Goal: Task Accomplishment & Management: Manage account settings

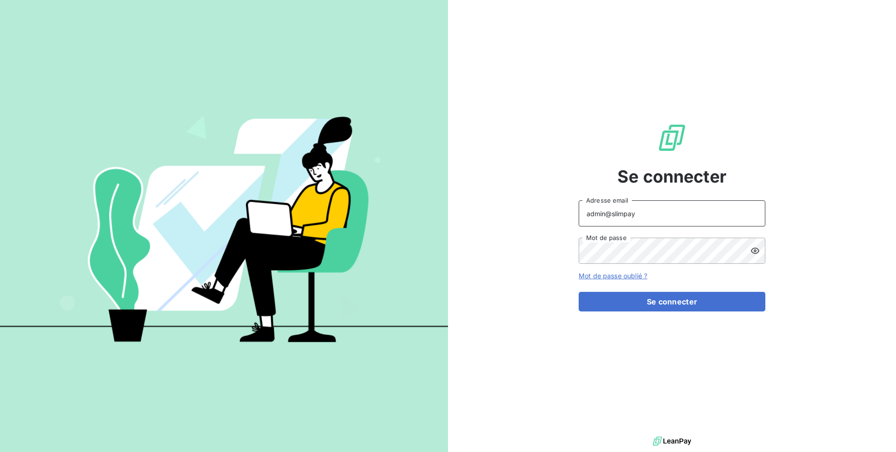
click at [671, 214] on input "admin@slimpay" at bounding box center [672, 213] width 187 height 26
type input "[EMAIL_ADDRESS][DOMAIN_NAME]"
click at [670, 311] on div "Se connecter [EMAIL_ADDRESS][DOMAIN_NAME] Adresse email Mot de passe Mot de pas…" at bounding box center [672, 217] width 187 height 434
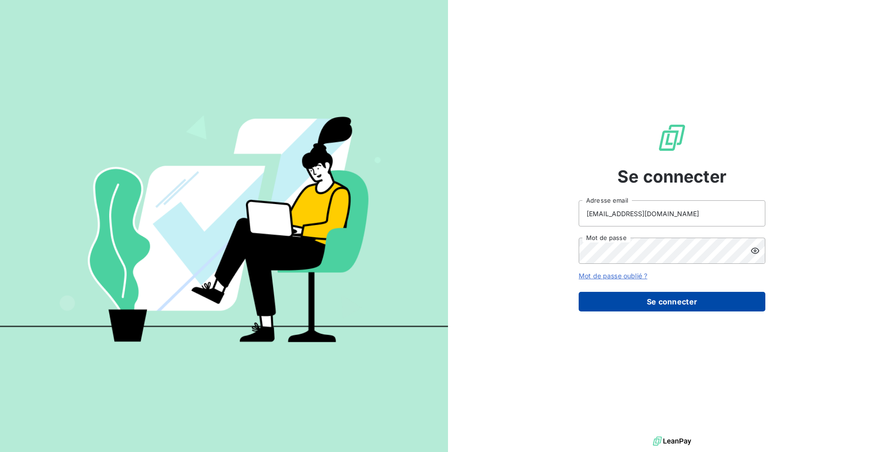
click at [668, 301] on button "Se connecter" at bounding box center [672, 302] width 187 height 20
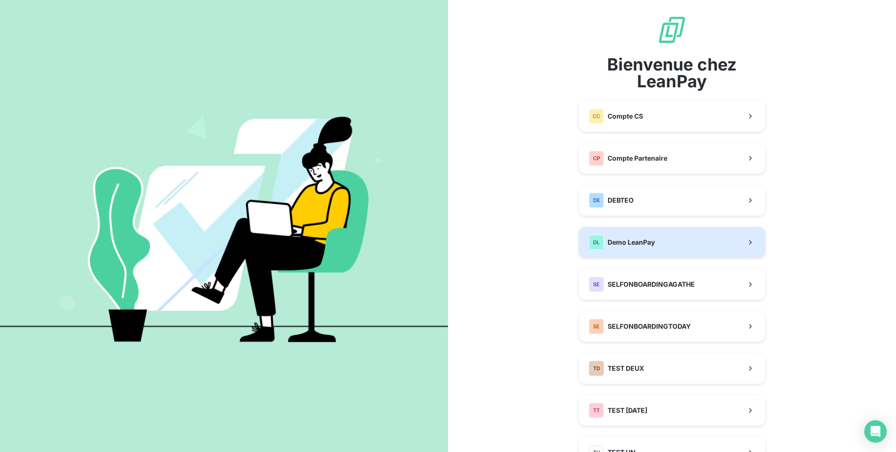
click at [655, 251] on button "DL Demo LeanPay" at bounding box center [672, 242] width 187 height 31
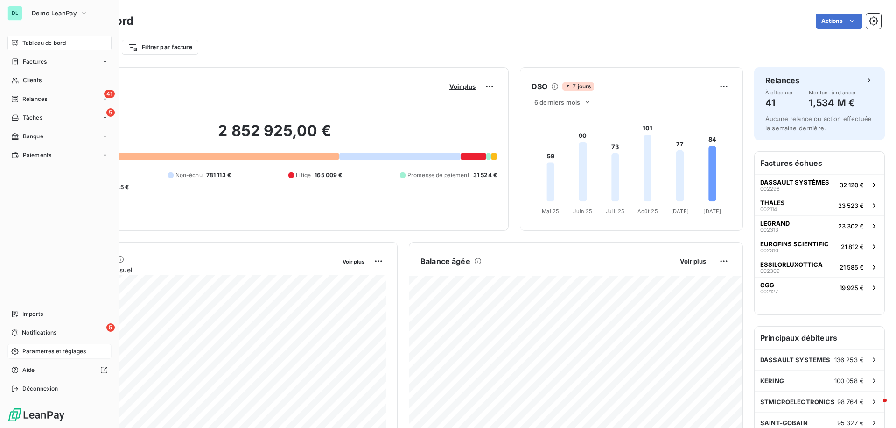
click at [22, 351] on span "Paramètres et réglages" at bounding box center [53, 351] width 63 height 8
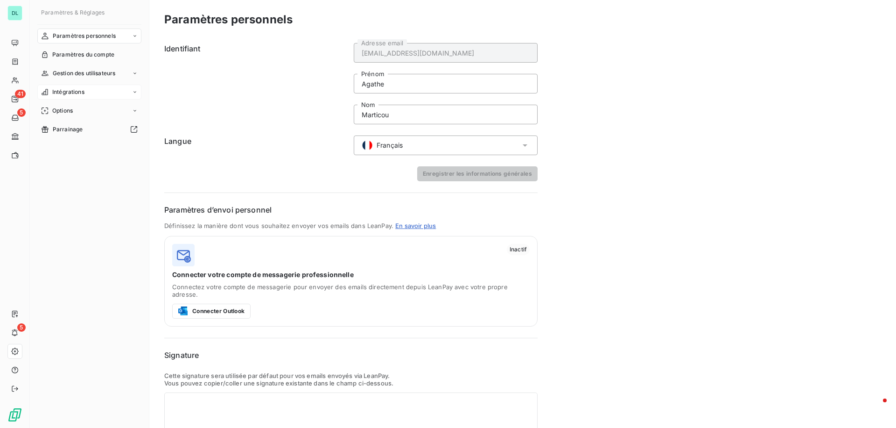
click at [93, 91] on div "Intégrations" at bounding box center [89, 91] width 104 height 15
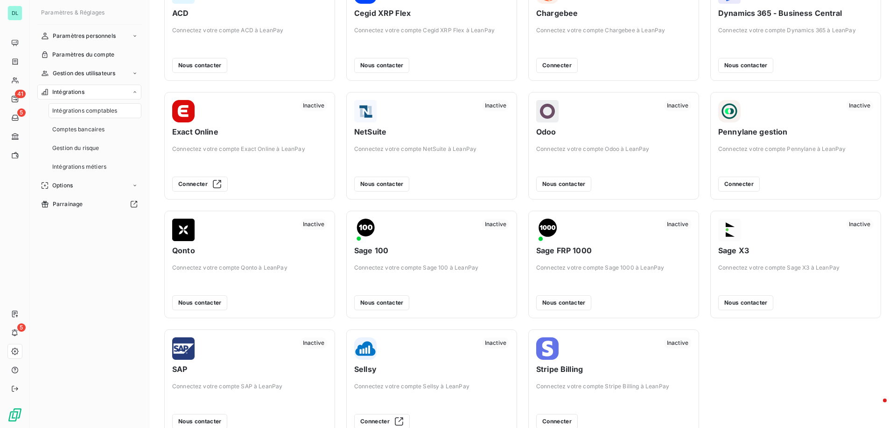
scroll to position [86, 0]
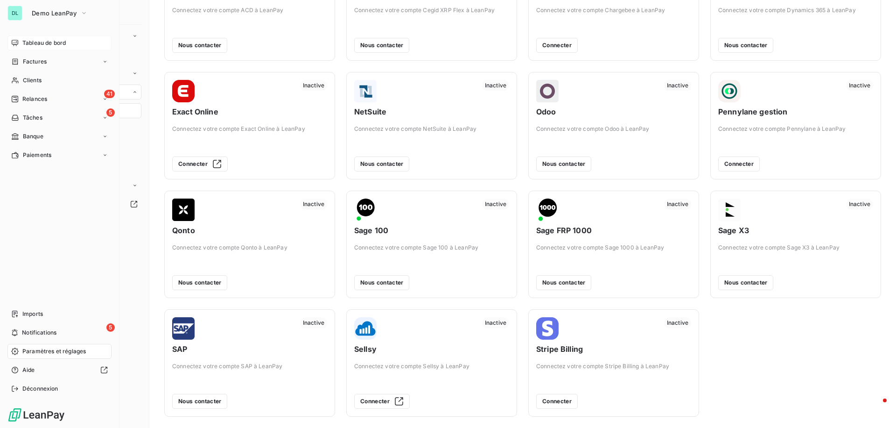
click at [22, 46] on span "Tableau de bord" at bounding box center [43, 43] width 43 height 8
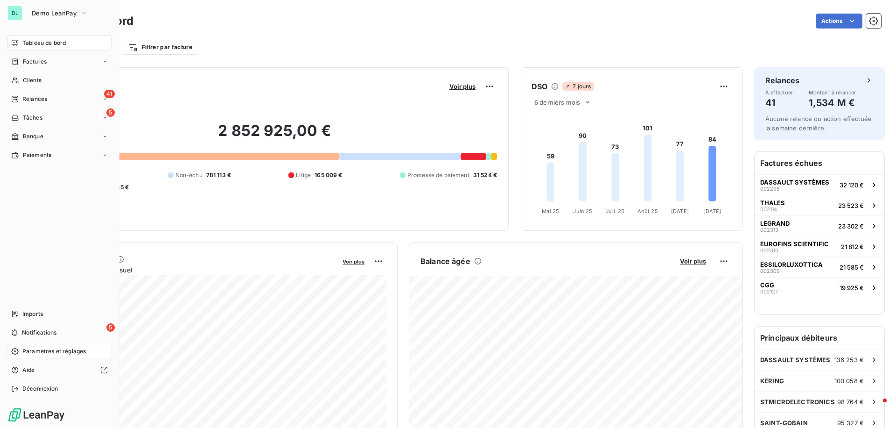
click at [60, 44] on span "Tableau de bord" at bounding box center [43, 43] width 43 height 8
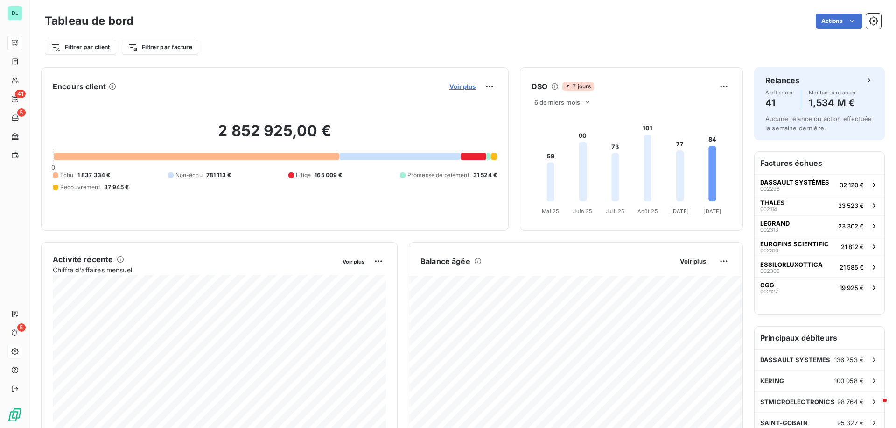
click at [458, 88] on span "Voir plus" at bounding box center [462, 86] width 26 height 7
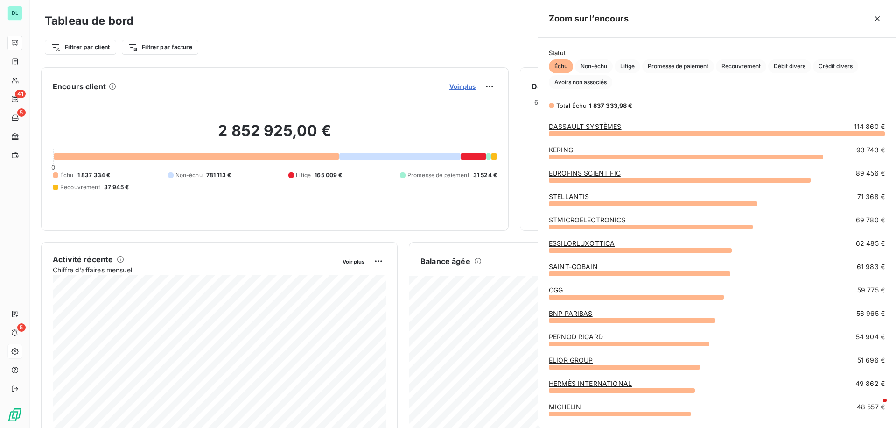
scroll to position [294, 358]
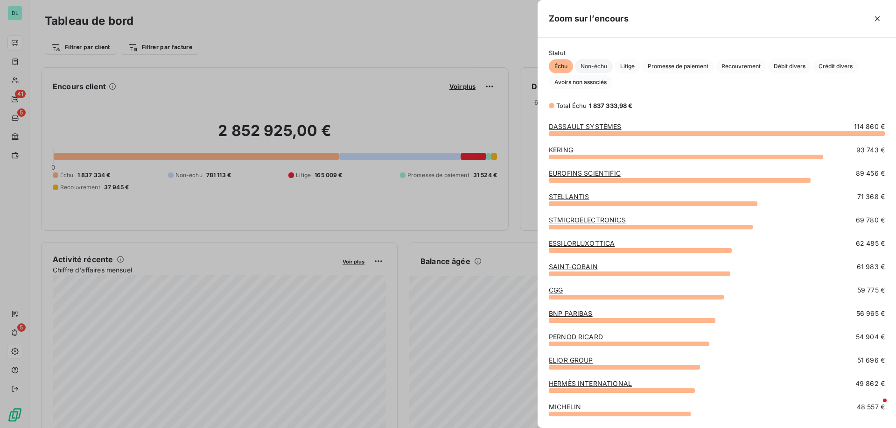
click at [595, 65] on span "Non-échu" at bounding box center [594, 66] width 38 height 14
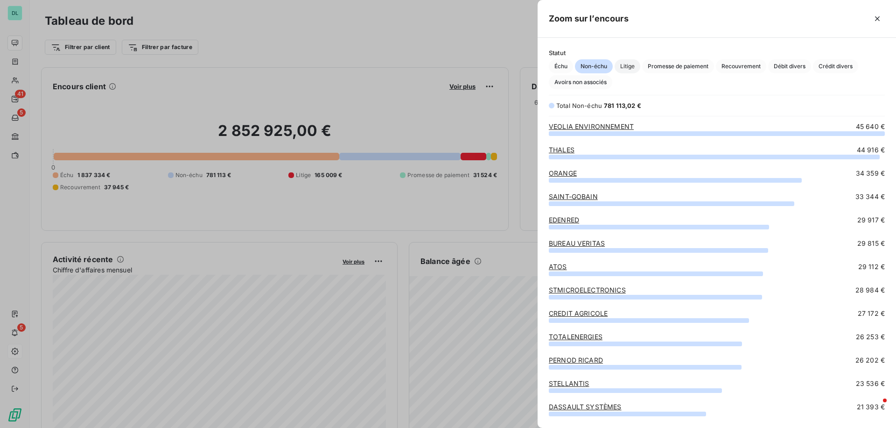
click at [624, 67] on span "Litige" at bounding box center [628, 66] width 26 height 14
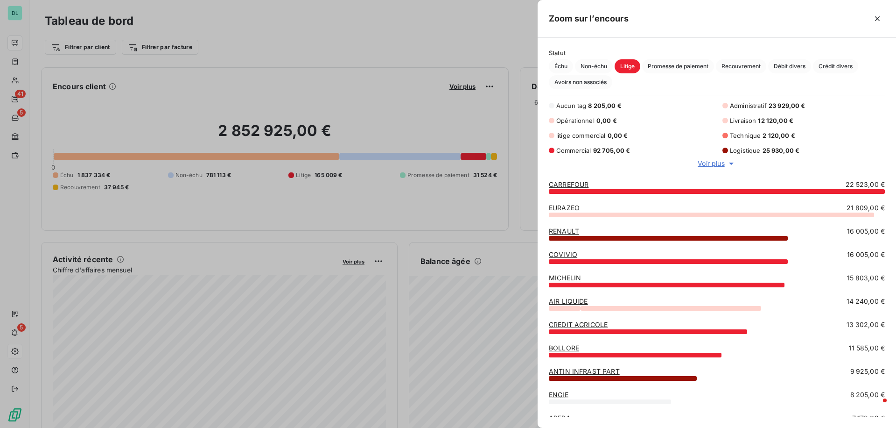
scroll to position [237, 358]
click at [875, 14] on icon "button" at bounding box center [877, 18] width 9 height 9
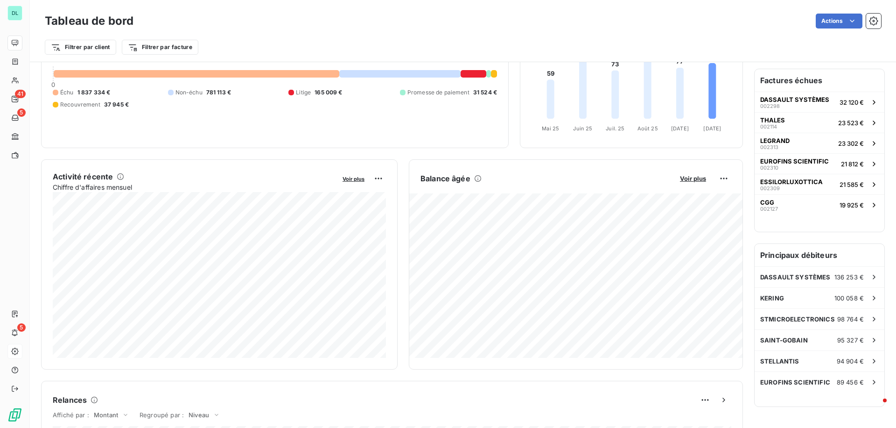
scroll to position [90, 0]
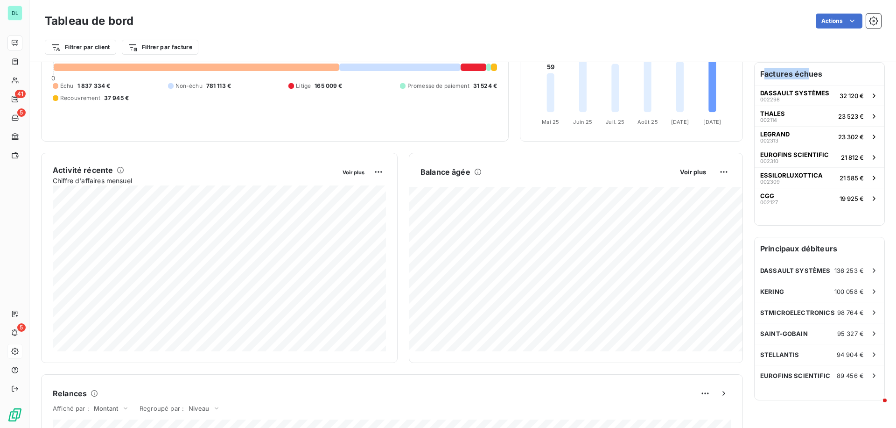
drag, startPoint x: 763, startPoint y: 75, endPoint x: 811, endPoint y: 76, distance: 48.1
click at [811, 76] on h6 "Factures échues" at bounding box center [820, 74] width 130 height 22
drag, startPoint x: 768, startPoint y: 247, endPoint x: 822, endPoint y: 247, distance: 54.1
click at [822, 247] on h6 "Principaux débiteurs" at bounding box center [820, 248] width 130 height 22
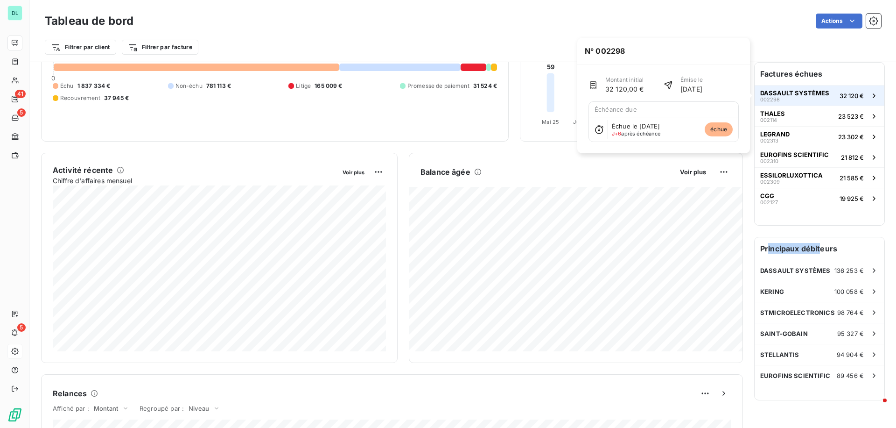
click at [789, 99] on div "DASSAULT SYSTÈMES 002298" at bounding box center [794, 95] width 69 height 13
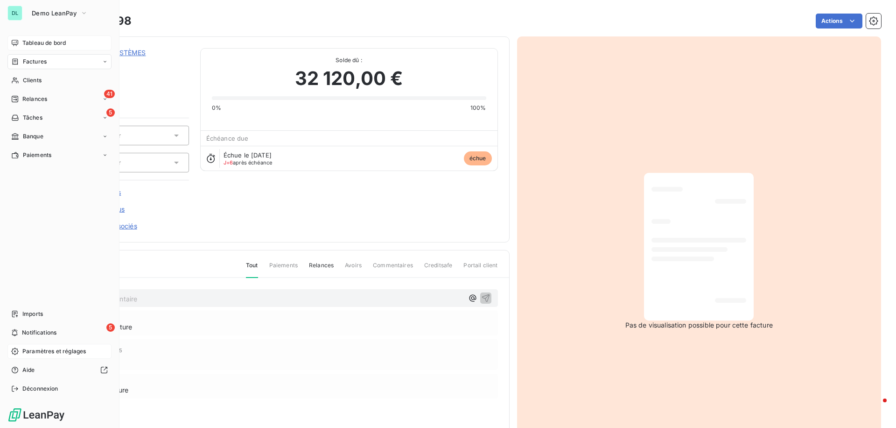
click at [21, 43] on div "Tableau de bord" at bounding box center [59, 42] width 104 height 15
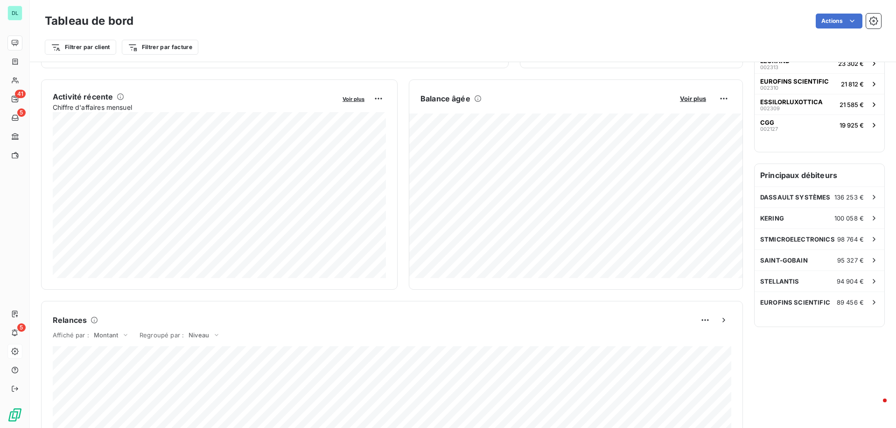
scroll to position [168, 0]
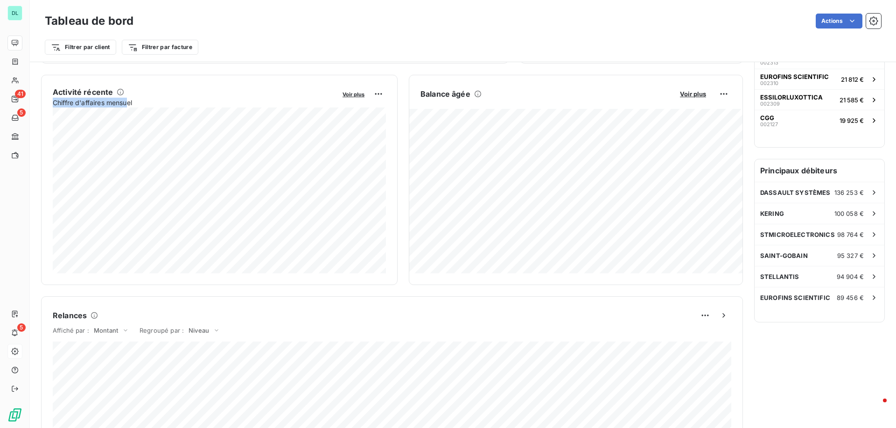
drag, startPoint x: 54, startPoint y: 103, endPoint x: 129, endPoint y: 104, distance: 75.6
click at [129, 104] on span "Chiffre d'affaires mensuel" at bounding box center [194, 103] width 283 height 10
click at [350, 94] on span "Voir plus" at bounding box center [354, 94] width 22 height 7
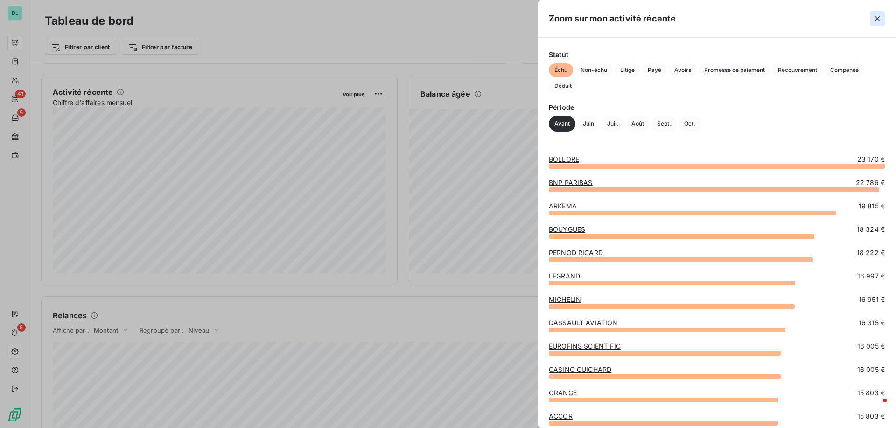
click at [881, 18] on icon "button" at bounding box center [877, 18] width 9 height 9
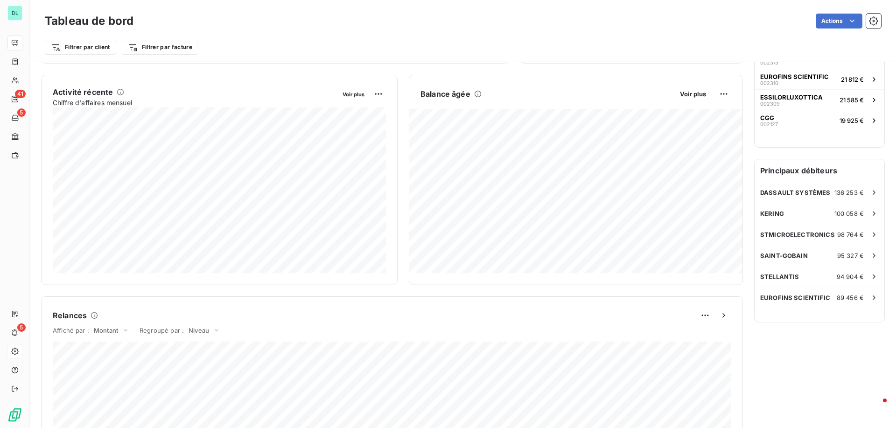
click at [690, 98] on div "Balance âgée Voir plus" at bounding box center [575, 93] width 333 height 15
click at [689, 94] on span "Voir plus" at bounding box center [693, 93] width 26 height 7
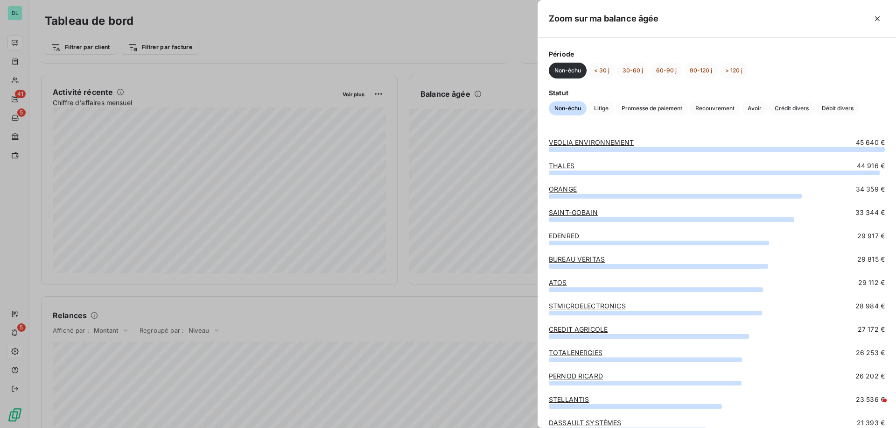
click at [511, 99] on div at bounding box center [448, 214] width 896 height 428
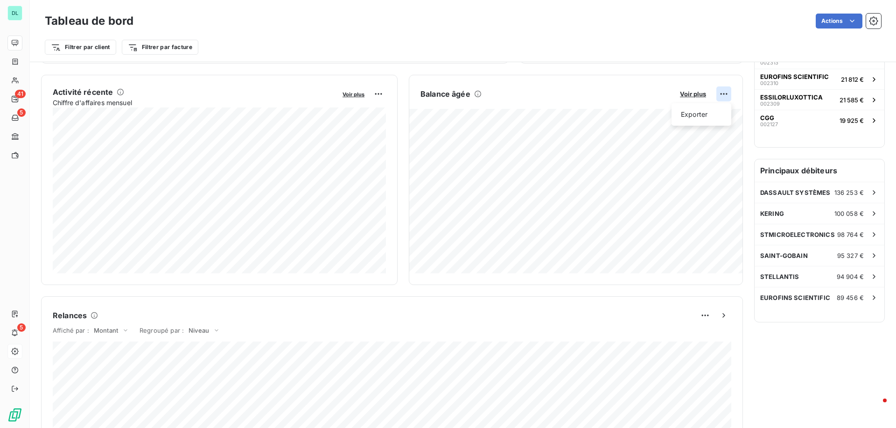
click at [726, 92] on html "DL 41 5 5 Tableau de bord Actions Filtrer par client Filtrer par facture Encour…" at bounding box center [448, 214] width 896 height 428
click at [624, 84] on html "DL 41 5 5 Tableau de bord Actions Filtrer par client Filtrer par facture Encour…" at bounding box center [448, 214] width 896 height 428
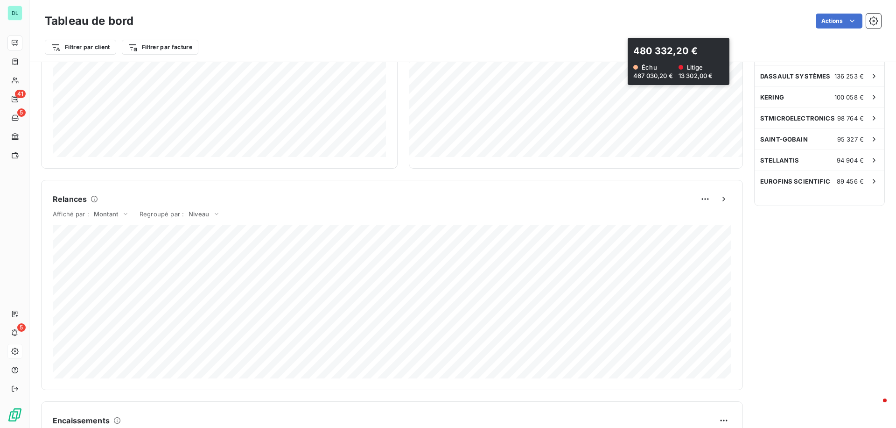
scroll to position [396, 0]
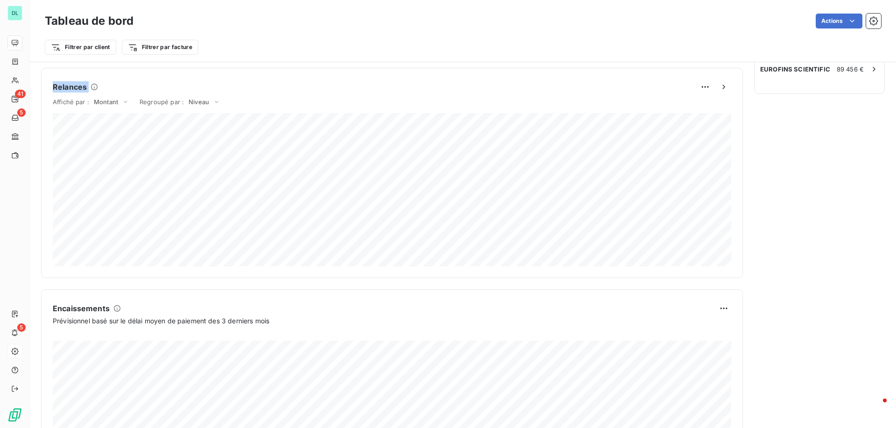
drag, startPoint x: 52, startPoint y: 88, endPoint x: 91, endPoint y: 88, distance: 38.7
click at [91, 88] on div "Relances" at bounding box center [75, 86] width 45 height 11
click at [112, 105] on span "Montant" at bounding box center [106, 101] width 24 height 7
click at [110, 116] on li "Volume" at bounding box center [93, 112] width 76 height 17
click at [700, 83] on html "DL 41 5 5 Tableau de bord Actions Filtrer par client Filtrer par facture Encour…" at bounding box center [448, 214] width 896 height 428
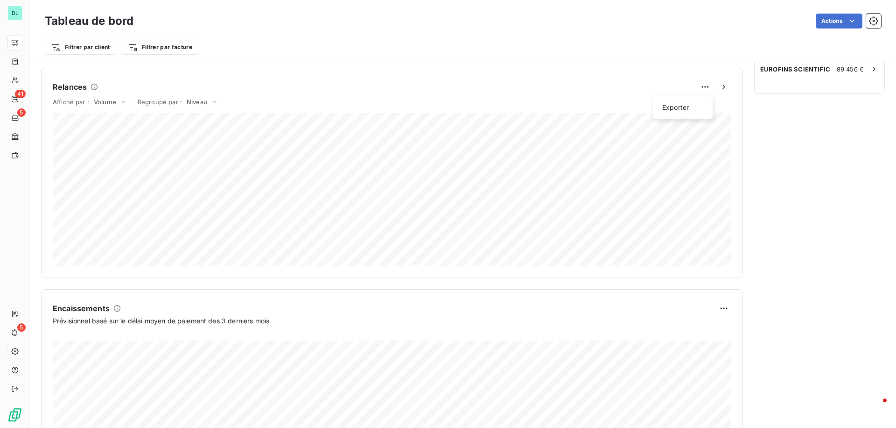
click at [797, 279] on html "DL 41 5 5 Tableau de bord Actions Filtrer par client Filtrer par facture Encour…" at bounding box center [448, 214] width 896 height 428
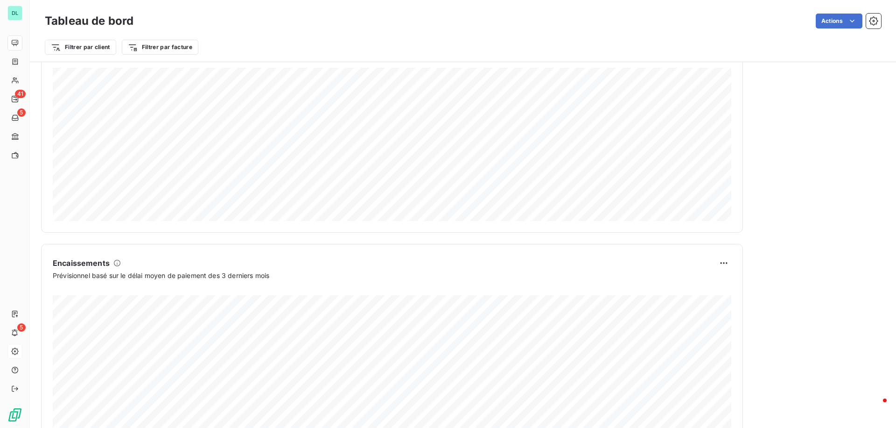
scroll to position [482, 0]
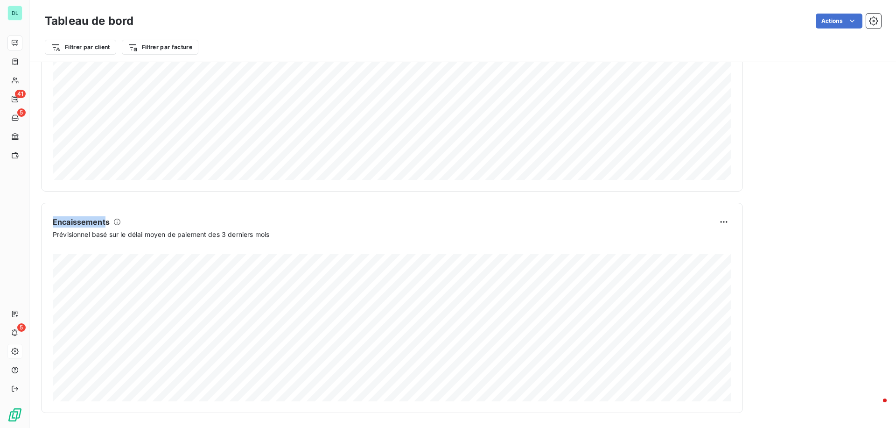
drag, startPoint x: 51, startPoint y: 224, endPoint x: 107, endPoint y: 224, distance: 55.5
click at [107, 224] on div "Encaissements Prévisionnel basé sur le délai moyen de paiement des 3 derniers m…" at bounding box center [392, 308] width 702 height 210
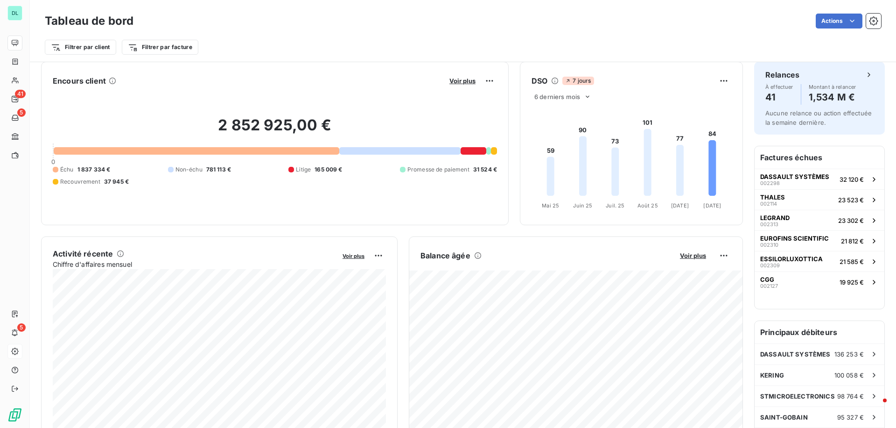
scroll to position [0, 0]
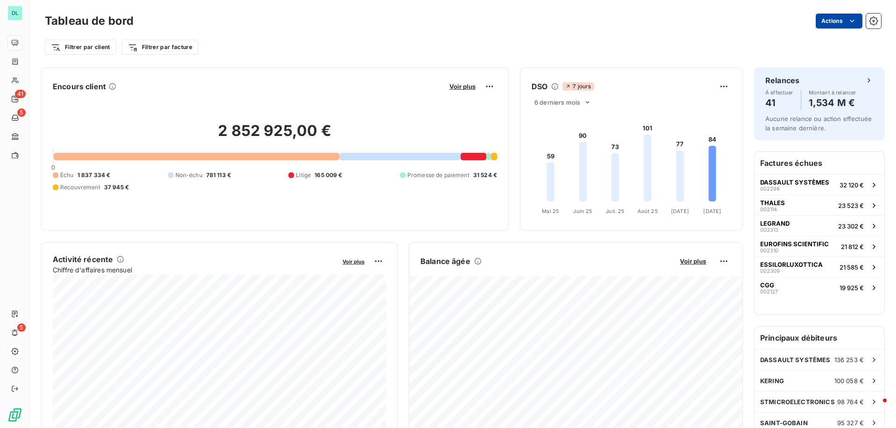
click at [825, 25] on html "DL 41 5 5 Tableau de bord Actions Filtrer par client Filtrer par facture Encour…" at bounding box center [448, 214] width 896 height 428
click at [669, 35] on html "DL 41 5 5 Tableau de bord Actions Filtrer par client Filtrer par facture Encour…" at bounding box center [448, 214] width 896 height 428
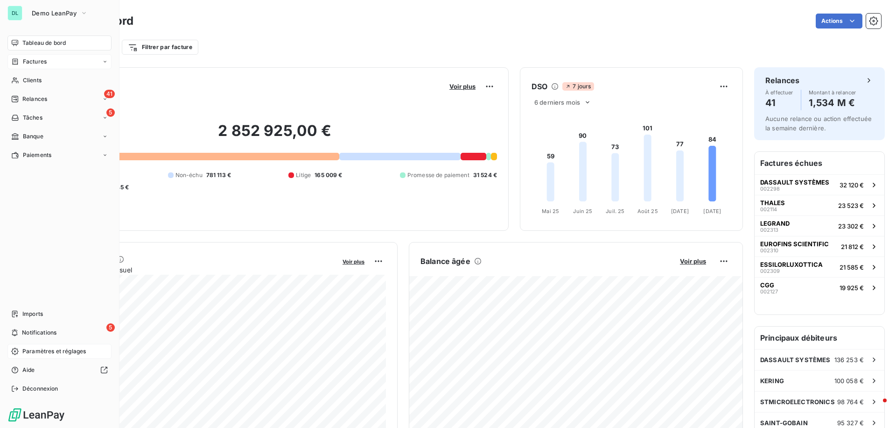
click at [25, 64] on span "Factures" at bounding box center [35, 61] width 24 height 8
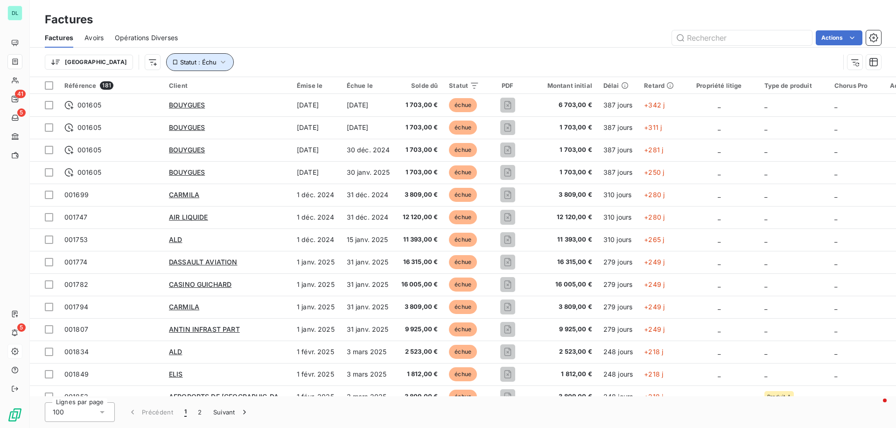
click at [218, 62] on icon "button" at bounding box center [222, 61] width 9 height 9
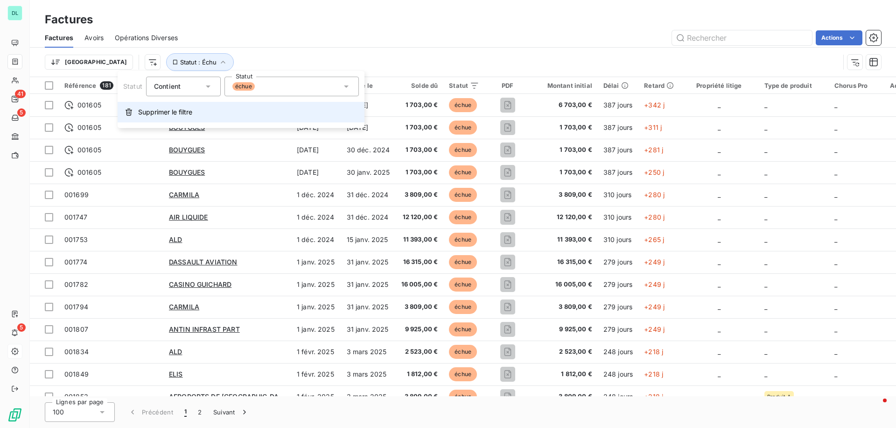
click at [163, 115] on span "Supprimer le filtre" at bounding box center [165, 111] width 54 height 9
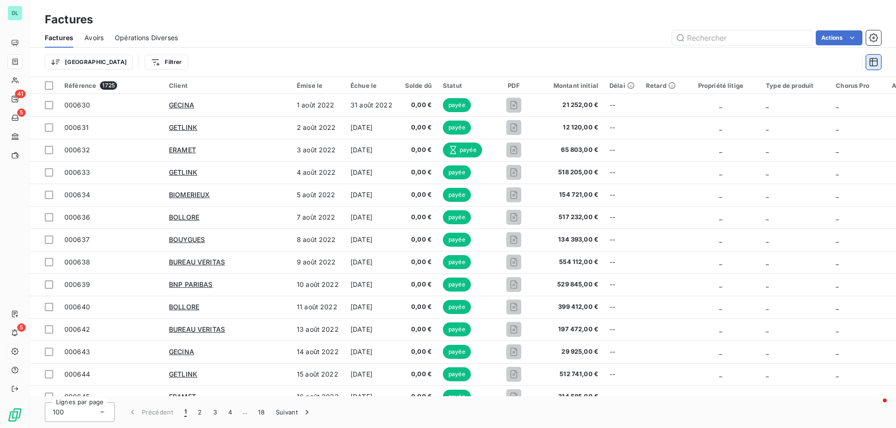
click at [869, 67] on button "button" at bounding box center [873, 62] width 15 height 15
click at [741, 63] on div "Trier Filtrer" at bounding box center [451, 62] width 813 height 18
click at [123, 60] on html "DL 41 5 5 Factures Factures Avoirs Opérations Diverses Actions Trier Filtrer Ré…" at bounding box center [448, 214] width 896 height 428
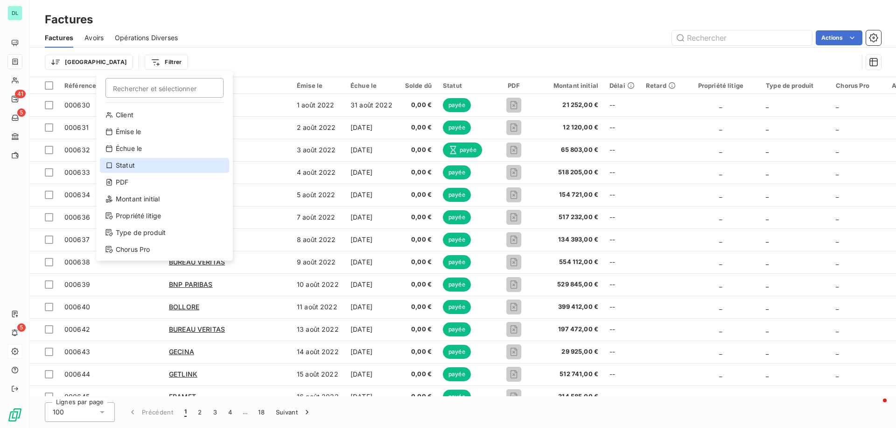
click at [139, 161] on div "Statut" at bounding box center [164, 165] width 129 height 15
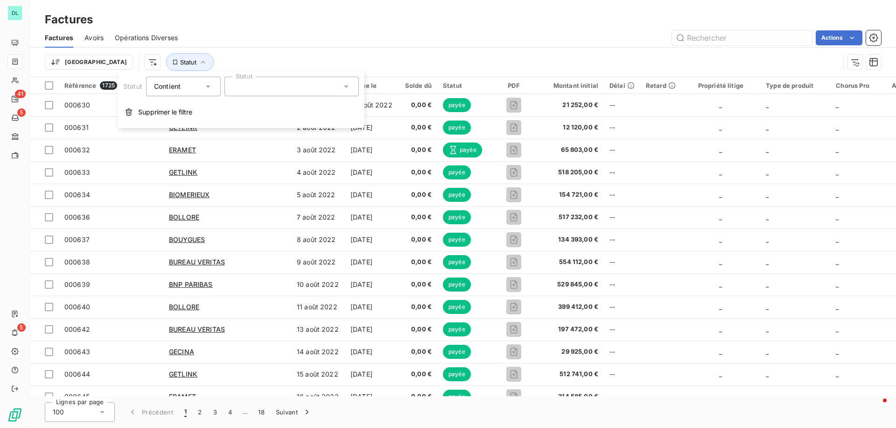
click at [251, 79] on div at bounding box center [291, 87] width 134 height 20
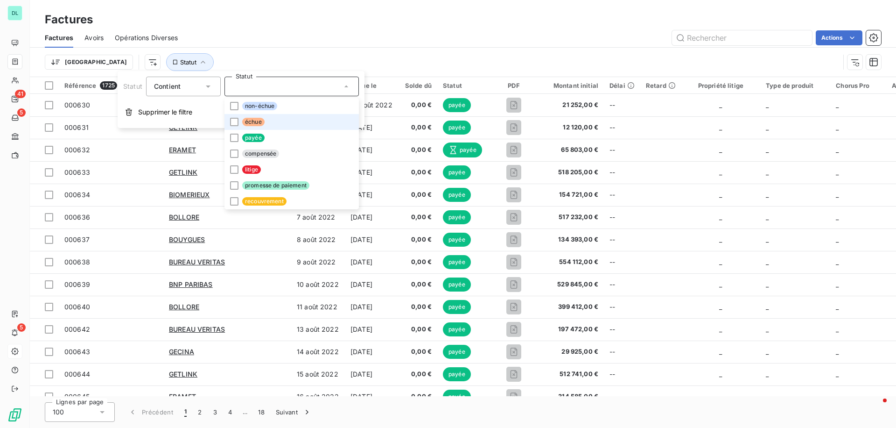
click at [252, 124] on span "échue" at bounding box center [253, 122] width 22 height 8
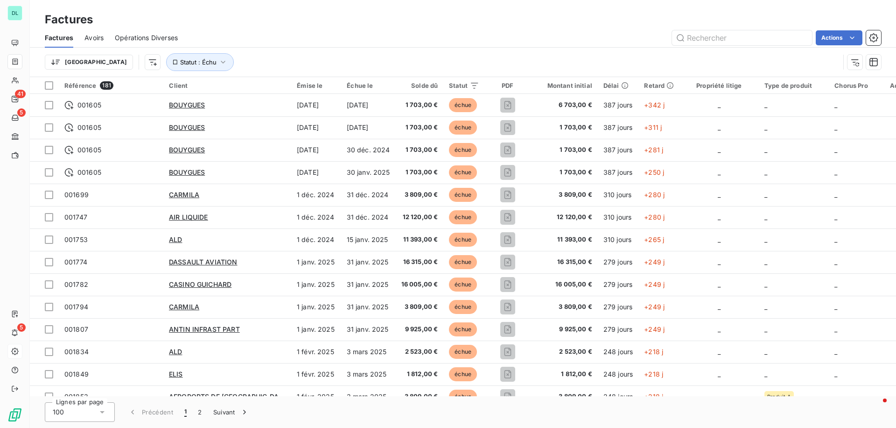
click at [313, 51] on div "Trier Statut : Échu" at bounding box center [463, 62] width 836 height 29
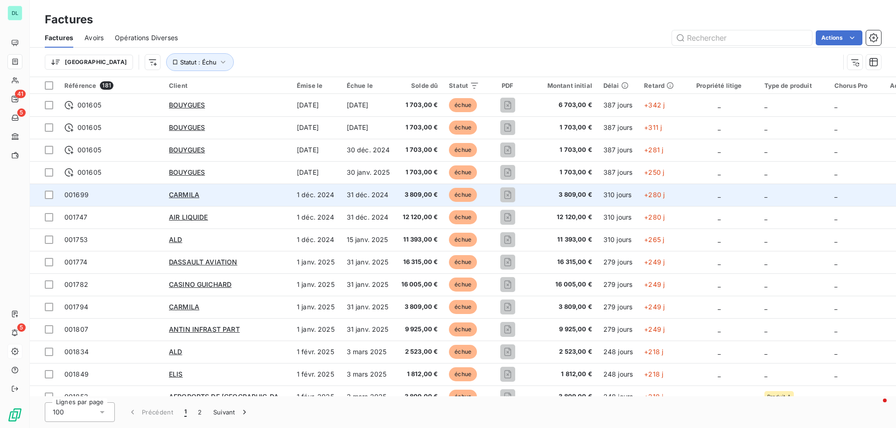
click at [130, 193] on span "001699" at bounding box center [110, 194] width 93 height 9
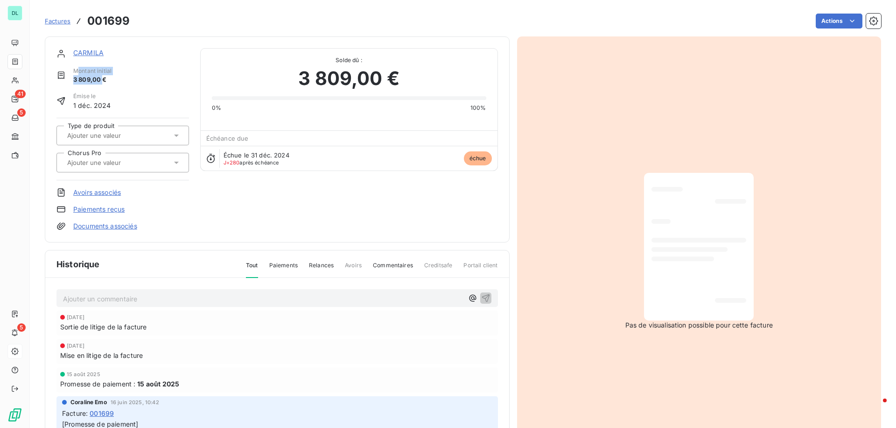
drag, startPoint x: 79, startPoint y: 74, endPoint x: 105, endPoint y: 77, distance: 26.2
click at [105, 77] on div "Montant initial 3 809,00 €" at bounding box center [92, 76] width 38 height 18
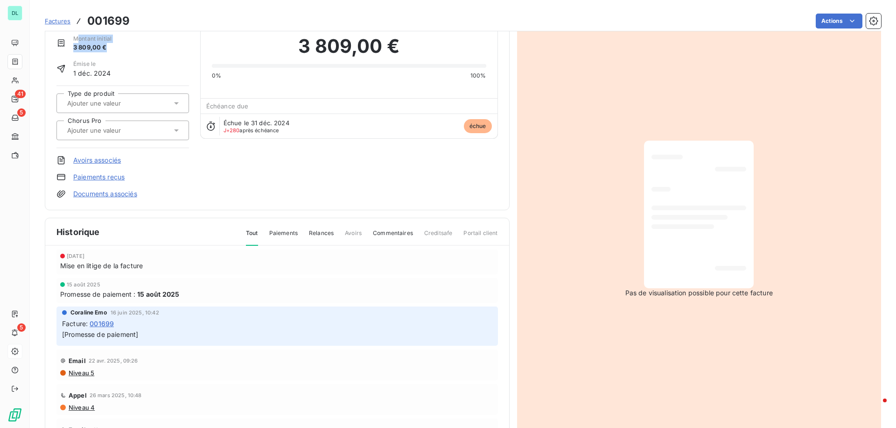
scroll to position [55, 0]
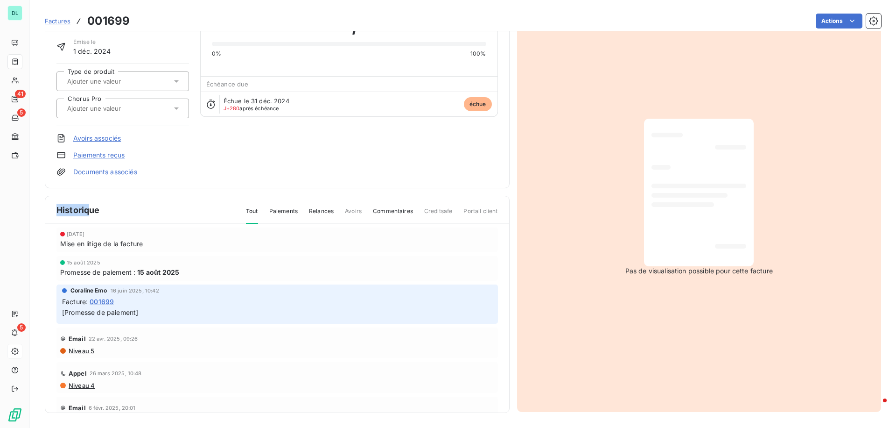
drag, startPoint x: 57, startPoint y: 210, endPoint x: 91, endPoint y: 210, distance: 34.1
click at [91, 210] on span "Historique" at bounding box center [77, 209] width 43 height 13
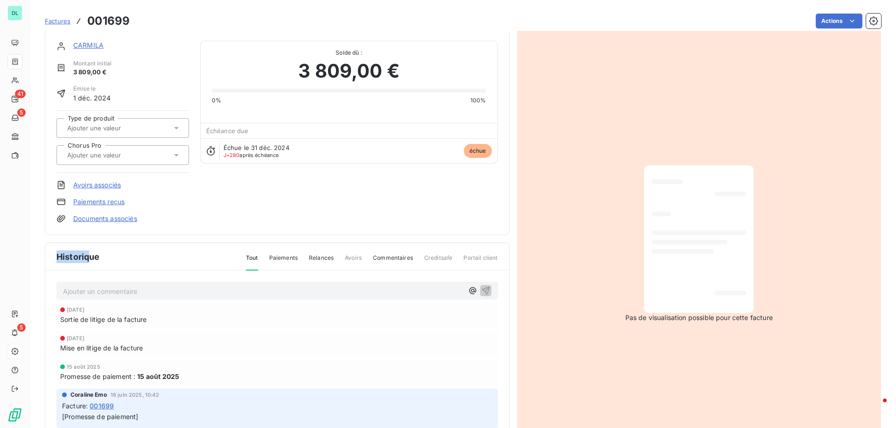
scroll to position [0, 0]
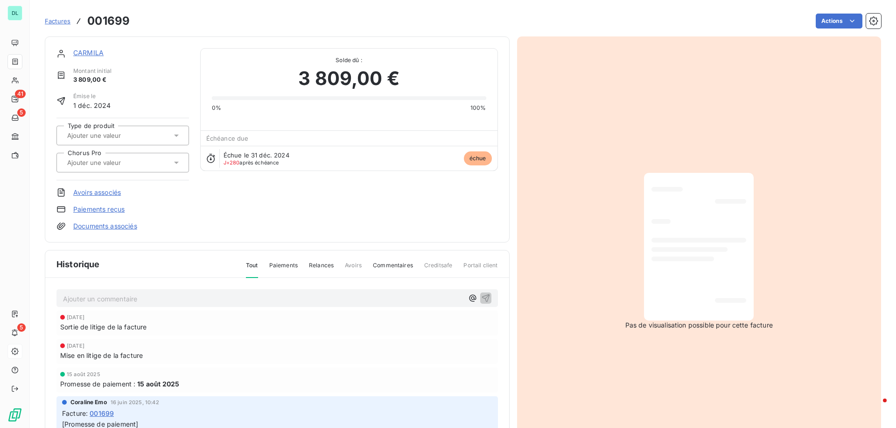
click at [836, 13] on div "Factures 001699 Actions" at bounding box center [463, 21] width 836 height 20
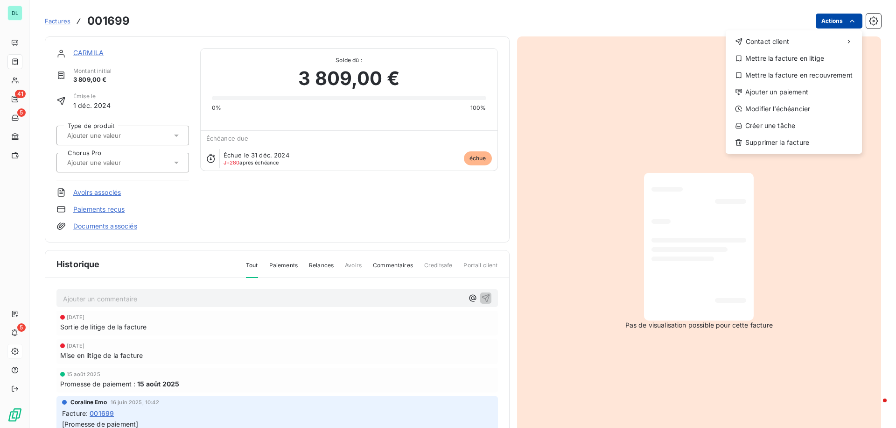
click at [833, 19] on html "DL 41 5 5 Factures [DRIVERS_LICENSE_NUMBER] Actions Contact client Mettre la fa…" at bounding box center [448, 214] width 896 height 428
click at [793, 109] on div "Modifier l’échéancier" at bounding box center [793, 108] width 129 height 15
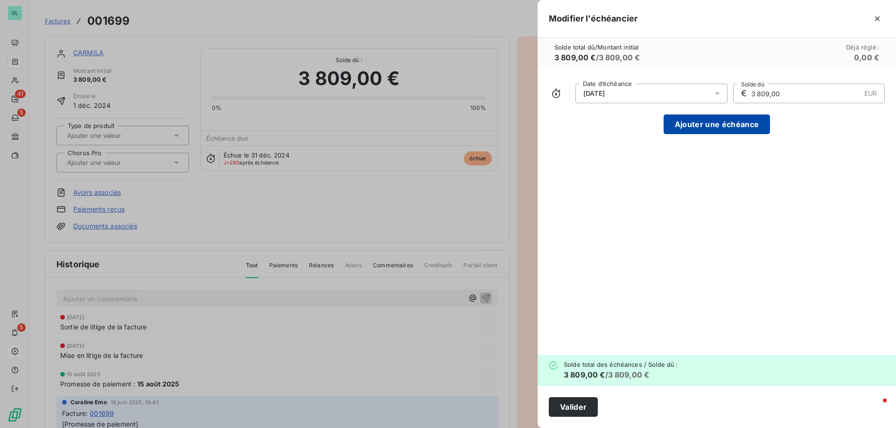
click at [687, 125] on button "Ajouter une échéance" at bounding box center [717, 124] width 106 height 20
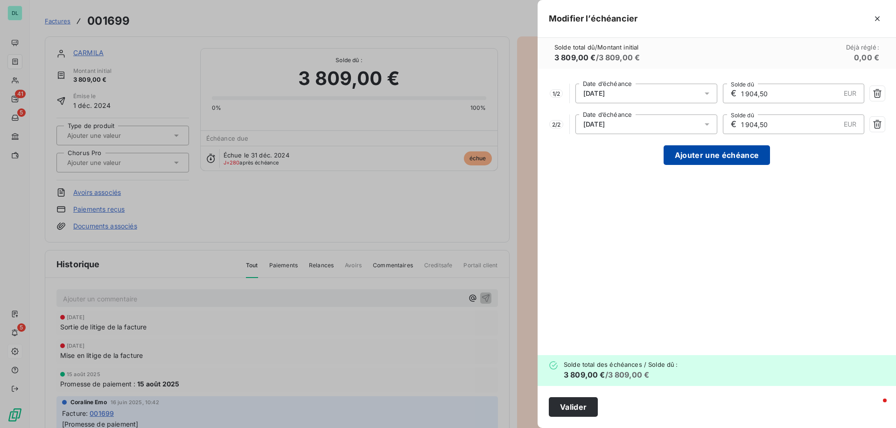
click at [686, 159] on button "Ajouter une échéance" at bounding box center [717, 155] width 106 height 20
type input "1 269,67"
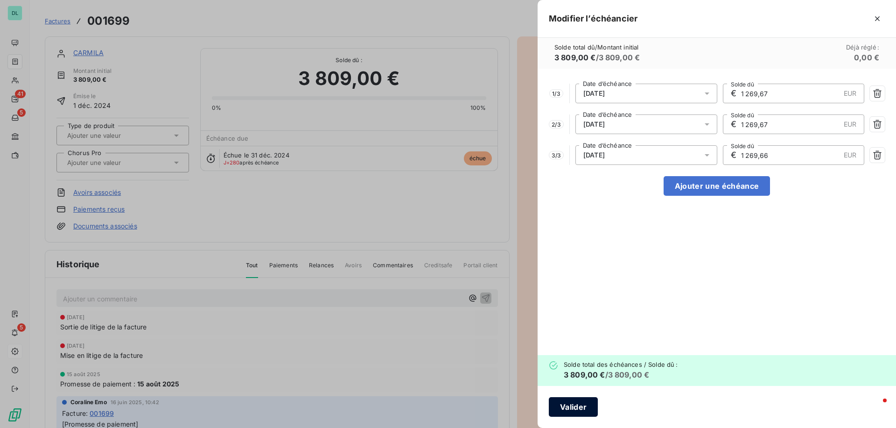
click at [567, 403] on button "Valider" at bounding box center [573, 407] width 49 height 20
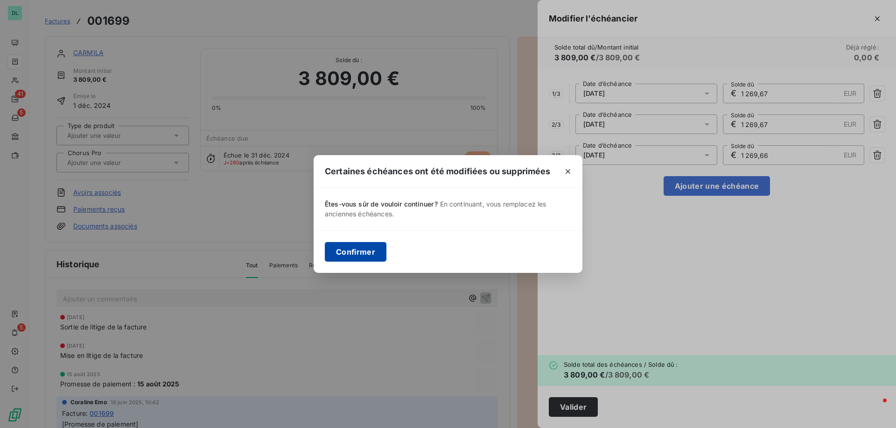
click at [347, 246] on button "Confirmer" at bounding box center [356, 252] width 62 height 20
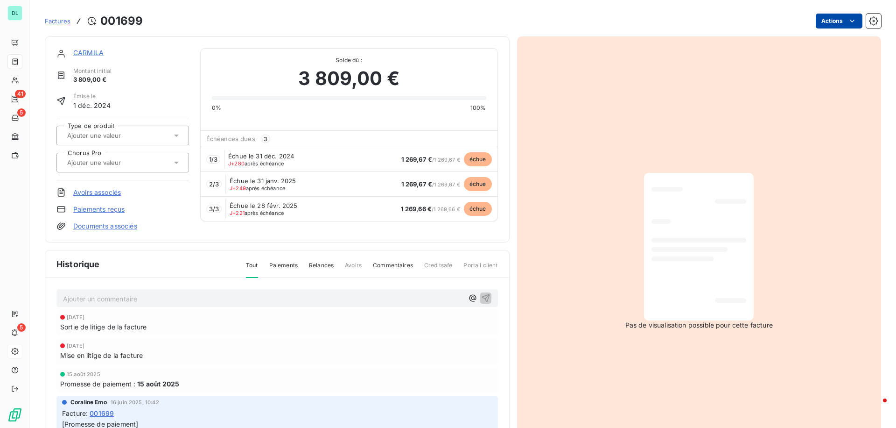
click at [826, 21] on html "DL 41 5 5 Factures [DRIVERS_LICENSE_NUMBER] Actions CARMILA Montant initial 3 8…" at bounding box center [448, 214] width 896 height 428
click at [633, 14] on html "DL 41 5 5 Factures [DRIVERS_LICENSE_NUMBER] Actions CARMILA Montant initial 3 8…" at bounding box center [448, 214] width 896 height 428
click at [61, 23] on span "Factures" at bounding box center [58, 20] width 26 height 7
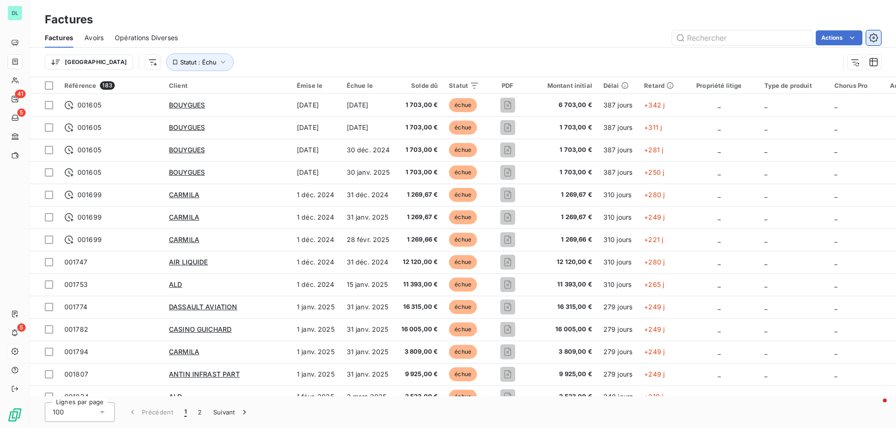
click at [872, 35] on icon "button" at bounding box center [873, 37] width 9 height 9
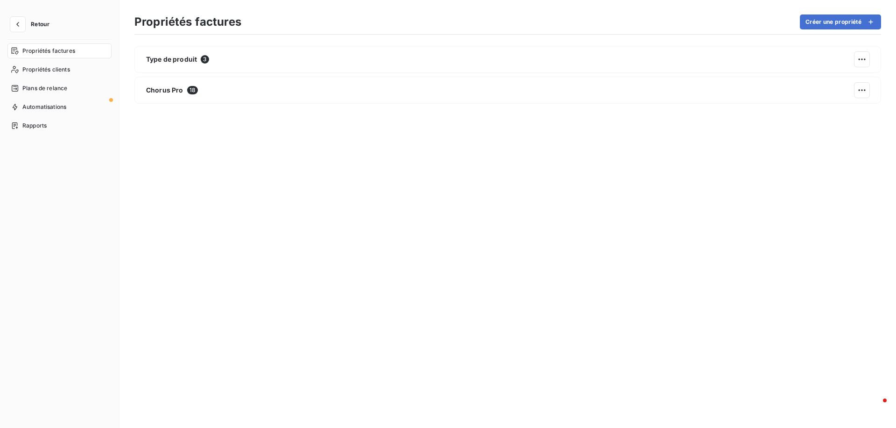
click at [38, 27] on span "Retour" at bounding box center [40, 24] width 19 height 6
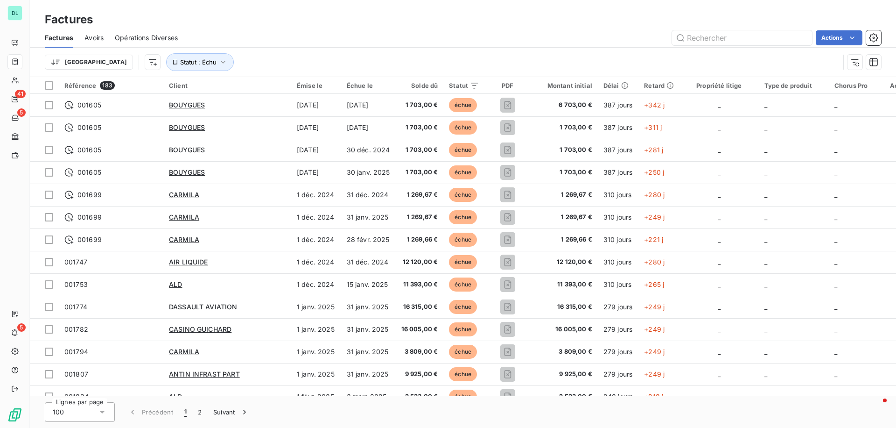
click at [95, 41] on span "Avoirs" at bounding box center [93, 37] width 19 height 9
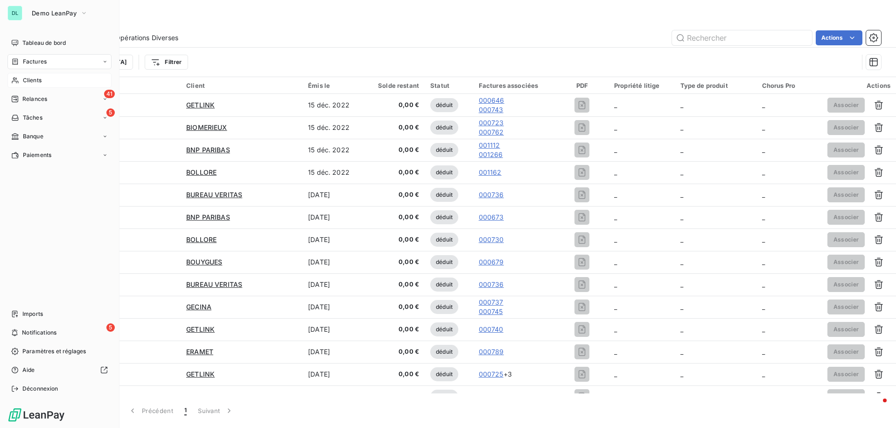
click at [27, 77] on span "Clients" at bounding box center [32, 80] width 19 height 8
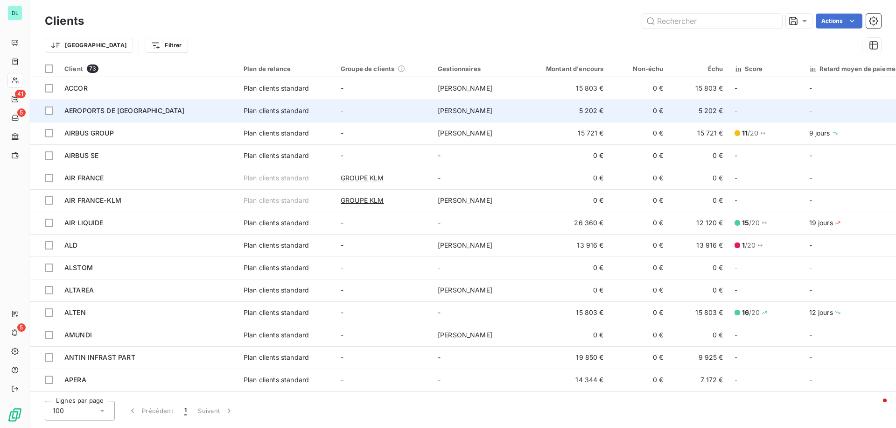
click at [386, 116] on td "-" at bounding box center [383, 110] width 97 height 22
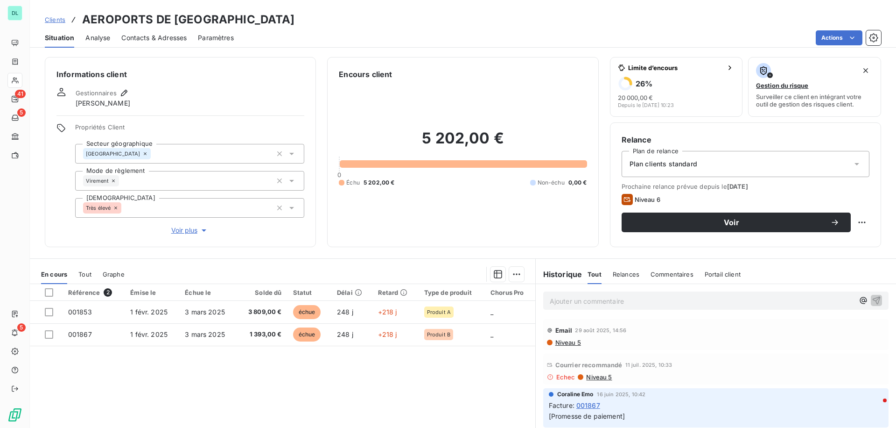
click at [58, 18] on span "Clients" at bounding box center [55, 19] width 21 height 7
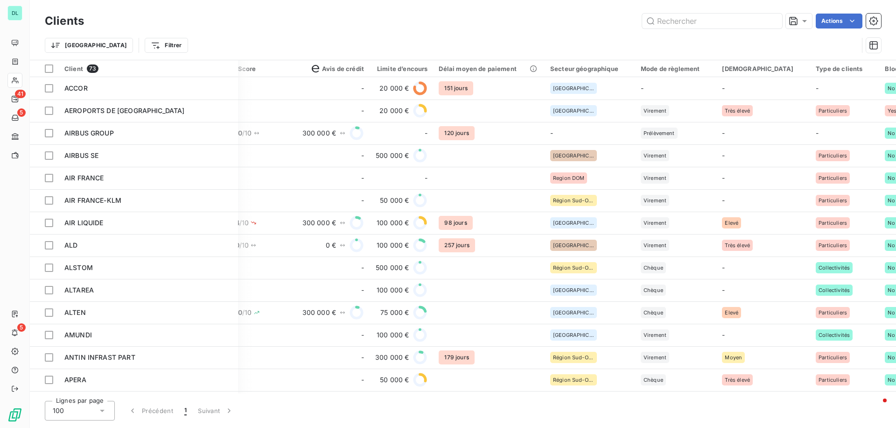
scroll to position [0, 801]
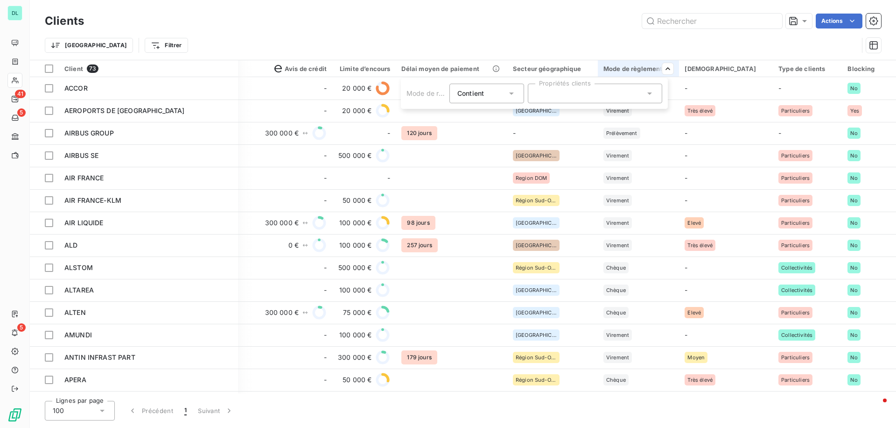
click at [644, 88] on div at bounding box center [595, 94] width 134 height 20
click at [621, 52] on html "DL 41 5 5 Clients Actions Trier Filtrer Client 73 Plan de relance Groupe de cli…" at bounding box center [448, 214] width 896 height 428
click at [561, 71] on div "Secteur géographique" at bounding box center [552, 68] width 79 height 7
click at [538, 96] on div at bounding box center [514, 94] width 134 height 20
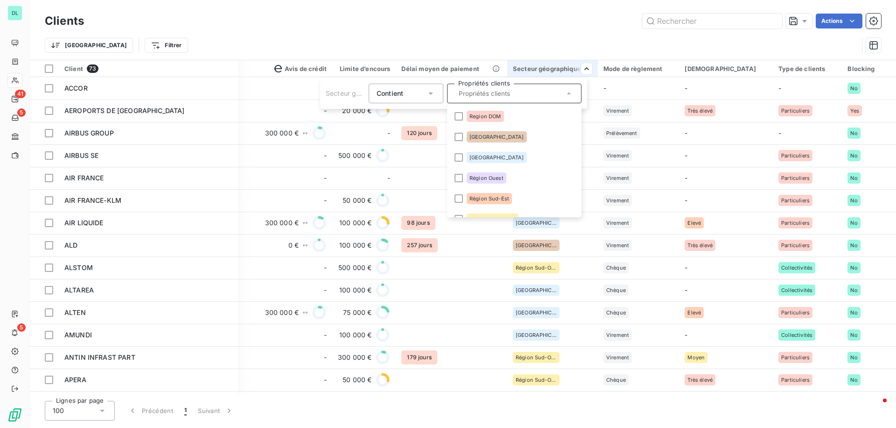
click at [525, 45] on html "DL 41 5 5 Clients Actions Trier Filtrer Client 73 Plan de relance Groupe de cli…" at bounding box center [448, 214] width 896 height 428
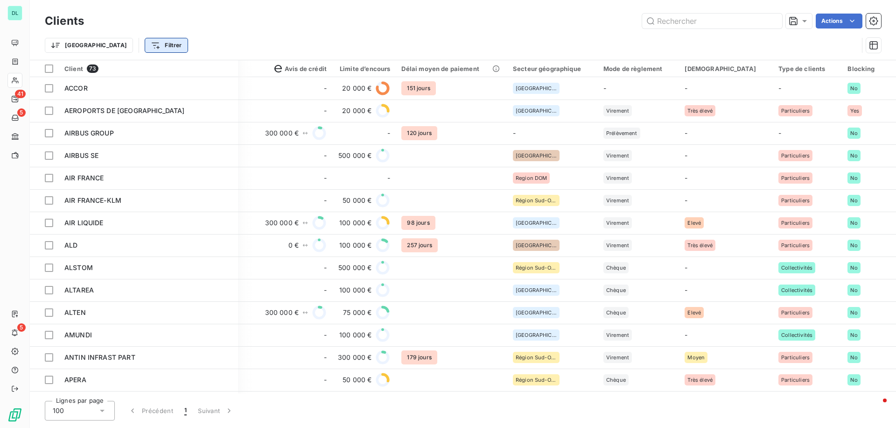
click at [122, 47] on html "DL 41 5 5 Clients Actions Trier Filtrer Client 73 Plan de relance Groupe de cli…" at bounding box center [448, 214] width 896 height 428
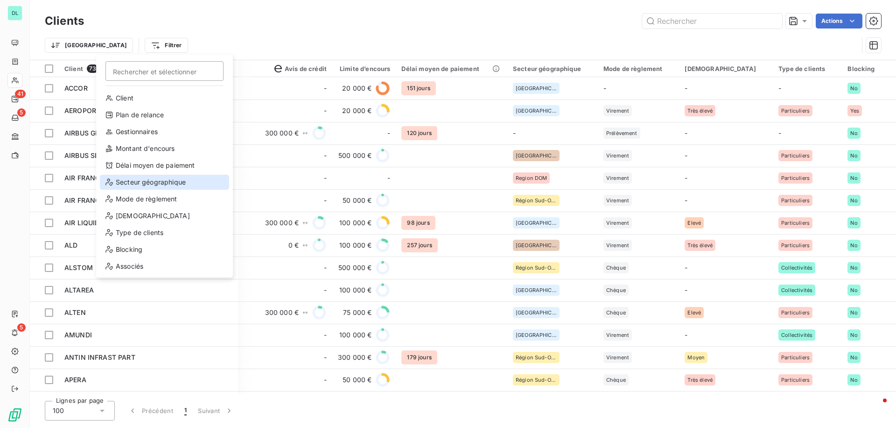
click at [148, 184] on div "Secteur géographique" at bounding box center [164, 182] width 129 height 15
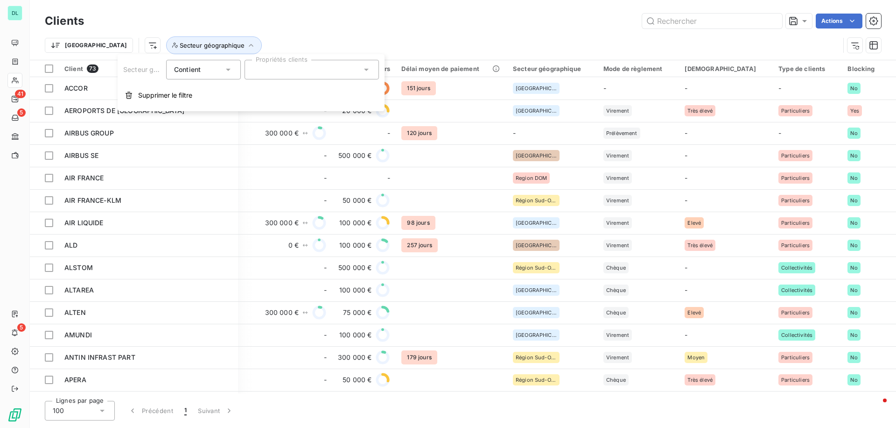
click at [255, 75] on div at bounding box center [312, 70] width 134 height 20
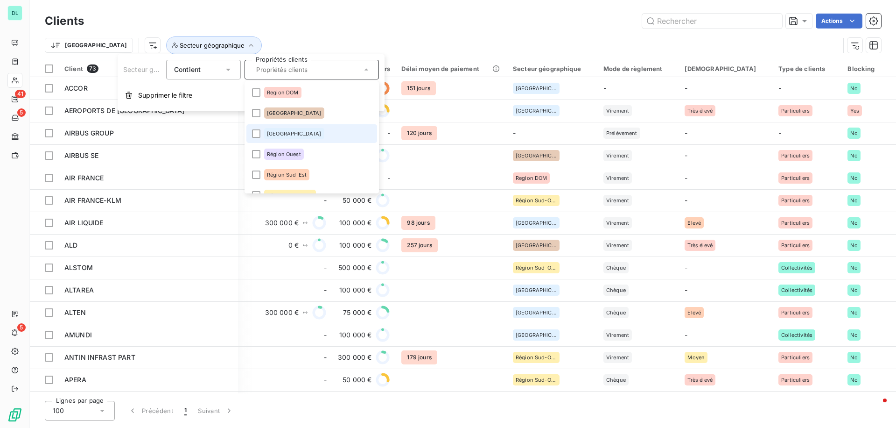
click at [275, 134] on span "[GEOGRAPHIC_DATA]" at bounding box center [294, 134] width 55 height 6
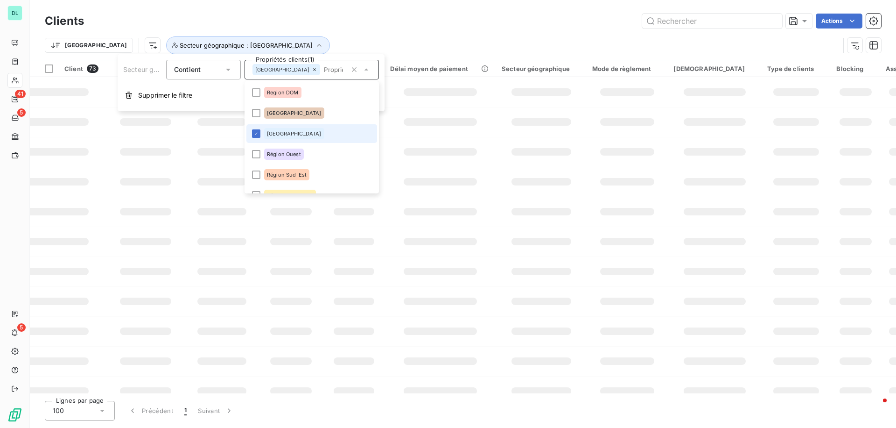
scroll to position [0, 786]
click at [282, 32] on div "Trier Secteur géographique : [GEOGRAPHIC_DATA]" at bounding box center [463, 45] width 836 height 29
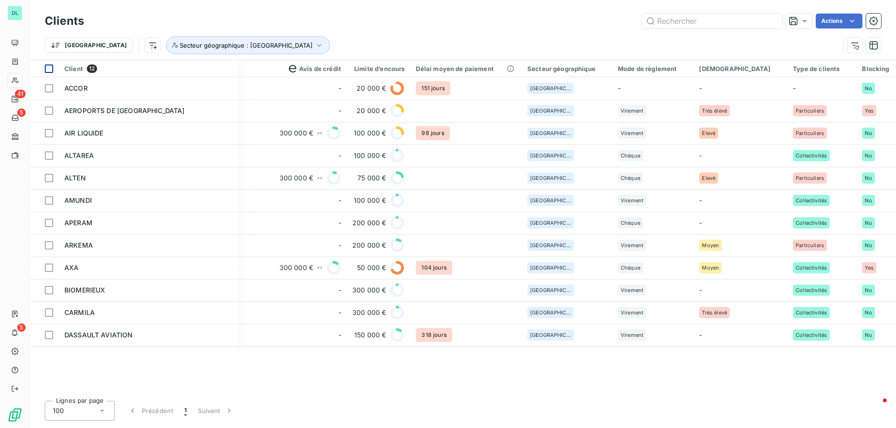
click at [46, 66] on div at bounding box center [49, 68] width 8 height 8
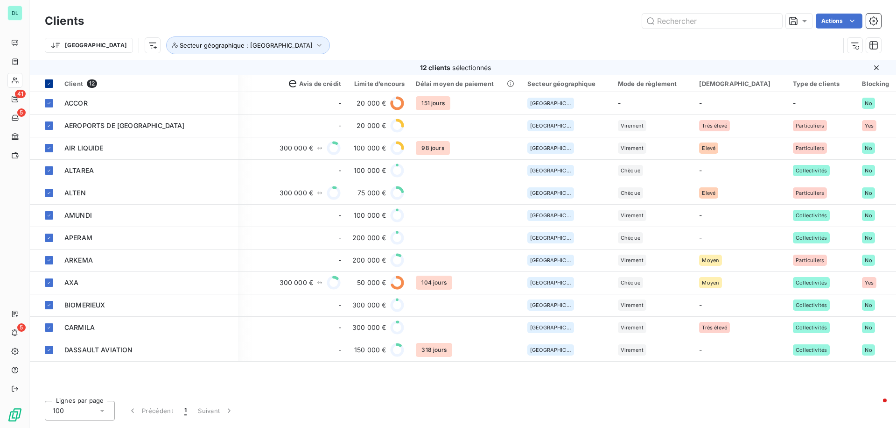
click at [47, 84] on icon at bounding box center [49, 84] width 6 height 6
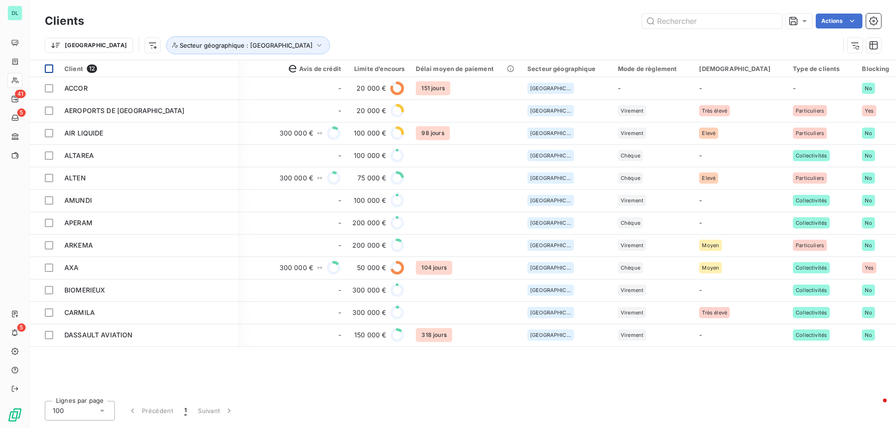
click at [50, 65] on div at bounding box center [49, 68] width 8 height 8
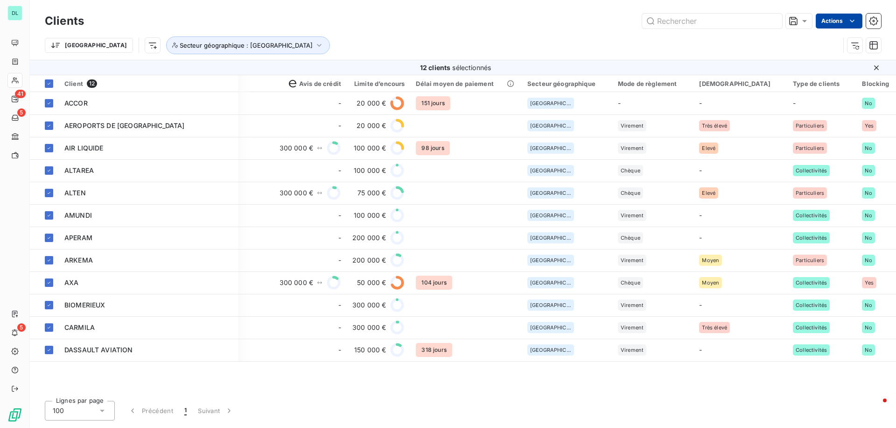
click at [840, 21] on html "DL 41 5 5 Clients Actions Trier Secteur géographique : [GEOGRAPHIC_DATA] 12 cli…" at bounding box center [448, 214] width 896 height 428
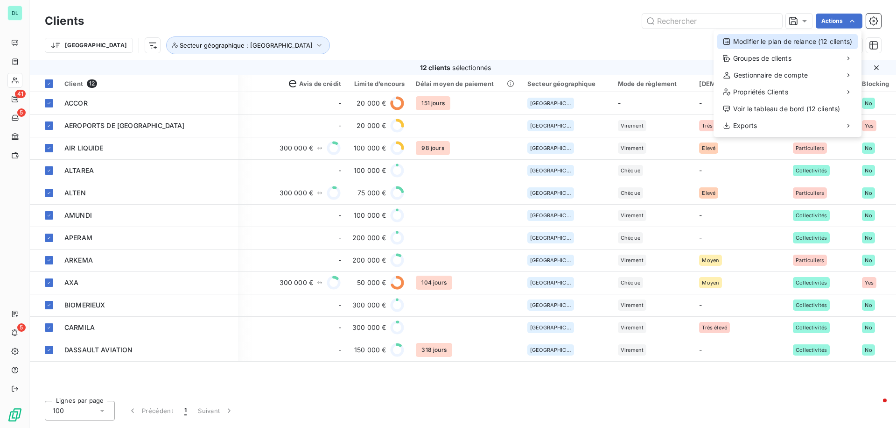
click at [776, 44] on div "Modifier le plan de relance (12 clients)" at bounding box center [787, 41] width 140 height 15
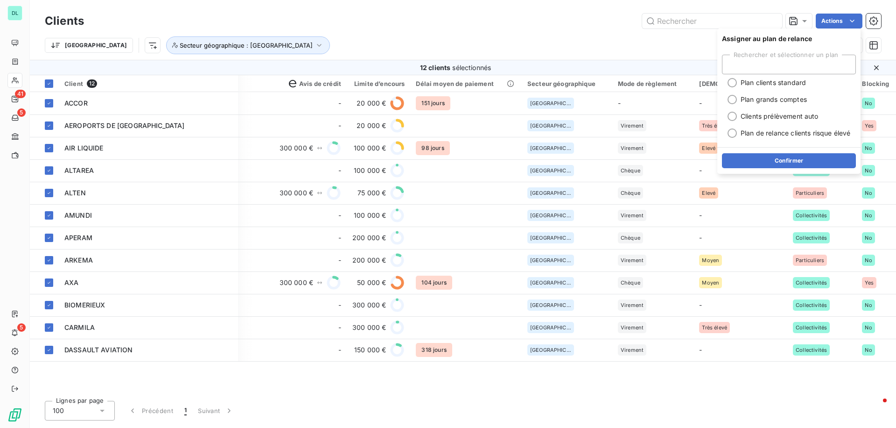
click at [641, 42] on div "Trier Secteur géographique : [GEOGRAPHIC_DATA]" at bounding box center [442, 45] width 795 height 18
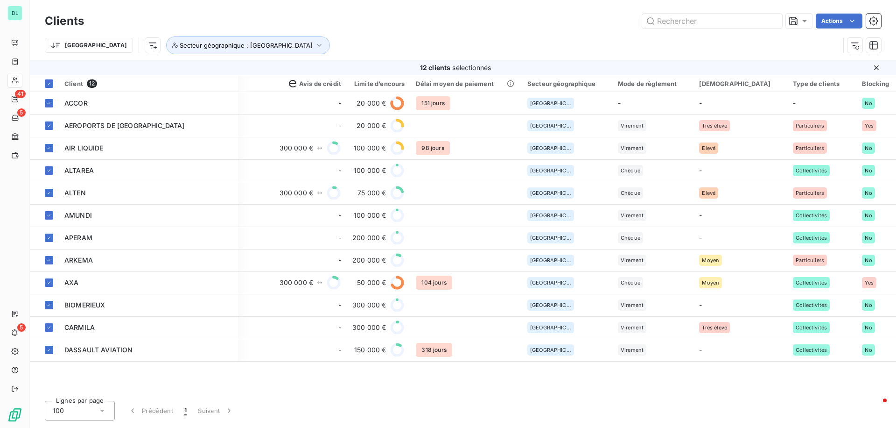
click at [49, 82] on icon at bounding box center [49, 84] width 6 height 6
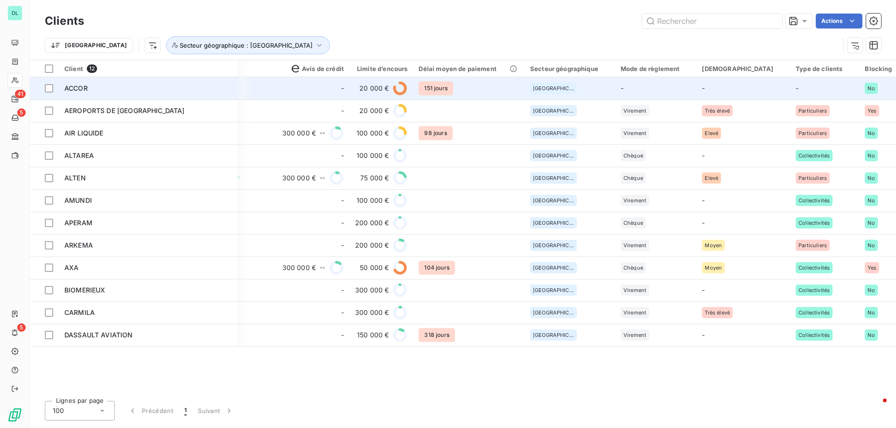
scroll to position [0, 779]
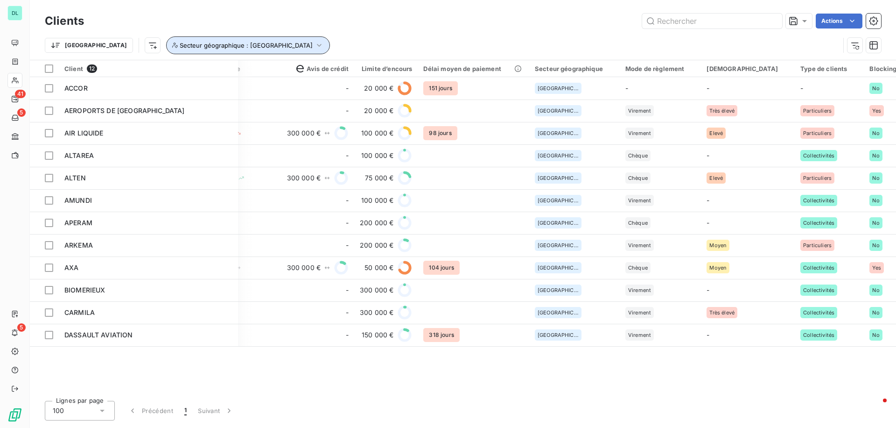
click at [315, 44] on icon "button" at bounding box center [319, 45] width 9 height 9
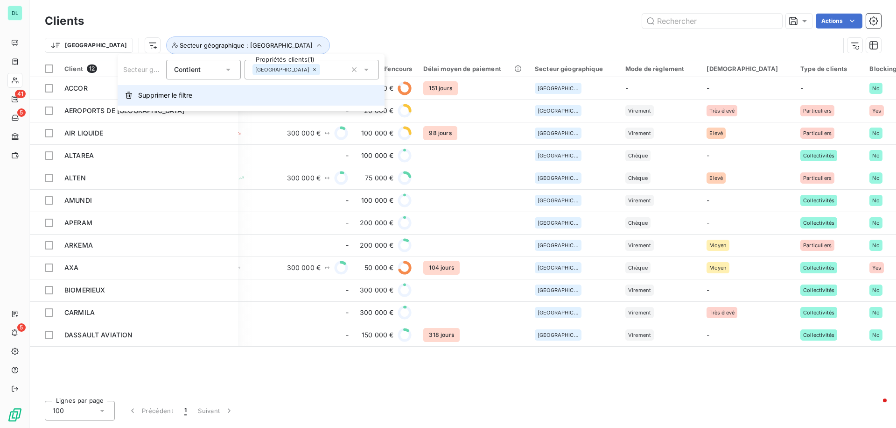
click at [182, 95] on span "Supprimer le filtre" at bounding box center [165, 95] width 54 height 9
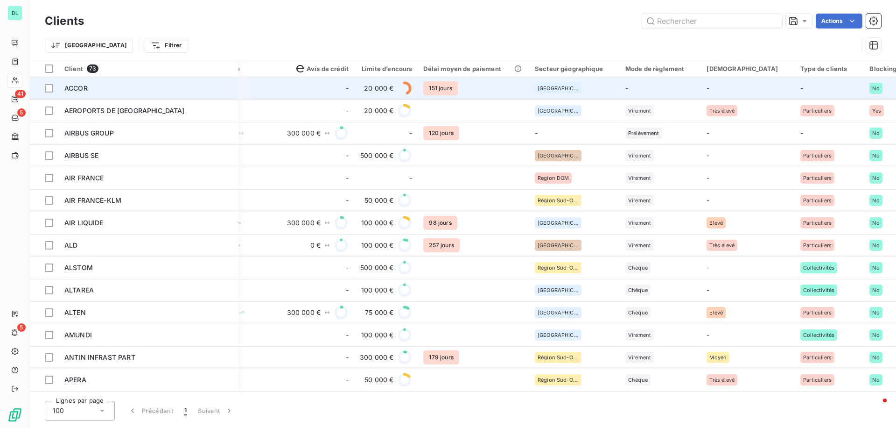
click at [124, 93] on td "ACCOR" at bounding box center [148, 88] width 179 height 22
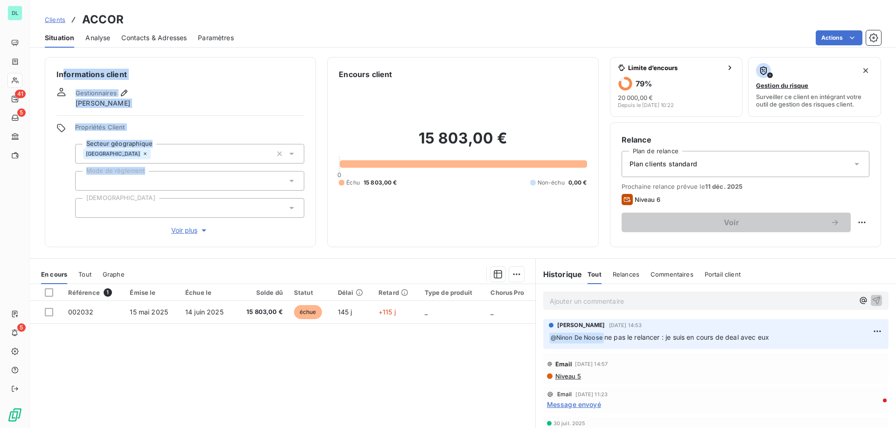
drag, startPoint x: 63, startPoint y: 71, endPoint x: 148, endPoint y: 173, distance: 132.2
click at [148, 173] on div "Informations client Gestionnaires [PERSON_NAME] Propriétés Client Secteur géogr…" at bounding box center [180, 152] width 271 height 190
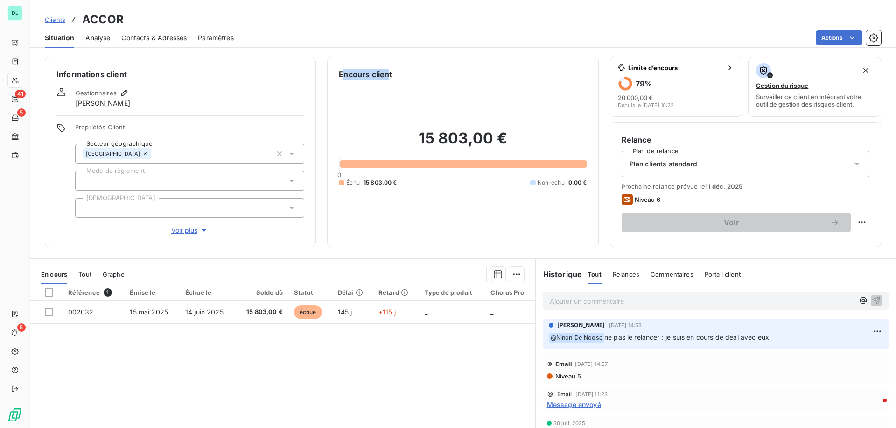
drag, startPoint x: 344, startPoint y: 73, endPoint x: 387, endPoint y: 73, distance: 43.4
click at [387, 73] on h6 "Encours client" at bounding box center [365, 74] width 53 height 11
click at [601, 165] on div "Informations client Gestionnaires [PERSON_NAME] Propriétés Client Secteur géogr…" at bounding box center [463, 152] width 866 height 190
click at [86, 268] on div "Tout" at bounding box center [84, 274] width 13 height 20
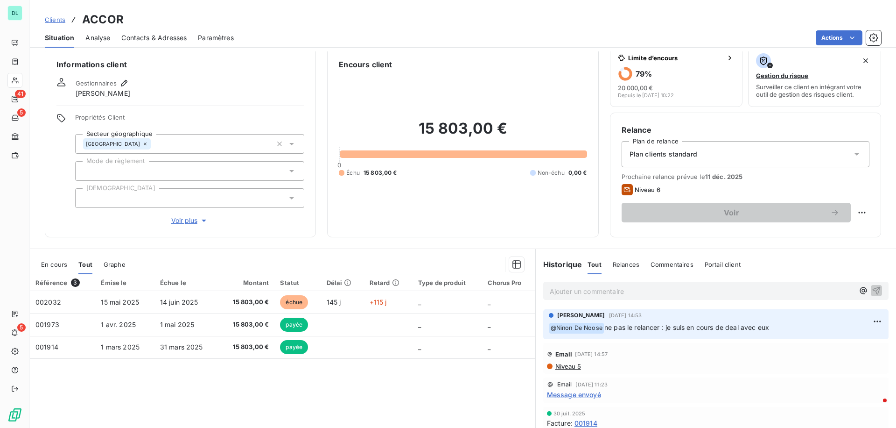
scroll to position [0, 0]
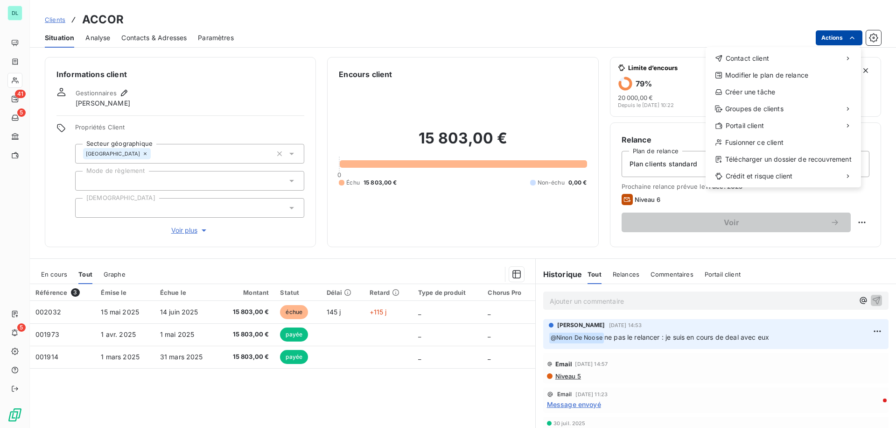
click at [841, 36] on html "DL 41 5 5 Clients ACCOR Situation Analyse Contacts & Adresses Paramètres Action…" at bounding box center [448, 214] width 896 height 428
click at [745, 156] on div "Télécharger un dossier de recouvrement" at bounding box center [783, 159] width 148 height 15
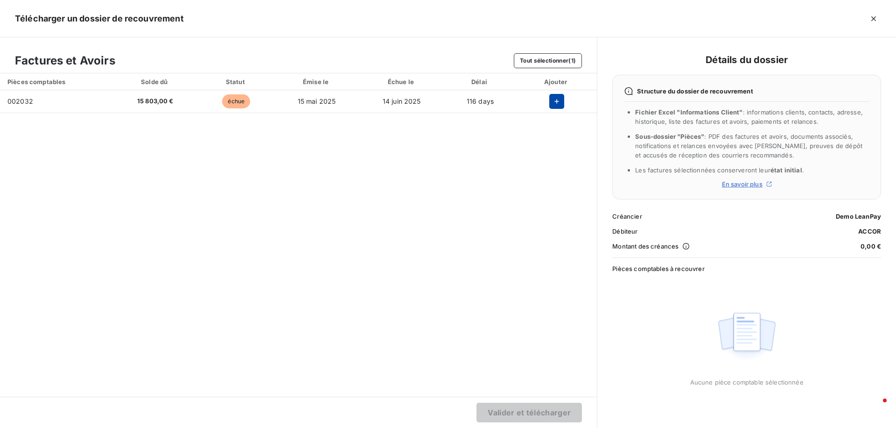
click at [554, 100] on icon "button" at bounding box center [556, 101] width 9 height 9
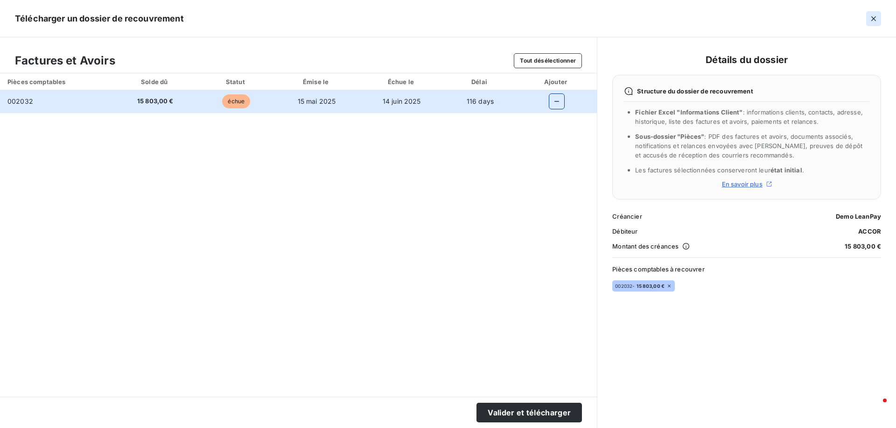
click at [870, 18] on icon "button" at bounding box center [873, 18] width 9 height 9
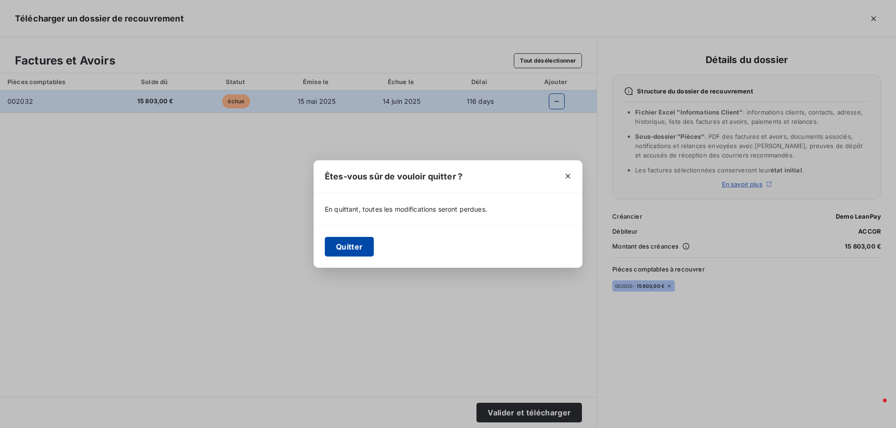
click at [335, 250] on button "Quitter" at bounding box center [349, 247] width 49 height 20
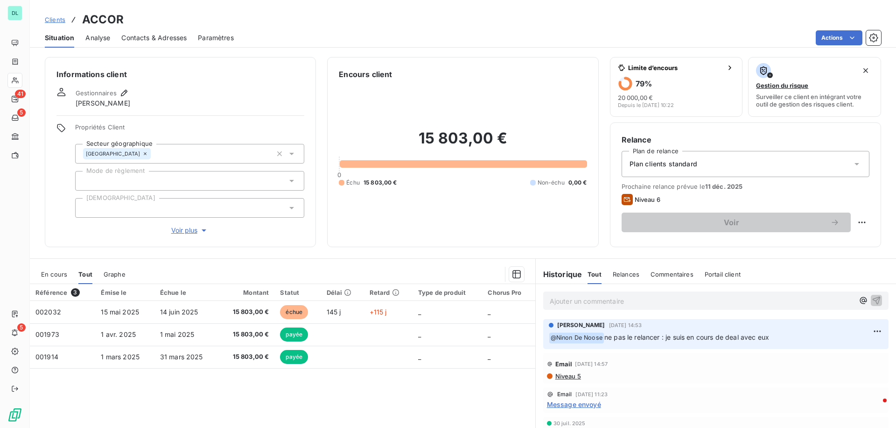
click at [101, 36] on span "Analyse" at bounding box center [97, 37] width 25 height 9
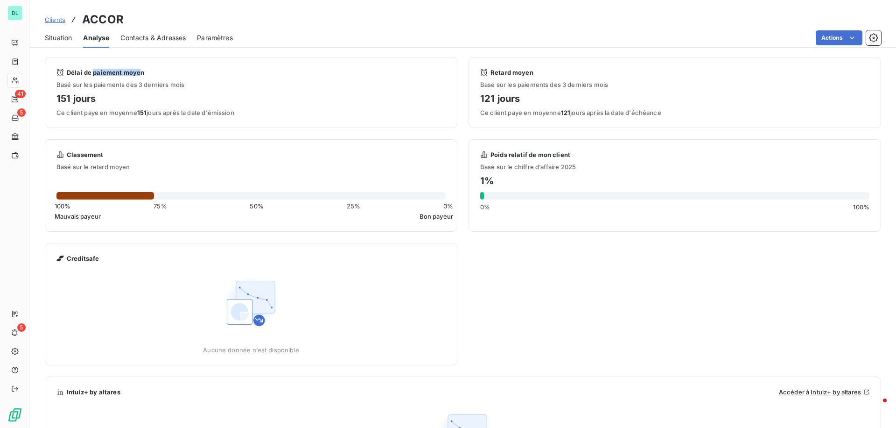
drag, startPoint x: 94, startPoint y: 75, endPoint x: 140, endPoint y: 75, distance: 46.2
click at [140, 75] on span "Délai de paiement moyen" at bounding box center [105, 72] width 77 height 7
click at [147, 38] on span "Contacts & Adresses" at bounding box center [152, 37] width 65 height 9
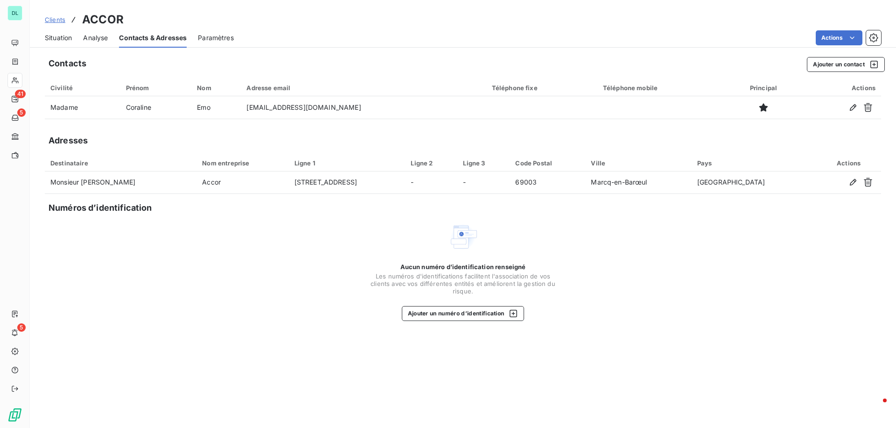
click at [223, 38] on span "Paramètres" at bounding box center [216, 37] width 36 height 9
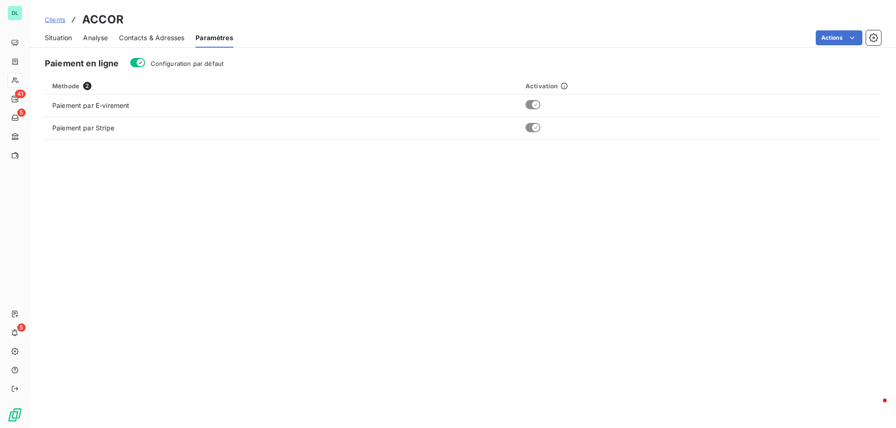
click at [65, 37] on span "Situation" at bounding box center [58, 37] width 27 height 9
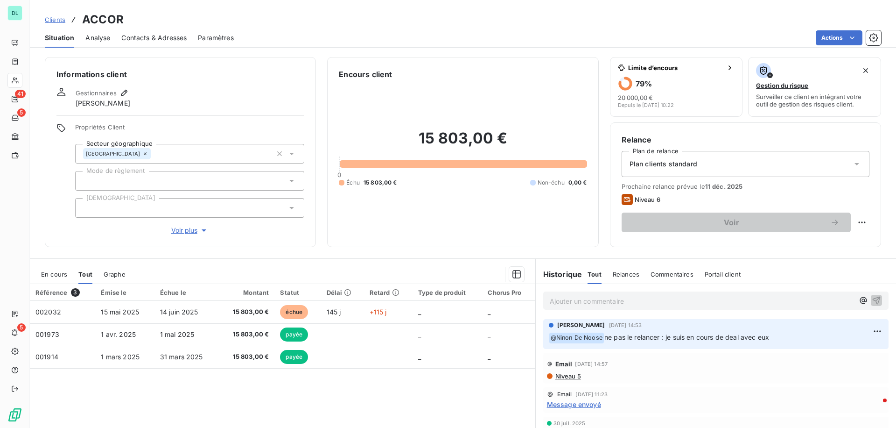
click at [114, 37] on div "Situation Analyse Contacts & Adresses Paramètres Actions" at bounding box center [463, 38] width 866 height 20
click at [106, 34] on span "Analyse" at bounding box center [97, 37] width 25 height 9
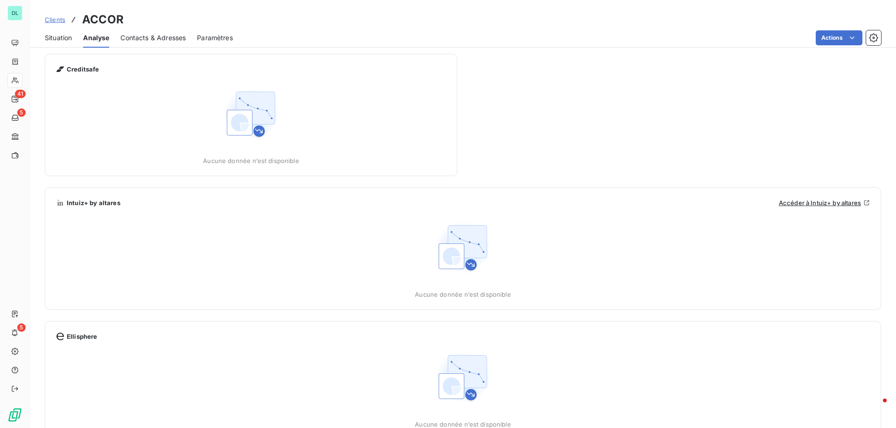
scroll to position [216, 0]
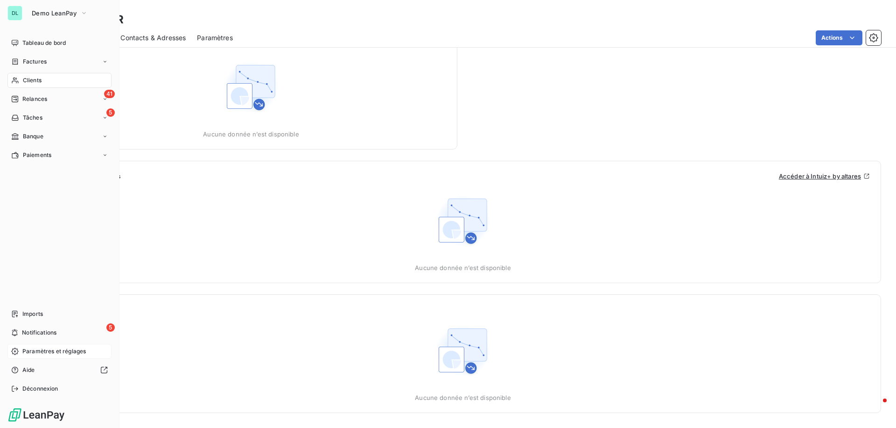
click at [37, 349] on span "Paramètres et réglages" at bounding box center [53, 351] width 63 height 8
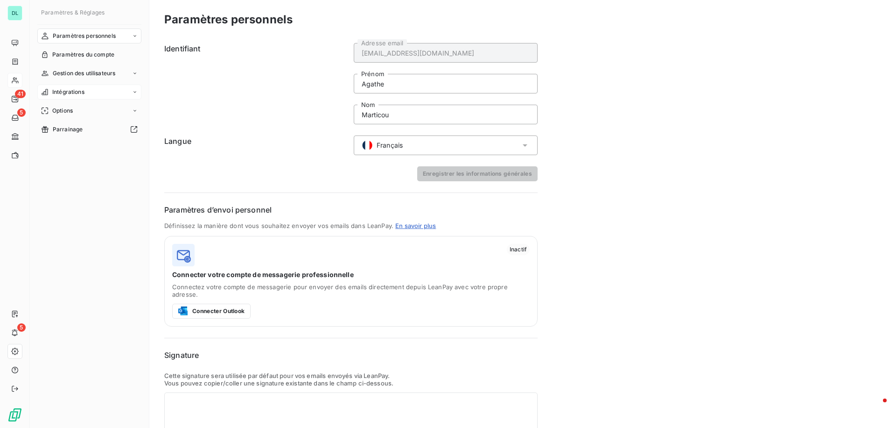
click at [99, 91] on div "Intégrations" at bounding box center [89, 91] width 104 height 15
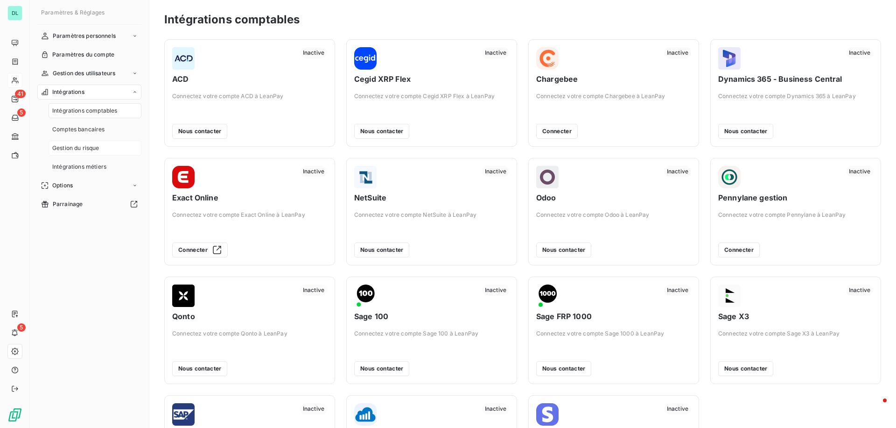
click at [96, 146] on span "Gestion du risque" at bounding box center [75, 148] width 47 height 8
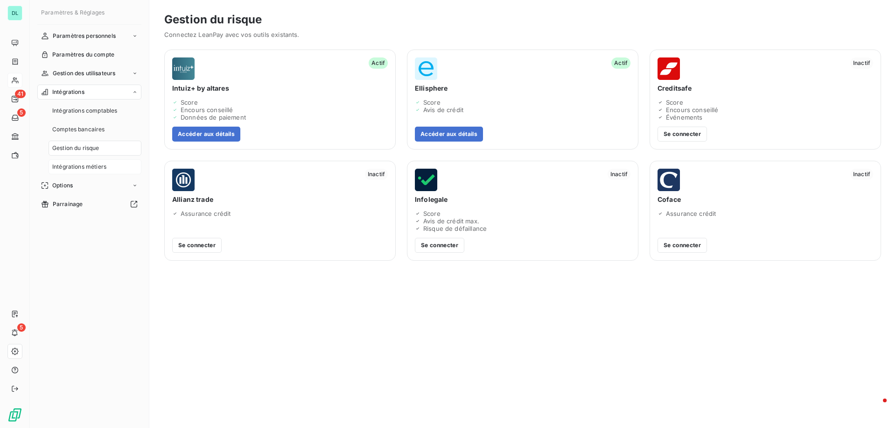
click at [107, 165] on div "Intégrations métiers" at bounding box center [95, 166] width 93 height 15
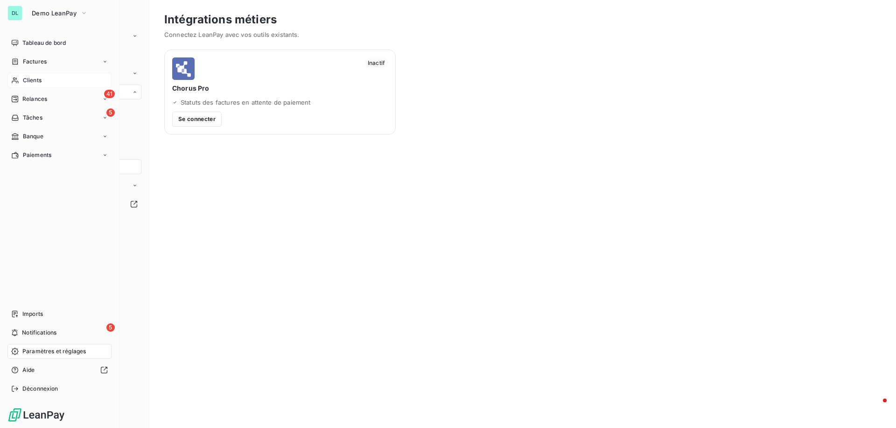
click at [28, 83] on span "Clients" at bounding box center [32, 80] width 19 height 8
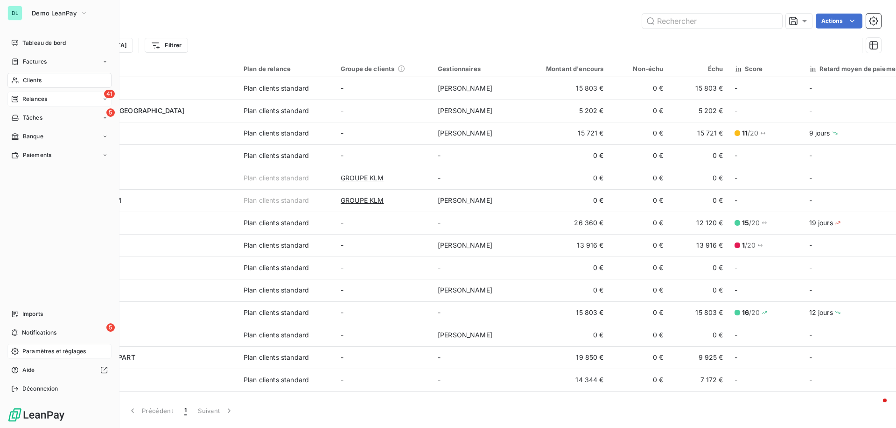
click at [45, 101] on span "Relances" at bounding box center [34, 99] width 25 height 8
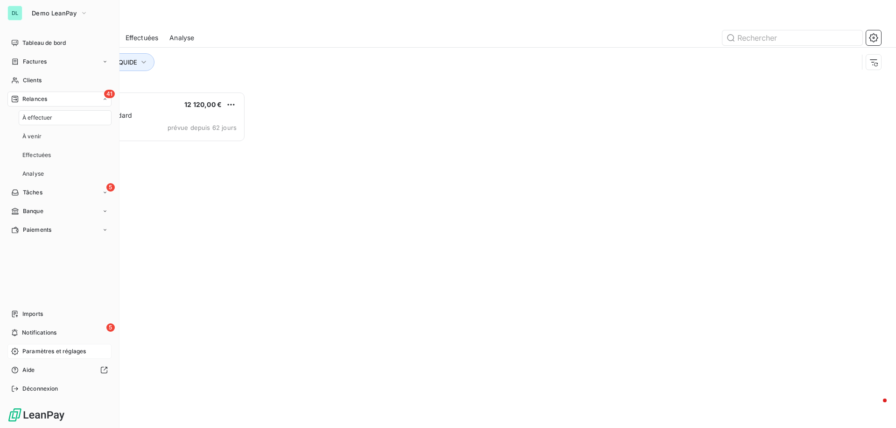
scroll to position [336, 201]
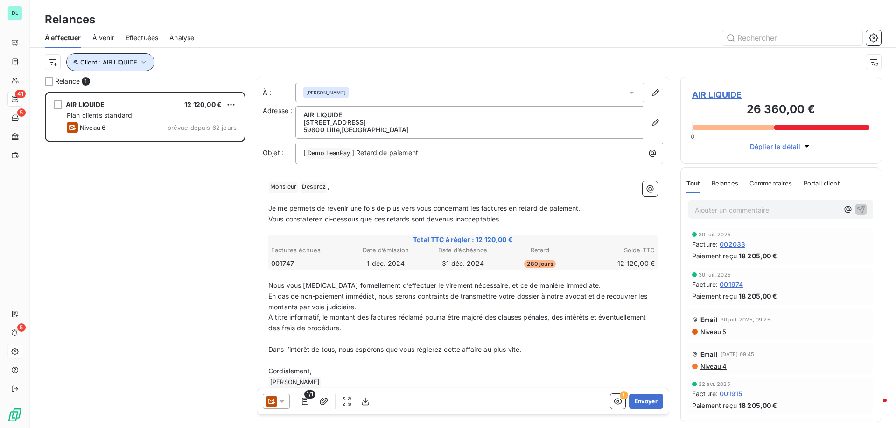
click at [112, 65] on span "Client : AIR LIQUIDE" at bounding box center [108, 61] width 57 height 7
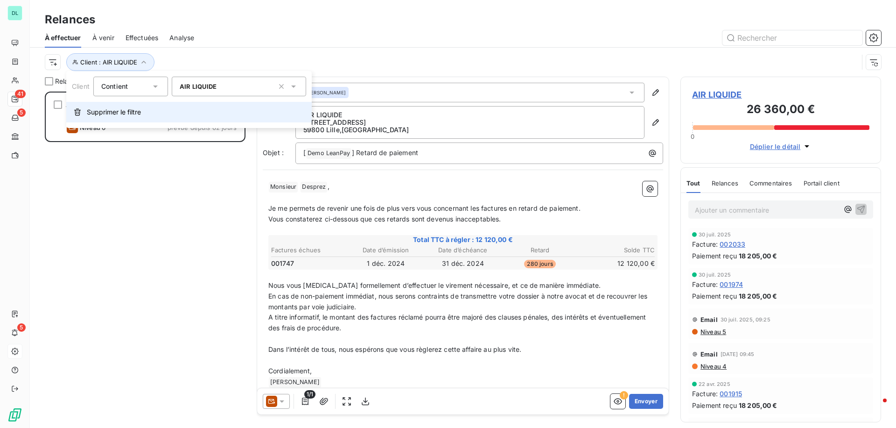
click at [112, 113] on span "Supprimer le filtre" at bounding box center [114, 111] width 54 height 9
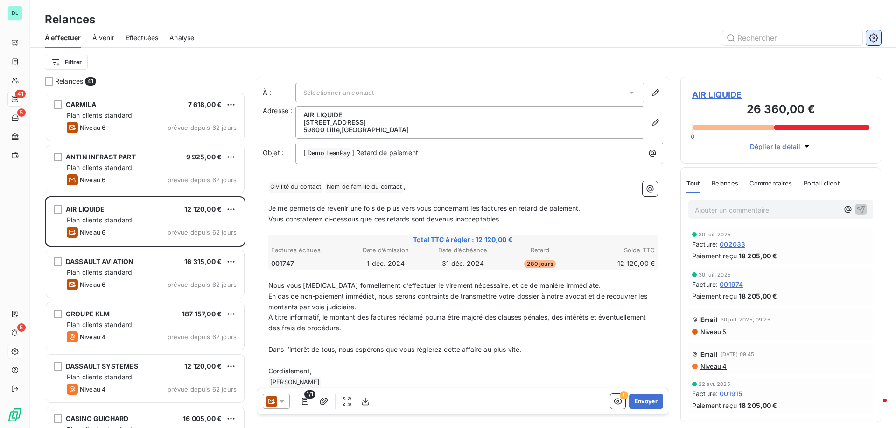
click at [872, 34] on icon "button" at bounding box center [873, 37] width 9 height 9
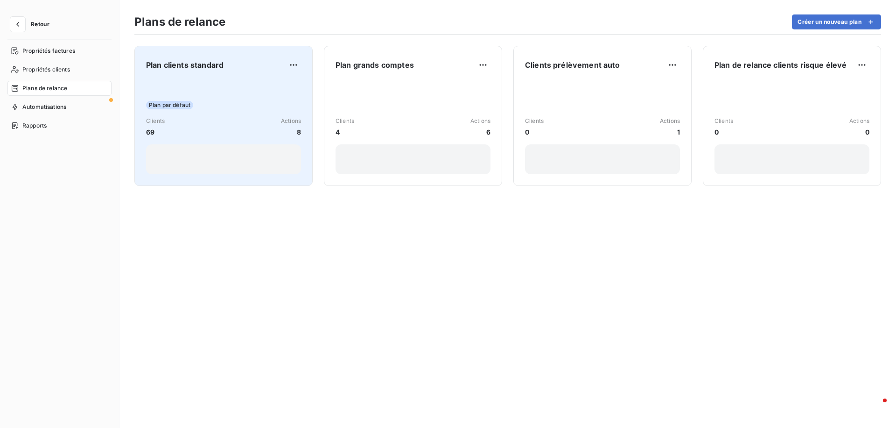
click at [203, 85] on div "Plan par défaut Clients 69 Actions 8" at bounding box center [223, 127] width 155 height 94
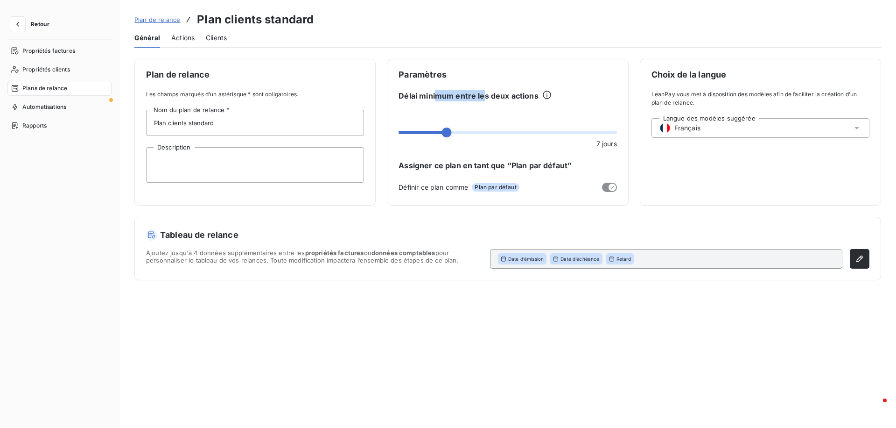
drag, startPoint x: 436, startPoint y: 98, endPoint x: 484, endPoint y: 100, distance: 47.6
click at [484, 100] on span "Délai minimum entre les deux actions" at bounding box center [469, 95] width 140 height 11
click at [680, 130] on span "Français" at bounding box center [687, 127] width 26 height 9
click at [181, 37] on span "Actions" at bounding box center [182, 37] width 23 height 9
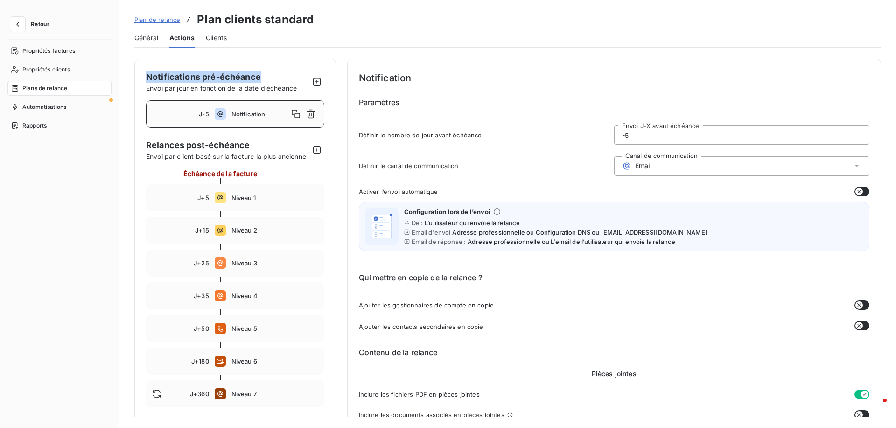
drag, startPoint x: 146, startPoint y: 76, endPoint x: 261, endPoint y: 76, distance: 115.3
click at [261, 76] on div "Notifications pré-échéance Envoi par jour en fonction de la date d’échéance" at bounding box center [221, 81] width 151 height 22
click at [256, 120] on div "Notification" at bounding box center [274, 113] width 87 height 15
click at [659, 168] on div "Email" at bounding box center [741, 166] width 255 height 20
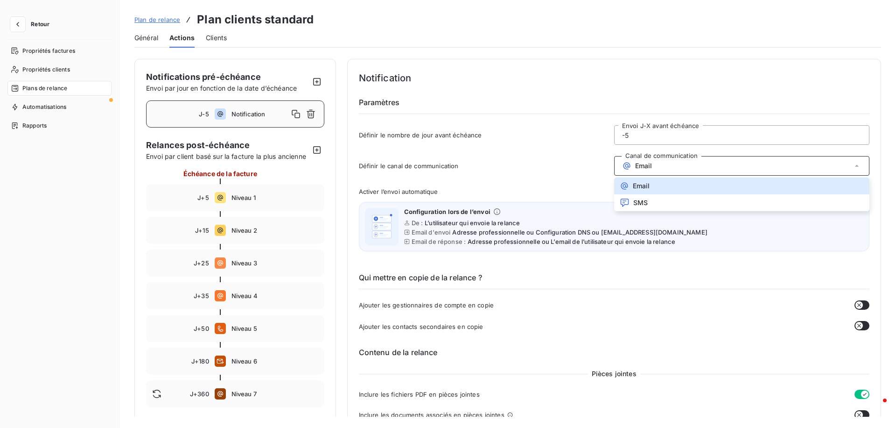
click at [582, 171] on div "Définir le canal de communication Canal de communication Email Email SMS" at bounding box center [614, 168] width 511 height 25
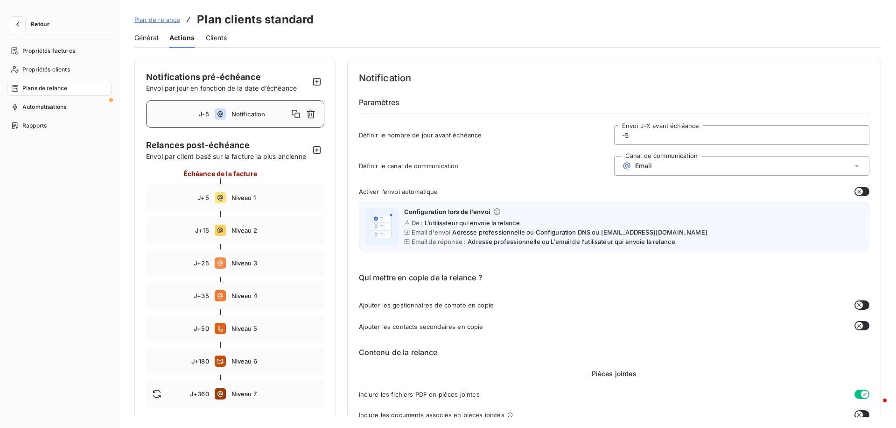
click at [858, 192] on icon "button" at bounding box center [858, 191] width 7 height 7
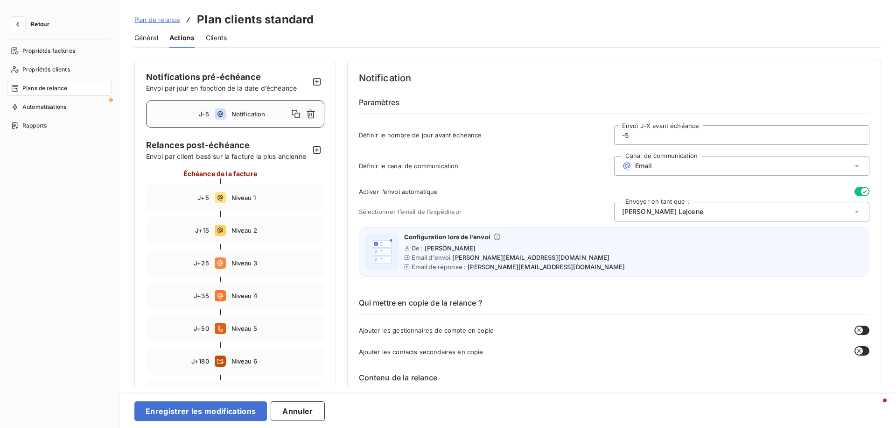
click at [861, 192] on icon "button" at bounding box center [864, 191] width 7 height 7
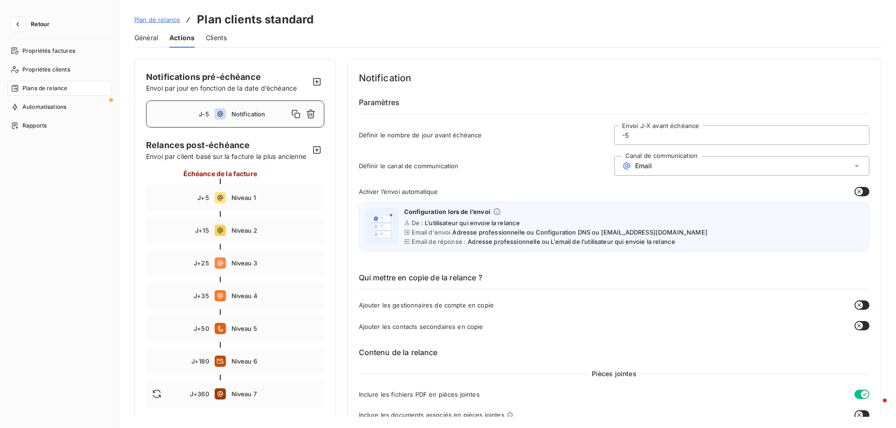
click at [666, 167] on div "Email" at bounding box center [741, 166] width 255 height 20
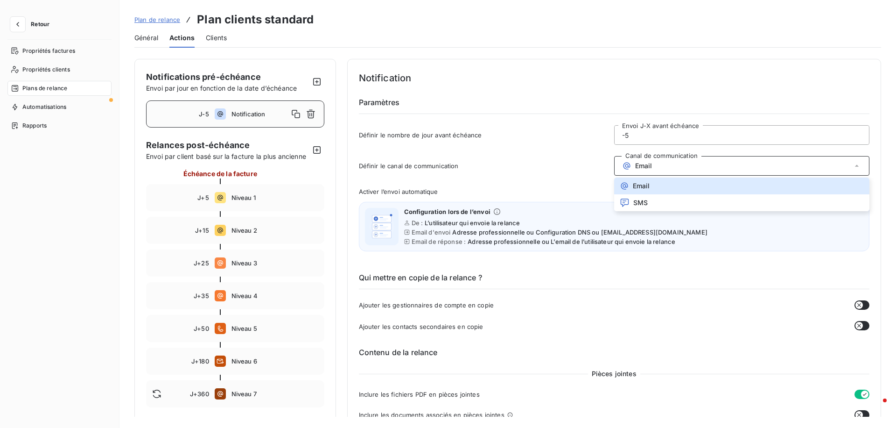
click at [584, 187] on div "Activer l’envoi automatique" at bounding box center [614, 191] width 511 height 9
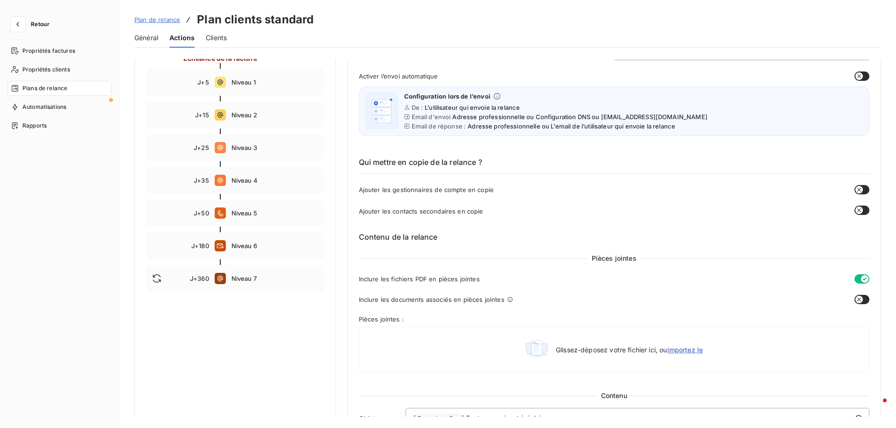
scroll to position [121, 0]
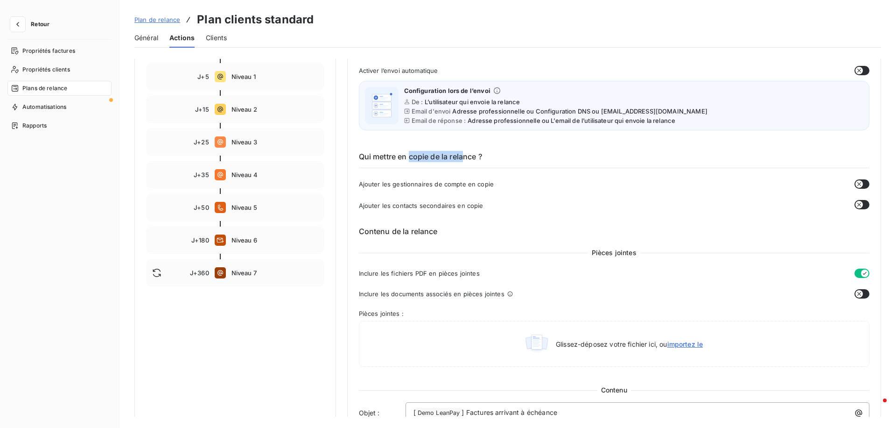
drag, startPoint x: 409, startPoint y: 154, endPoint x: 464, endPoint y: 155, distance: 54.6
click at [464, 155] on h6 "Qui mettre en copie de la relance ?" at bounding box center [614, 159] width 511 height 17
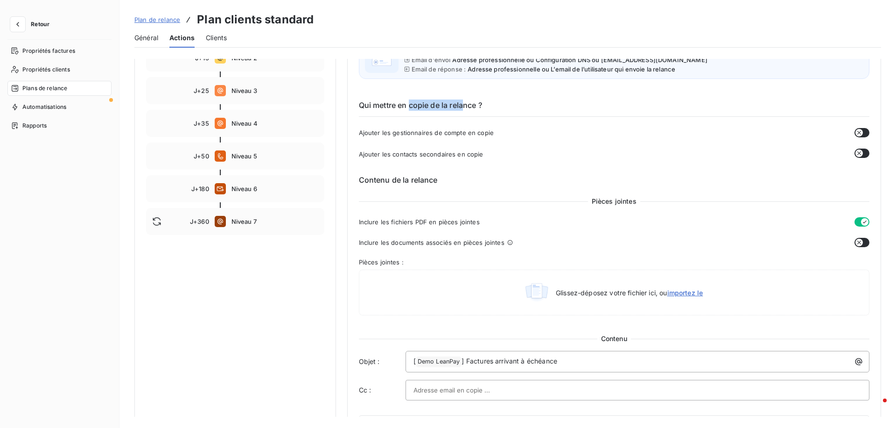
scroll to position [181, 0]
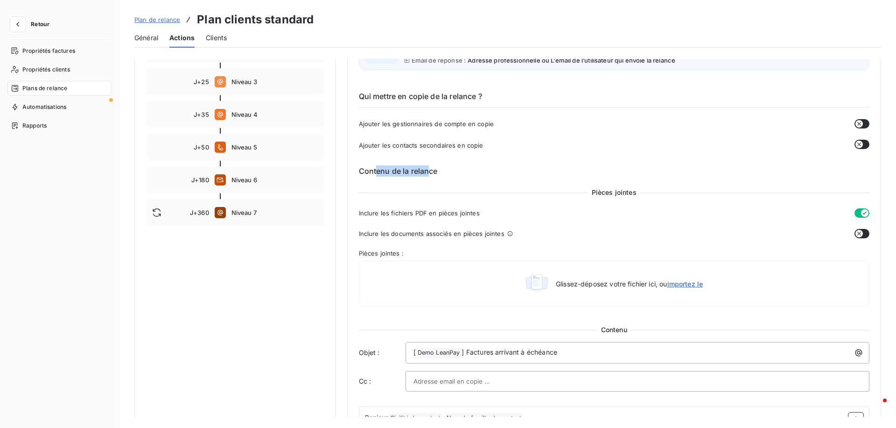
drag, startPoint x: 376, startPoint y: 170, endPoint x: 426, endPoint y: 171, distance: 50.0
click at [426, 171] on h6 "Contenu de la relance" at bounding box center [614, 170] width 511 height 11
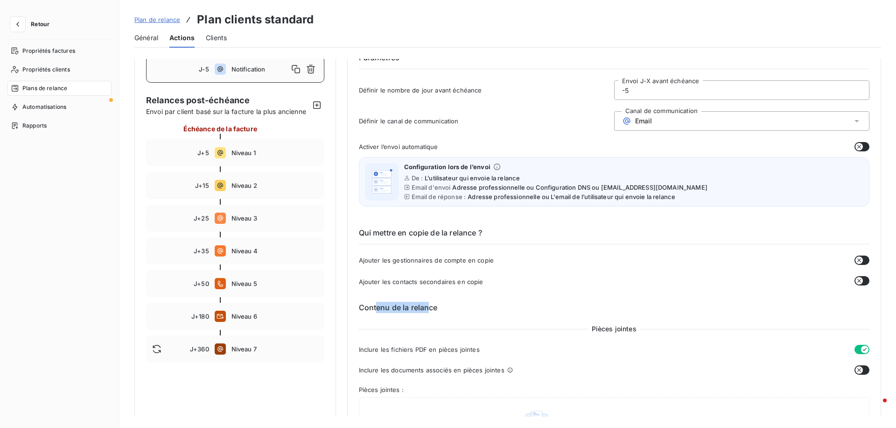
scroll to position [0, 0]
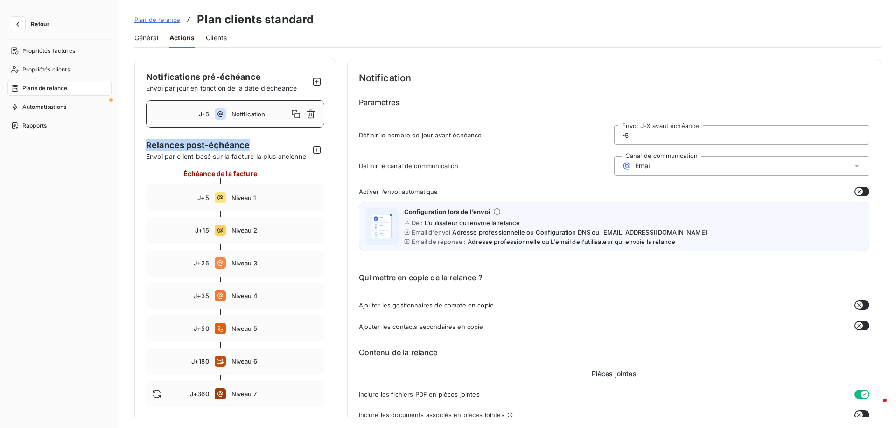
drag, startPoint x: 144, startPoint y: 143, endPoint x: 248, endPoint y: 147, distance: 103.7
click at [212, 160] on span "Envoi par client basé sur la facture la plus ancienne" at bounding box center [227, 156] width 163 height 10
drag, startPoint x: 212, startPoint y: 159, endPoint x: 254, endPoint y: 159, distance: 42.0
click at [254, 159] on span "Envoi par client basé sur la facture la plus ancienne" at bounding box center [227, 156] width 163 height 10
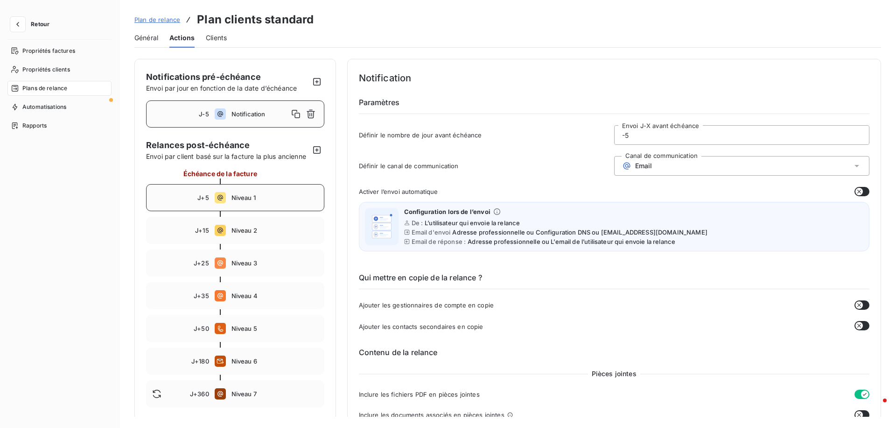
click at [258, 186] on div "J+5 Niveau 1" at bounding box center [235, 197] width 178 height 27
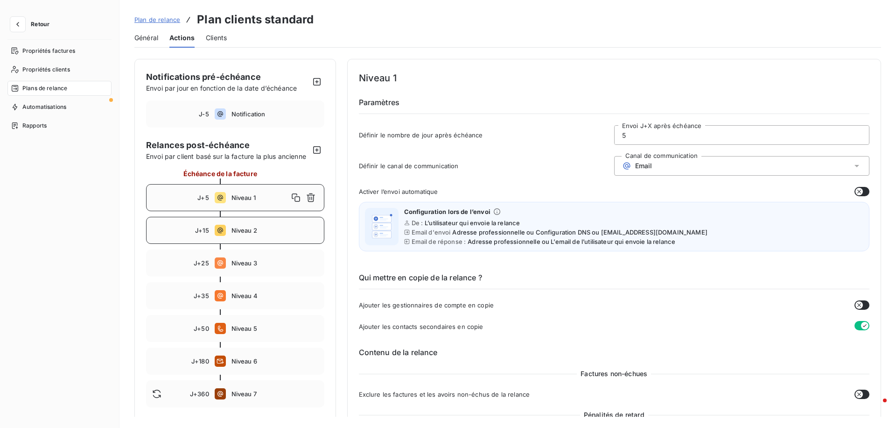
click at [252, 231] on span "Niveau 2" at bounding box center [274, 229] width 87 height 7
click at [244, 202] on div "J+5 Niveau 1" at bounding box center [235, 197] width 178 height 27
type input "5"
click at [266, 197] on span "Niveau 1" at bounding box center [259, 197] width 57 height 7
click at [667, 165] on div "Email" at bounding box center [741, 166] width 255 height 20
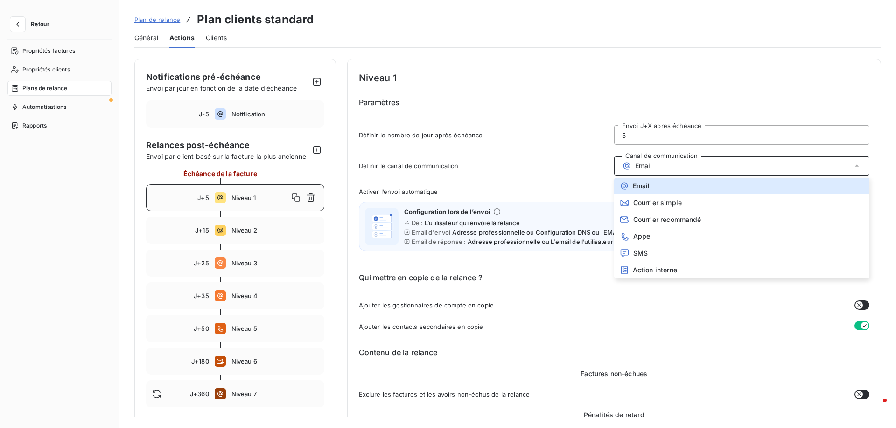
click at [554, 188] on div "Activer l’envoi automatique" at bounding box center [614, 191] width 511 height 9
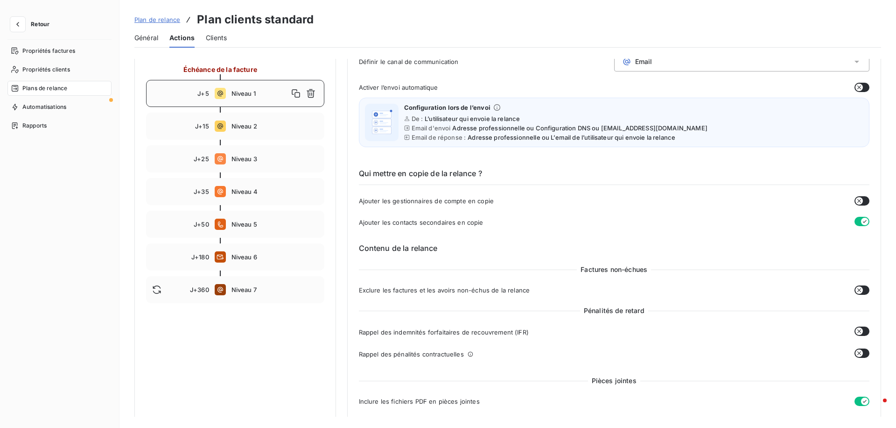
scroll to position [106, 0]
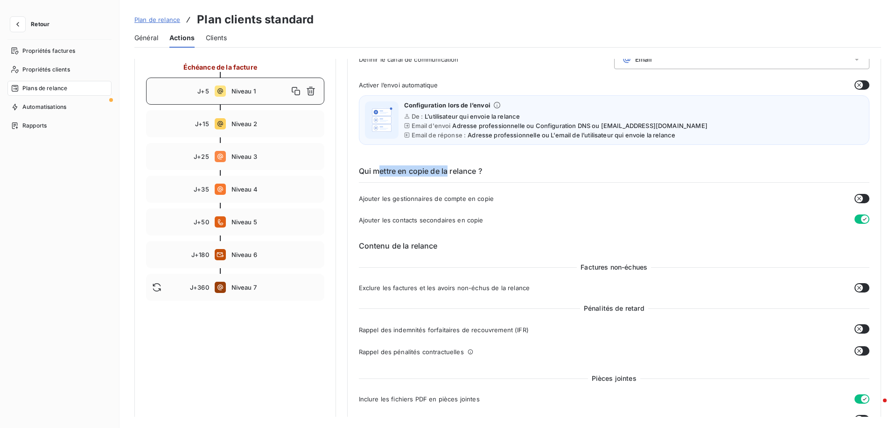
drag, startPoint x: 376, startPoint y: 170, endPoint x: 448, endPoint y: 171, distance: 71.9
click at [448, 171] on h6 "Qui mettre en copie de la relance ?" at bounding box center [614, 173] width 511 height 17
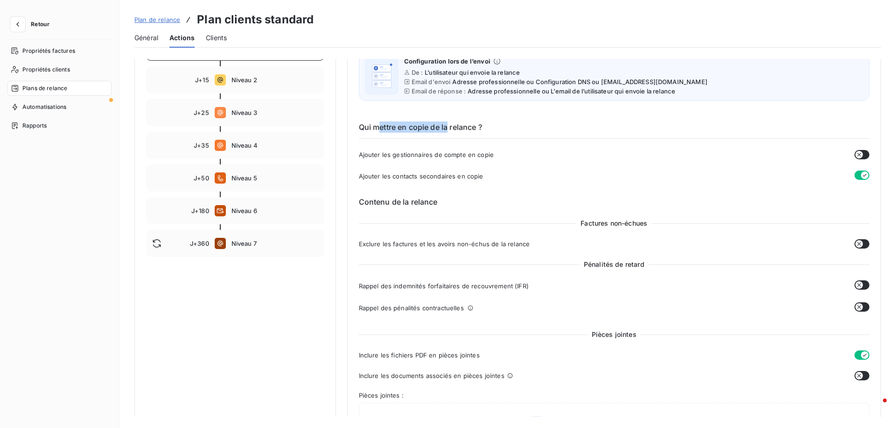
scroll to position [164, 0]
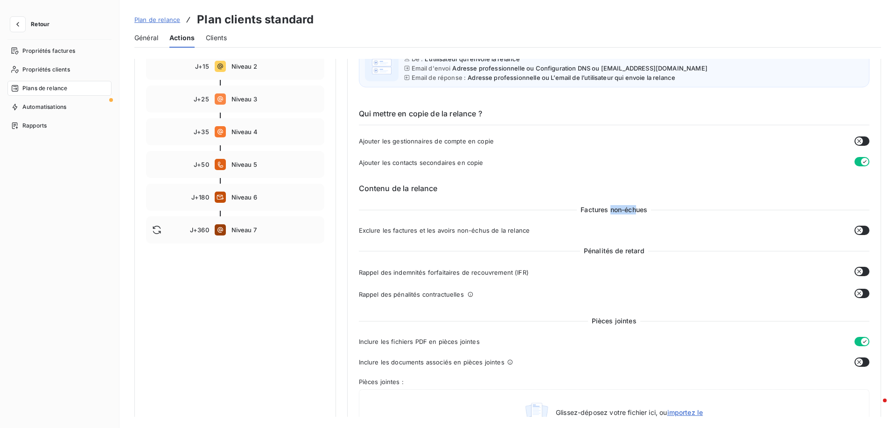
drag, startPoint x: 608, startPoint y: 209, endPoint x: 634, endPoint y: 210, distance: 26.1
click at [634, 210] on span "Factures non-échues" at bounding box center [614, 209] width 74 height 9
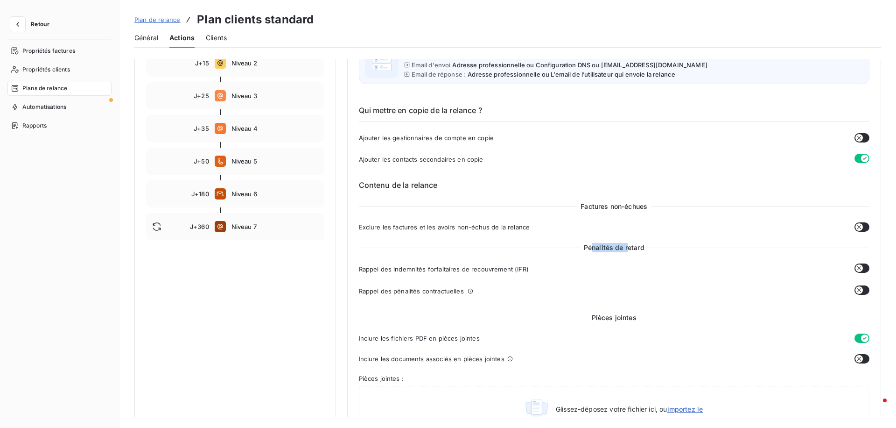
drag, startPoint x: 591, startPoint y: 248, endPoint x: 627, endPoint y: 248, distance: 35.5
click at [627, 248] on span "Pénalités de retard" at bounding box center [614, 247] width 68 height 9
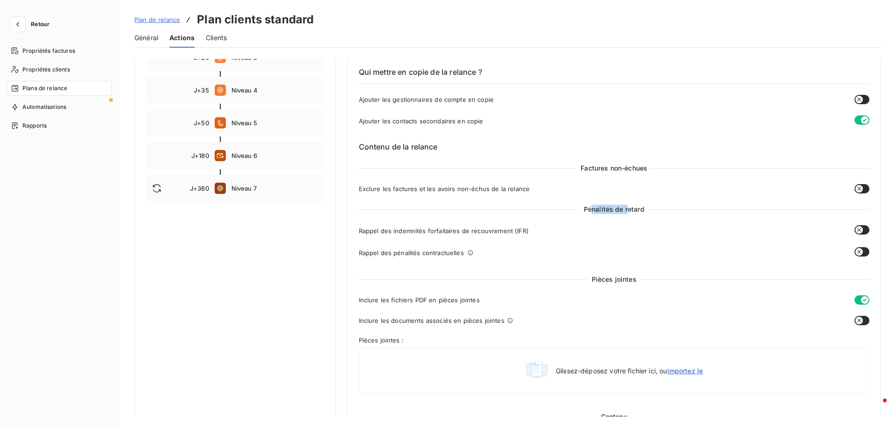
scroll to position [208, 0]
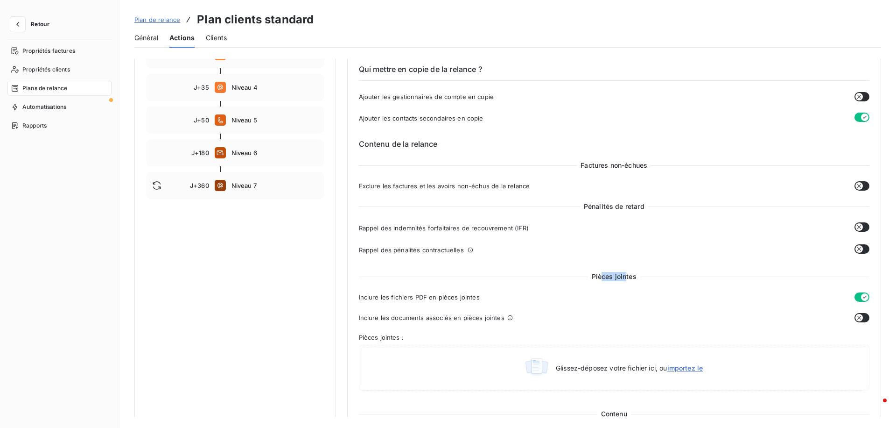
drag, startPoint x: 600, startPoint y: 274, endPoint x: 625, endPoint y: 274, distance: 24.7
click at [625, 274] on span "Pièces jointes" at bounding box center [614, 276] width 52 height 9
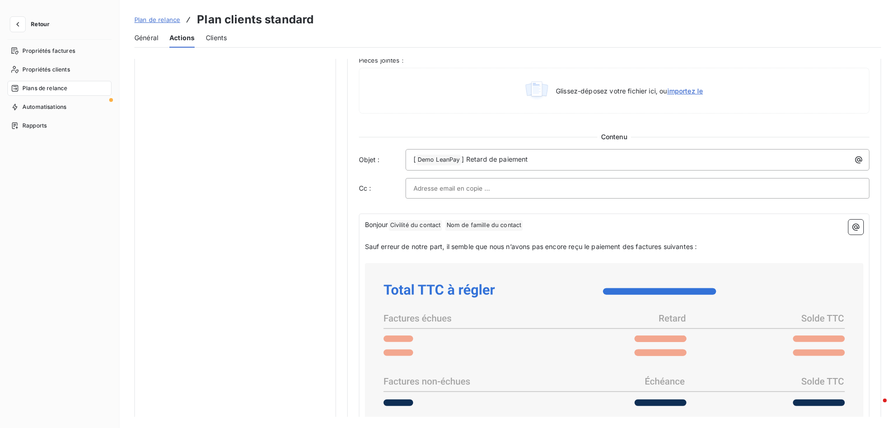
scroll to position [509, 0]
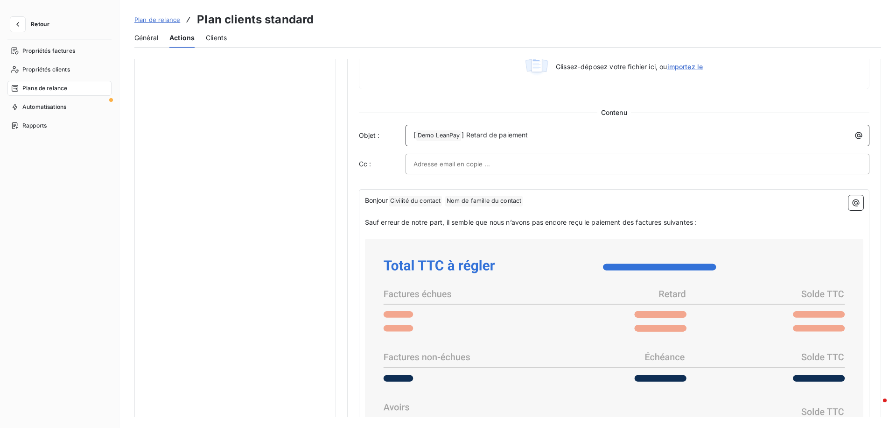
click at [539, 139] on p "[ Demo LeanPay ﻿ ] Retard de paiement" at bounding box center [640, 135] width 453 height 11
click at [851, 206] on icon "button" at bounding box center [855, 202] width 9 height 9
click at [701, 215] on html "Retour Propriétés factures Propriétés clients Plans de relance Automatisations …" at bounding box center [448, 214] width 896 height 428
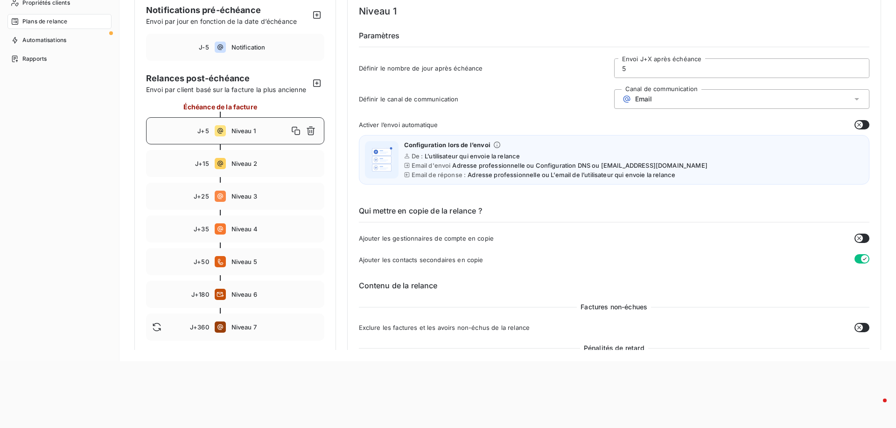
scroll to position [0, 0]
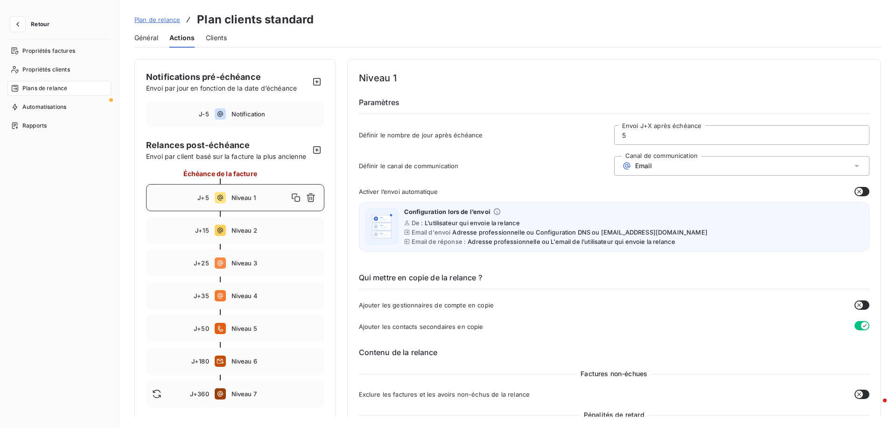
click at [144, 18] on span "Plan de relance" at bounding box center [157, 19] width 46 height 7
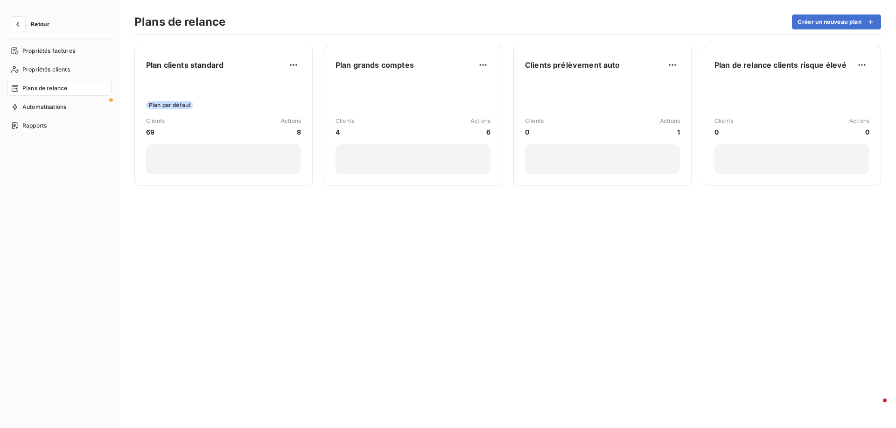
click at [40, 26] on span "Retour" at bounding box center [40, 24] width 19 height 6
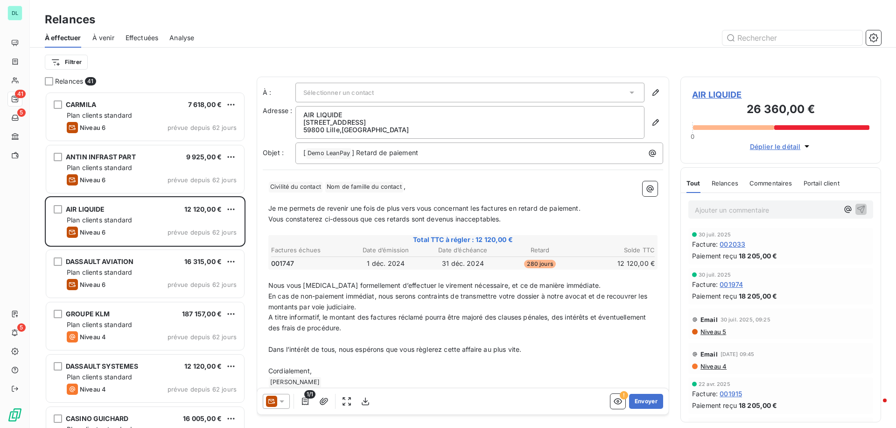
scroll to position [336, 201]
click at [69, 62] on html "DL 41 5 5 Relances À effectuer À venir Effectuées Analyse Filtrer Relances 41 C…" at bounding box center [448, 214] width 896 height 428
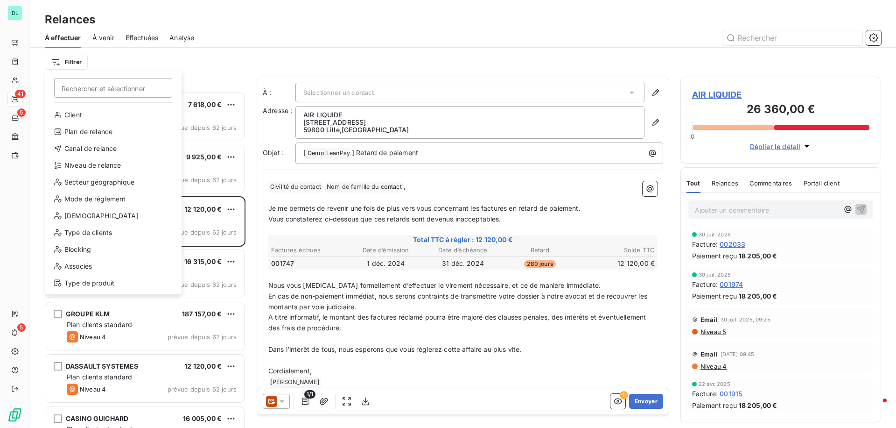
click at [116, 60] on html "DL 41 5 5 Relances À effectuer À venir Effectuées Analyse Filtrer Rechercher et…" at bounding box center [448, 214] width 896 height 428
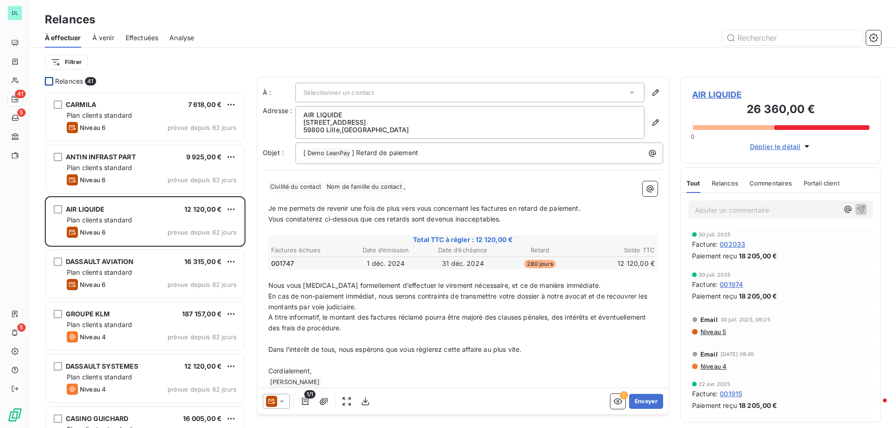
click at [49, 82] on div at bounding box center [49, 81] width 8 height 8
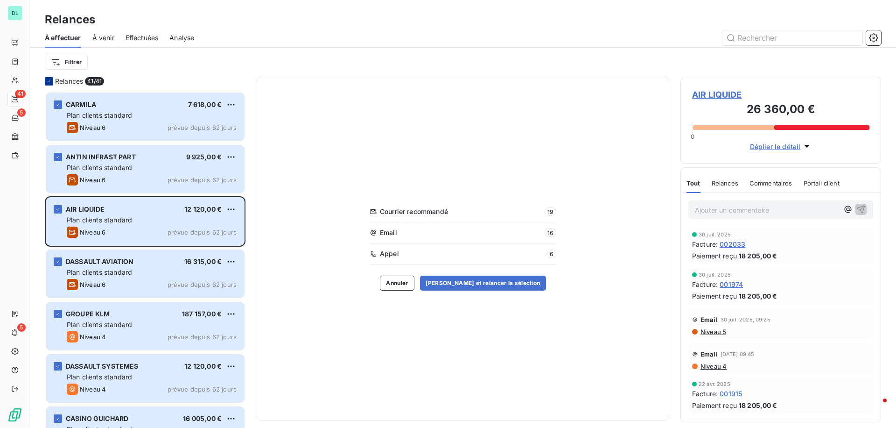
click at [50, 85] on div at bounding box center [49, 81] width 8 height 8
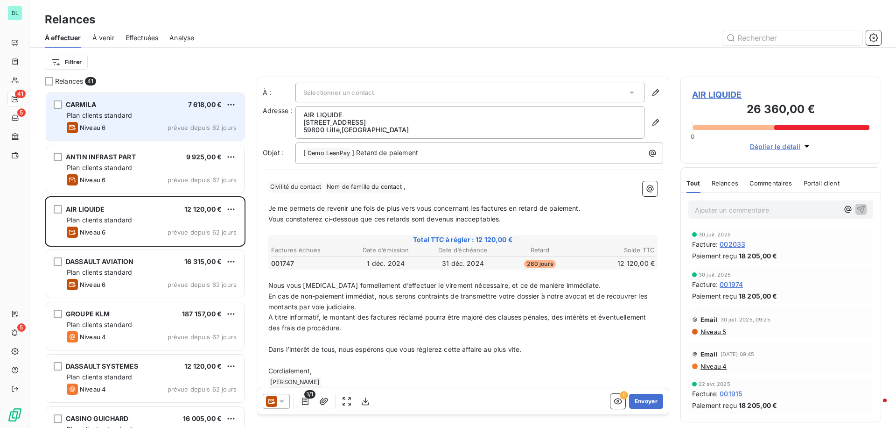
click at [114, 107] on div "CARMILA 7 618,00 €" at bounding box center [152, 104] width 170 height 8
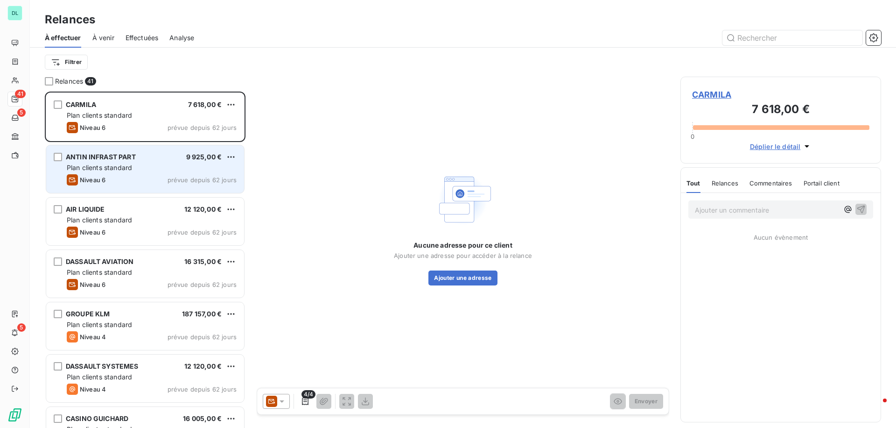
click at [119, 158] on span "ANTIN INFRAST PART" at bounding box center [101, 157] width 70 height 8
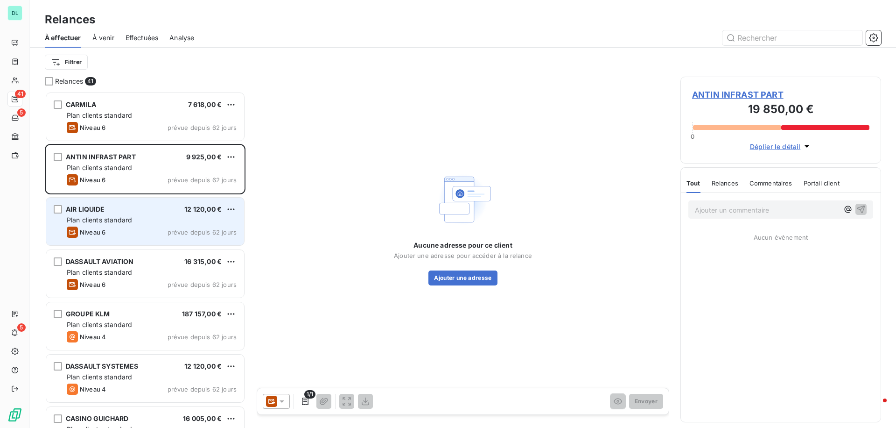
click at [119, 228] on div "Niveau 6 prévue depuis 62 jours" at bounding box center [152, 231] width 170 height 11
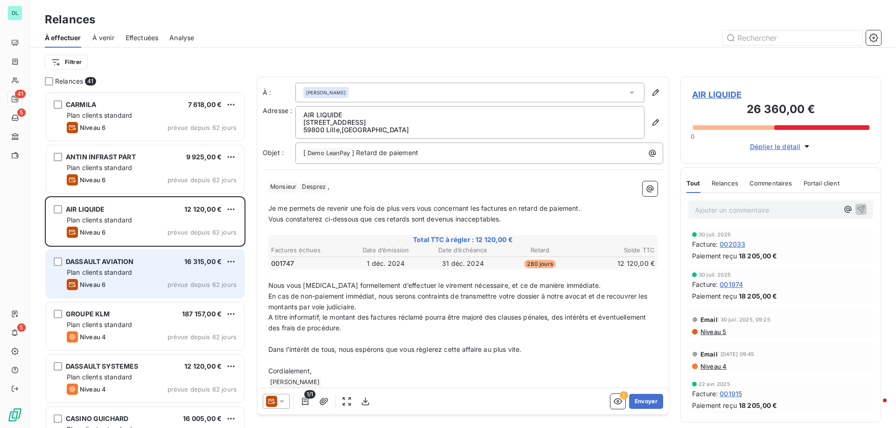
click at [121, 264] on span "DASSAULT AVIATION" at bounding box center [100, 261] width 68 height 8
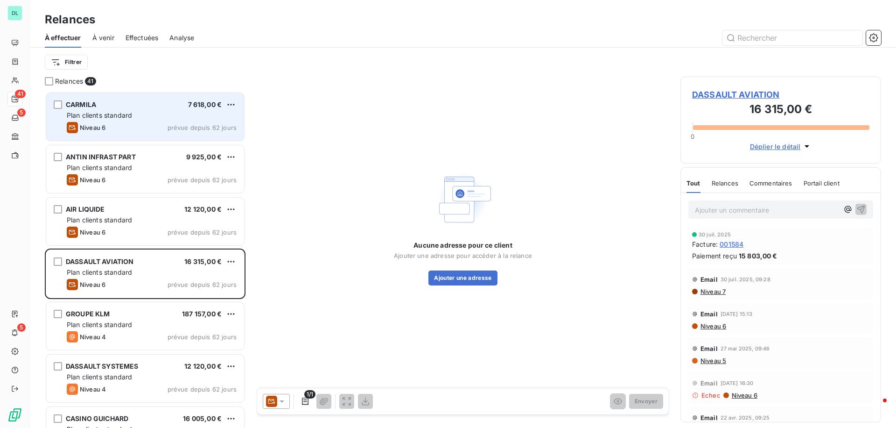
click at [138, 126] on div "Niveau 6 prévue depuis 62 jours" at bounding box center [152, 127] width 170 height 11
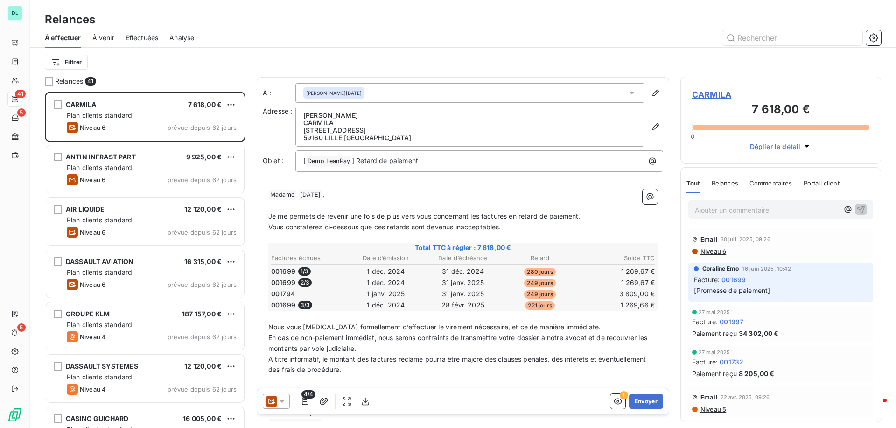
scroll to position [2, 0]
click at [305, 404] on icon "button" at bounding box center [305, 400] width 9 height 9
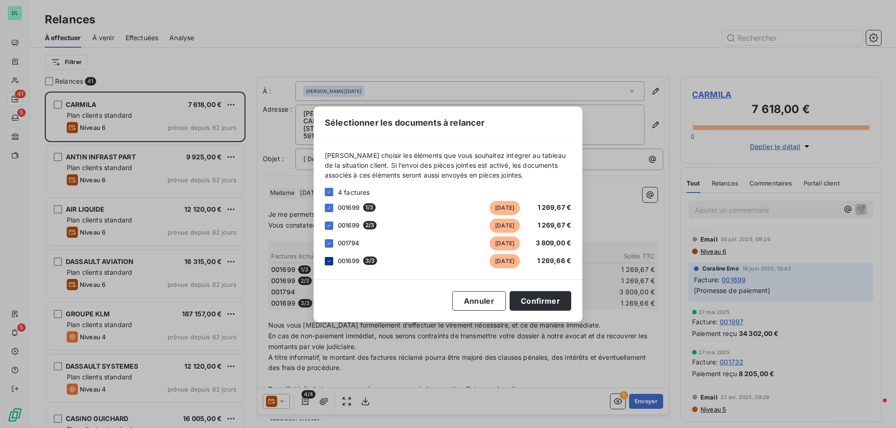
click at [332, 262] on div at bounding box center [329, 261] width 8 height 8
click at [331, 244] on icon at bounding box center [329, 243] width 6 height 6
click at [539, 305] on button "Confirmer" at bounding box center [541, 301] width 62 height 20
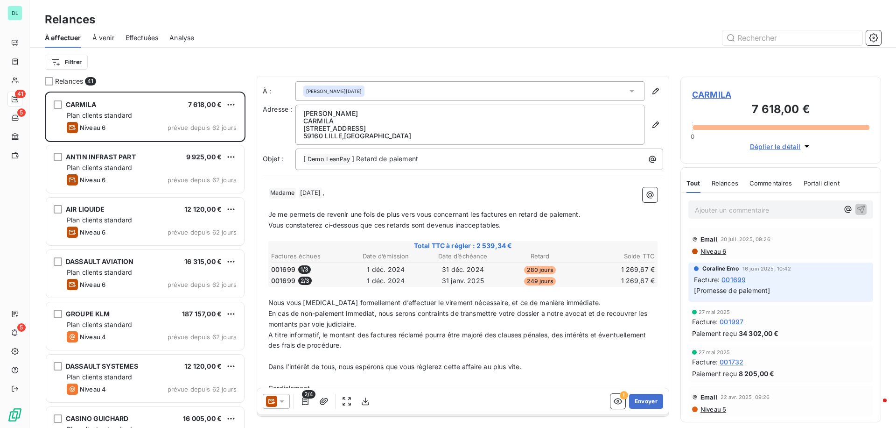
click at [621, 408] on div "2/4 ! Envoyer" at bounding box center [463, 401] width 412 height 26
click at [618, 405] on icon "button" at bounding box center [617, 400] width 9 height 9
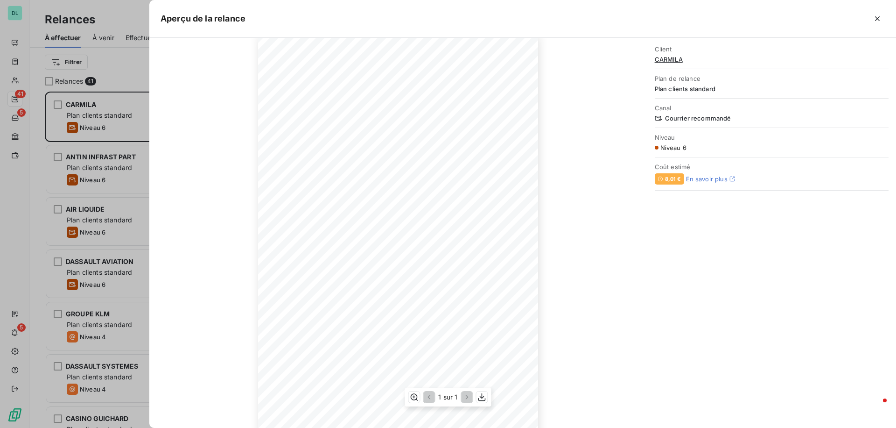
scroll to position [59, 0]
click at [874, 15] on icon "button" at bounding box center [877, 18] width 9 height 9
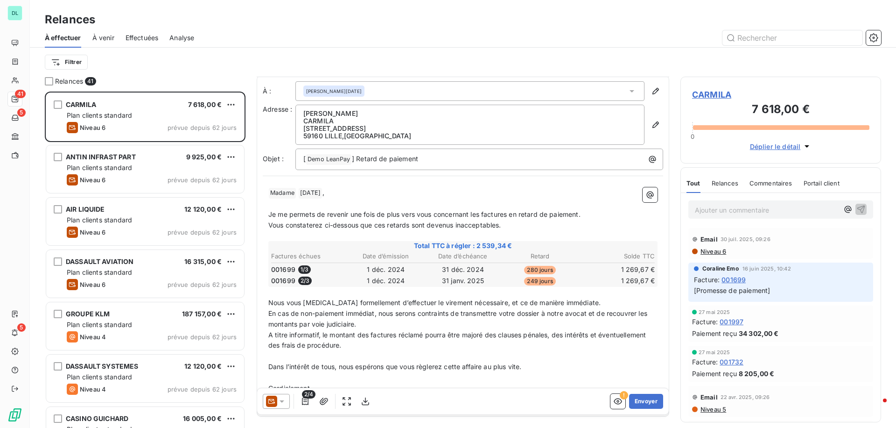
click at [731, 212] on p "Ajouter un commentaire ﻿" at bounding box center [767, 210] width 144 height 12
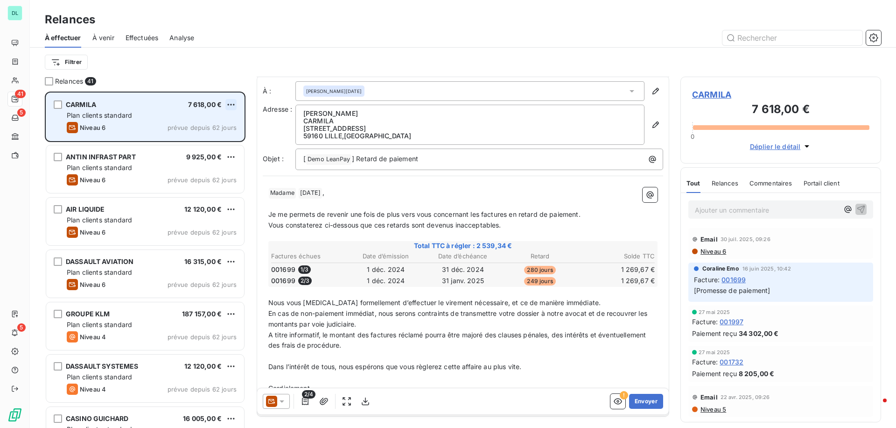
click at [231, 106] on html "DL 41 5 5 Relances À effectuer À venir Effectuées Analyse Filtrer Relances 41 C…" at bounding box center [448, 214] width 896 height 428
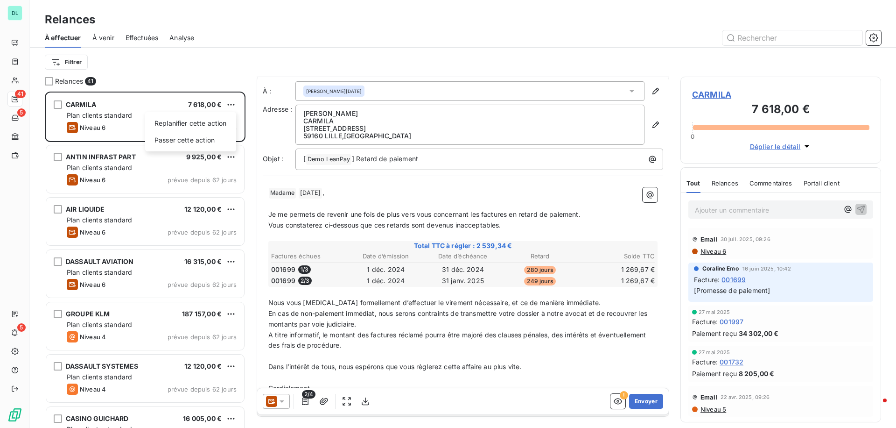
click at [240, 77] on html "DL 41 5 5 Relances À effectuer À venir Effectuées Analyse Filtrer Relances 41 C…" at bounding box center [448, 214] width 896 height 428
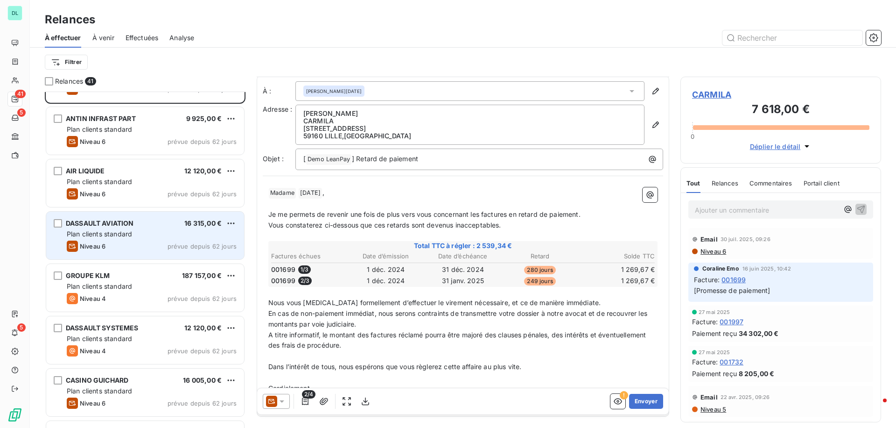
scroll to position [0, 0]
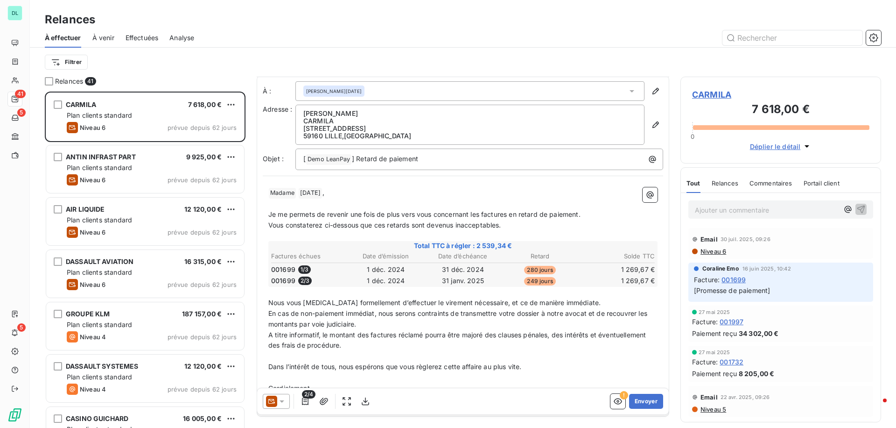
click at [103, 36] on span "À venir" at bounding box center [103, 37] width 22 height 9
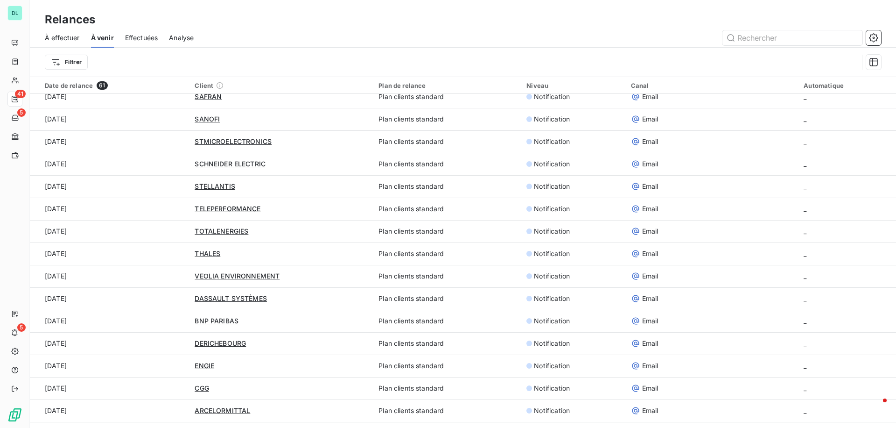
scroll to position [190, 0]
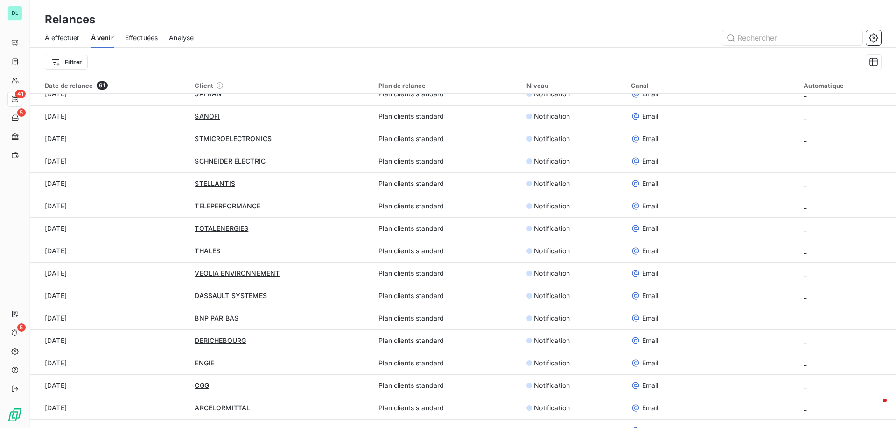
click at [148, 33] on span "Effectuées" at bounding box center [141, 37] width 33 height 9
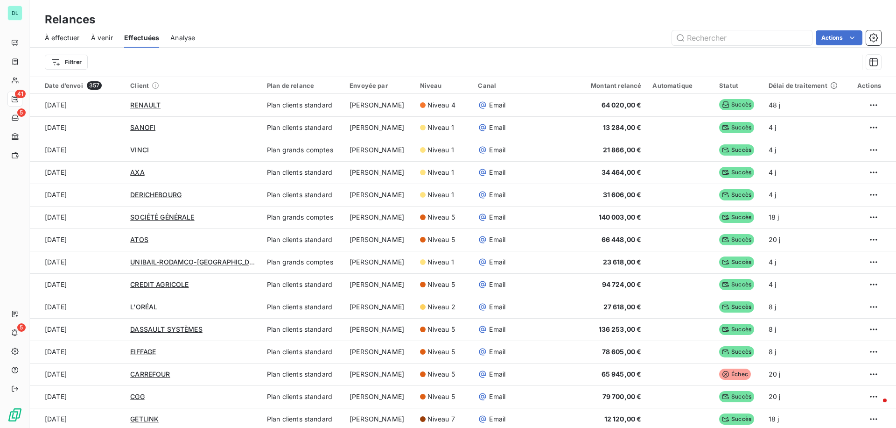
click at [184, 36] on span "Analyse" at bounding box center [182, 37] width 25 height 9
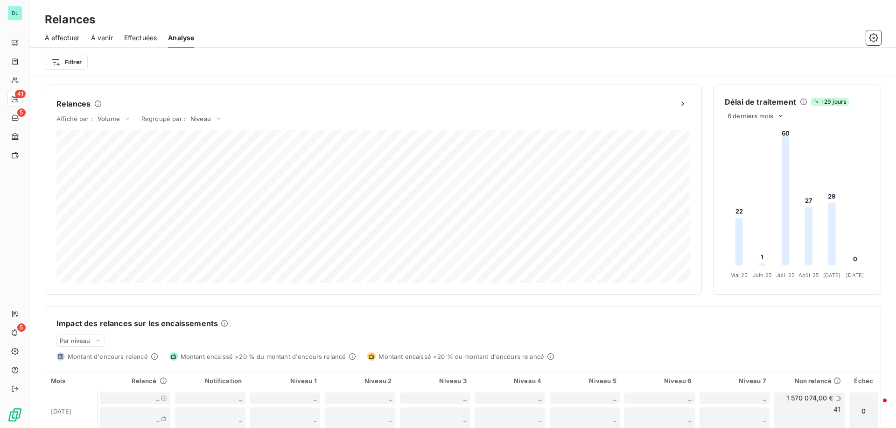
click at [138, 35] on span "Effectuées" at bounding box center [140, 37] width 33 height 9
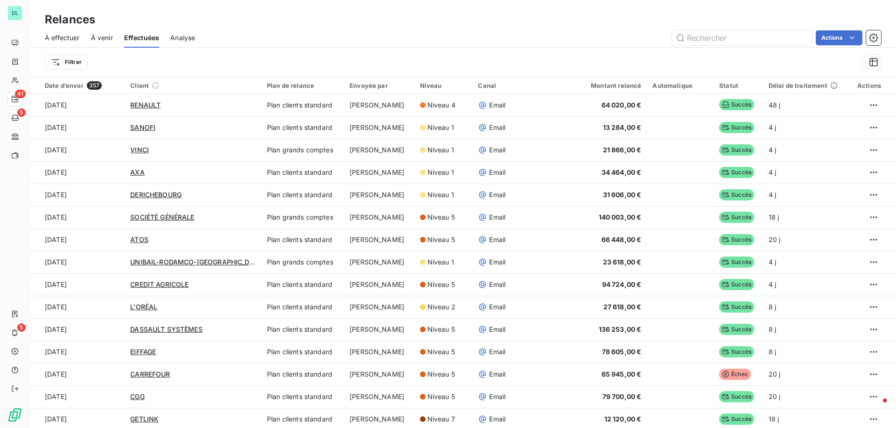
click at [180, 38] on span "Analyse" at bounding box center [182, 37] width 25 height 9
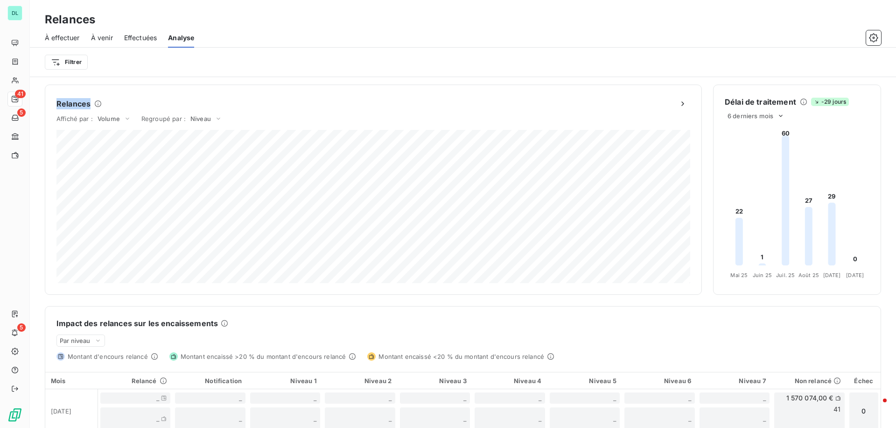
drag, startPoint x: 56, startPoint y: 103, endPoint x: 90, endPoint y: 103, distance: 33.6
click at [90, 103] on h6 "Relances" at bounding box center [73, 103] width 34 height 11
drag, startPoint x: 726, startPoint y: 103, endPoint x: 791, endPoint y: 98, distance: 64.6
click at [791, 98] on h6 "Délai de traitement" at bounding box center [760, 101] width 71 height 11
click at [833, 212] on icon at bounding box center [831, 234] width 7 height 63
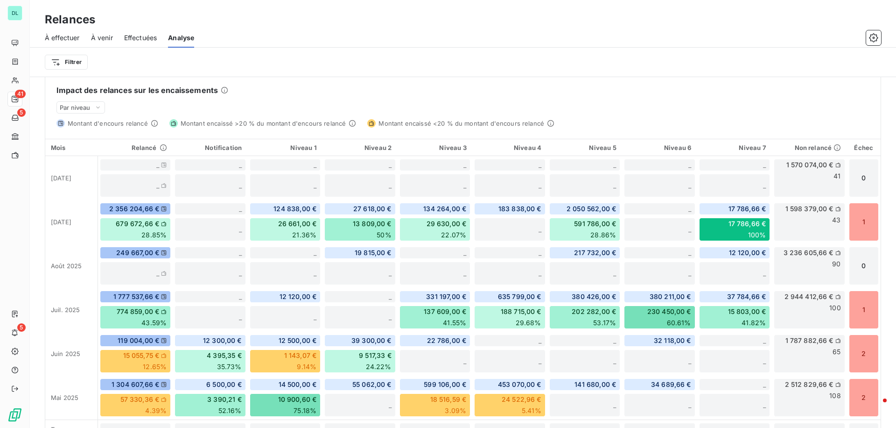
scroll to position [228, 0]
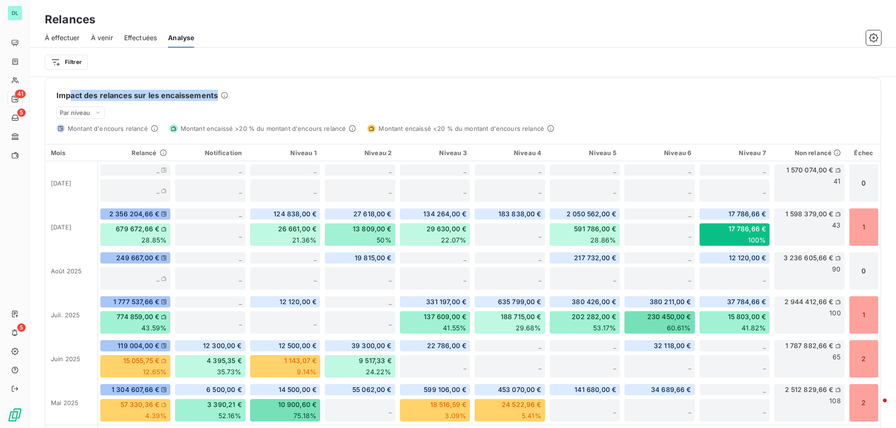
drag, startPoint x: 71, startPoint y: 95, endPoint x: 175, endPoint y: 102, distance: 104.3
click at [175, 102] on div "Impact des relances sur les encaissements Par niveau Montant d'encours relancé …" at bounding box center [462, 105] width 835 height 54
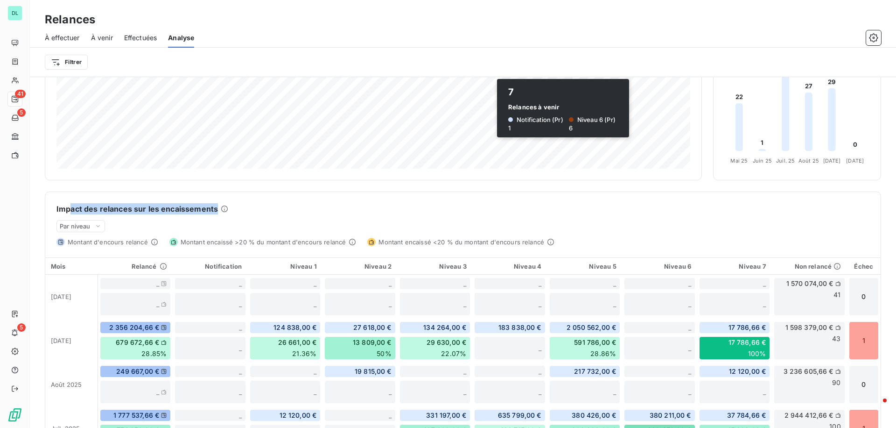
scroll to position [0, 0]
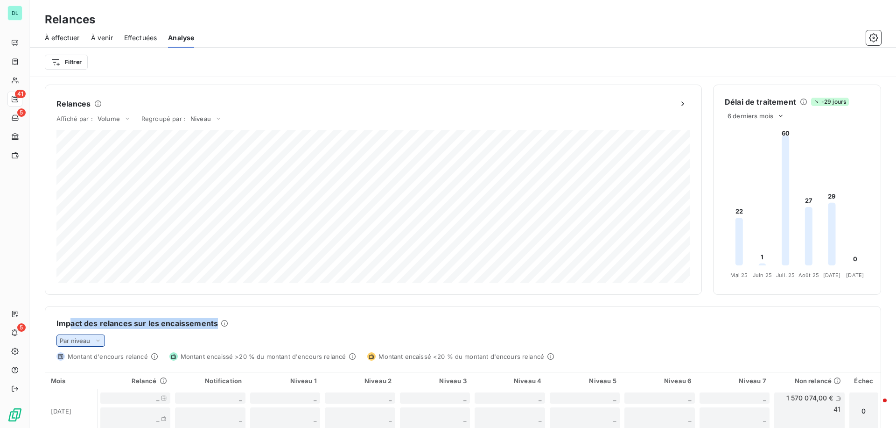
click at [89, 340] on span "Par niveau" at bounding box center [75, 339] width 31 height 7
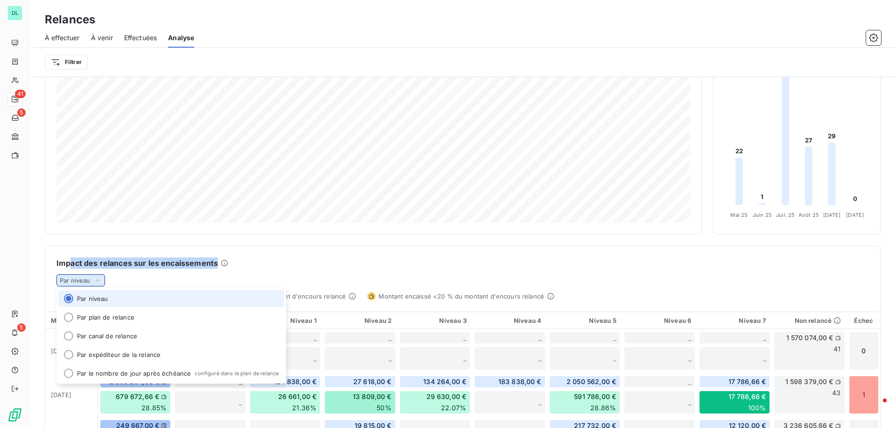
scroll to position [64, 0]
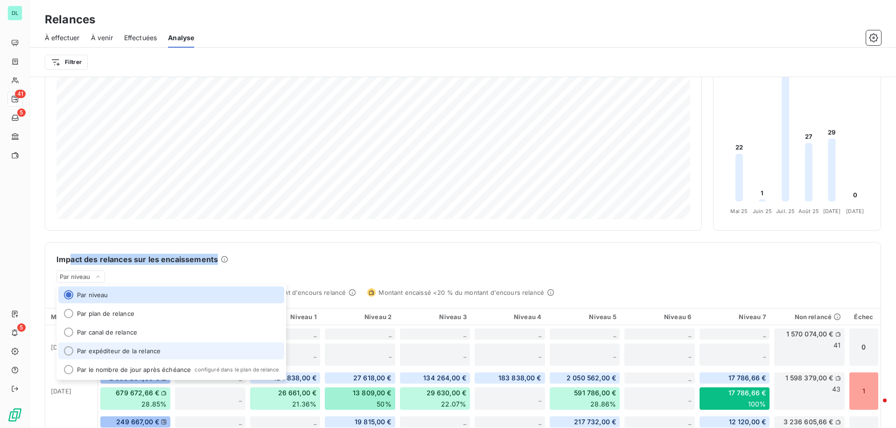
click at [103, 350] on li "Par expéditeur de la relance" at bounding box center [171, 350] width 226 height 17
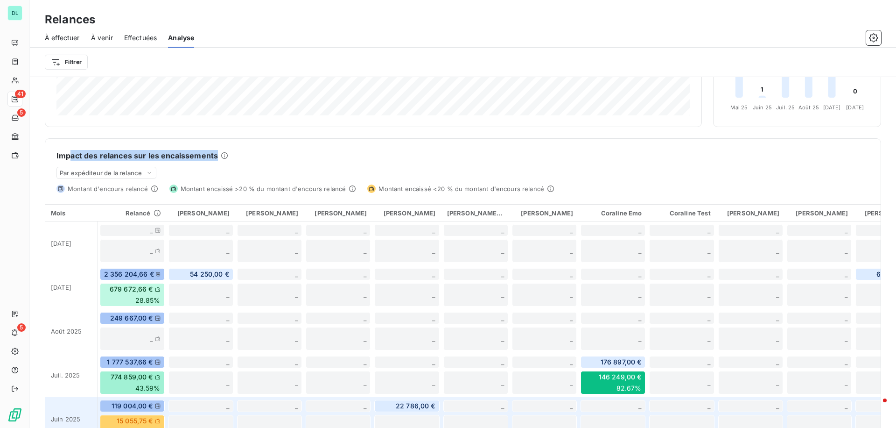
scroll to position [153, 0]
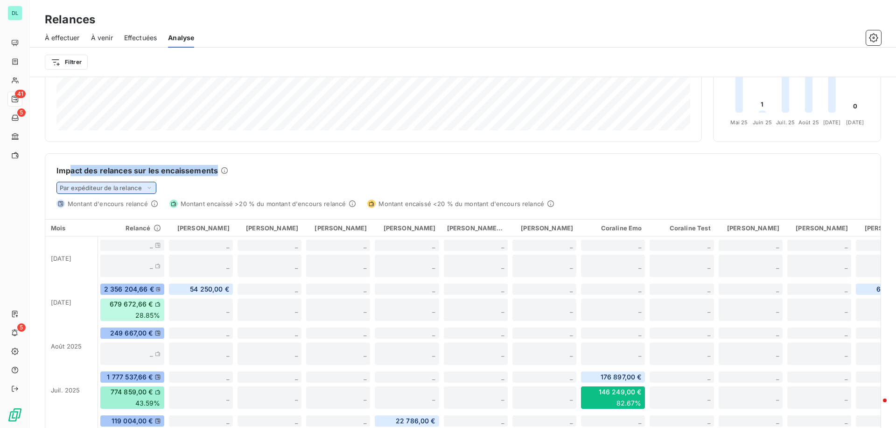
click at [140, 187] on span "Par expéditeur de la relance" at bounding box center [101, 187] width 82 height 7
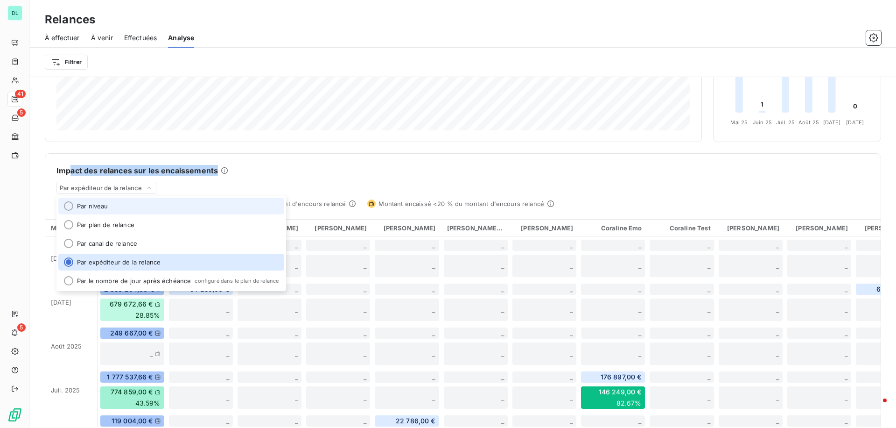
click at [131, 210] on li "Par niveau" at bounding box center [171, 205] width 226 height 17
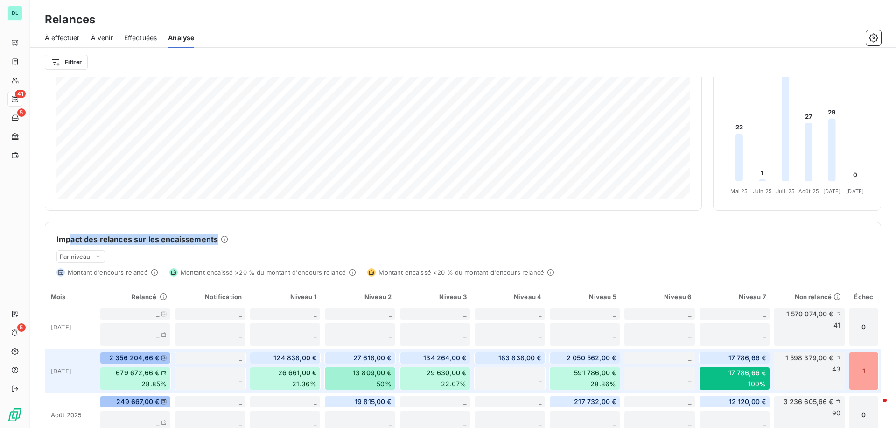
scroll to position [0, 0]
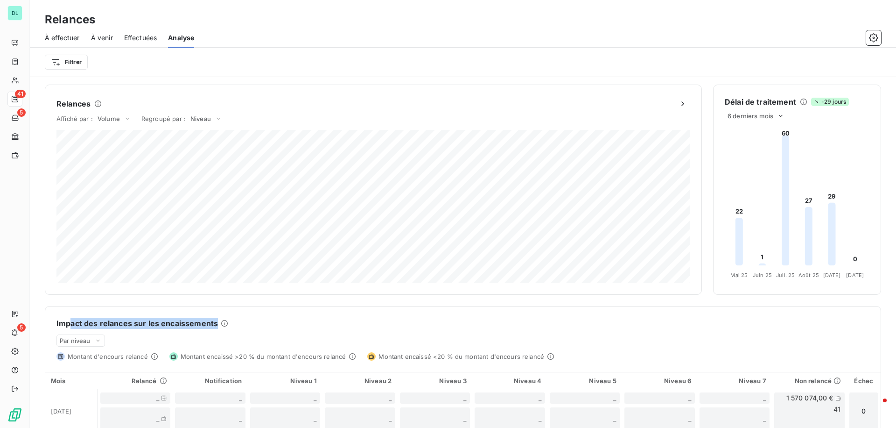
click at [61, 33] on span "À effectuer" at bounding box center [62, 37] width 35 height 9
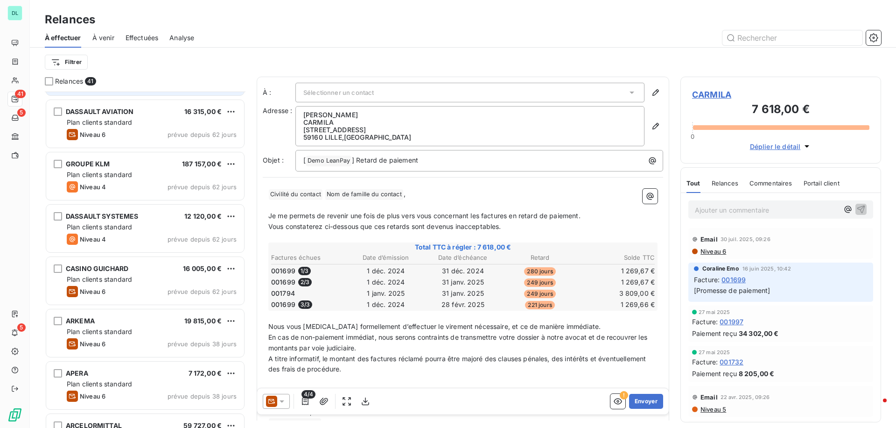
scroll to position [150, 0]
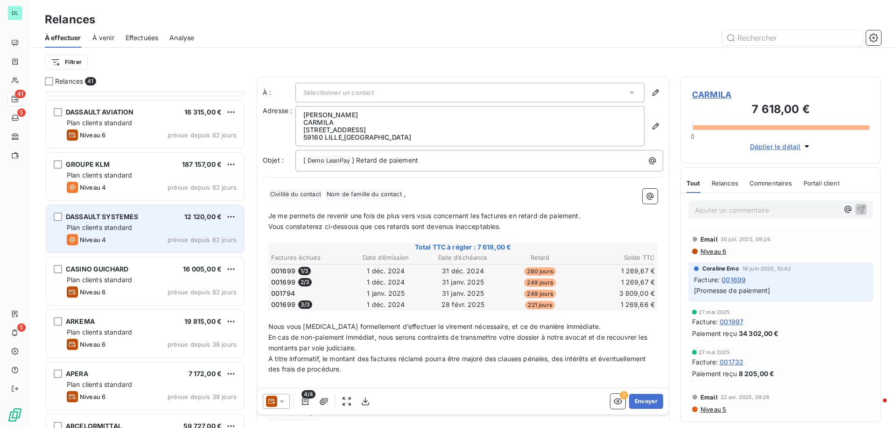
click at [147, 231] on div "Plan clients standard" at bounding box center [152, 227] width 170 height 9
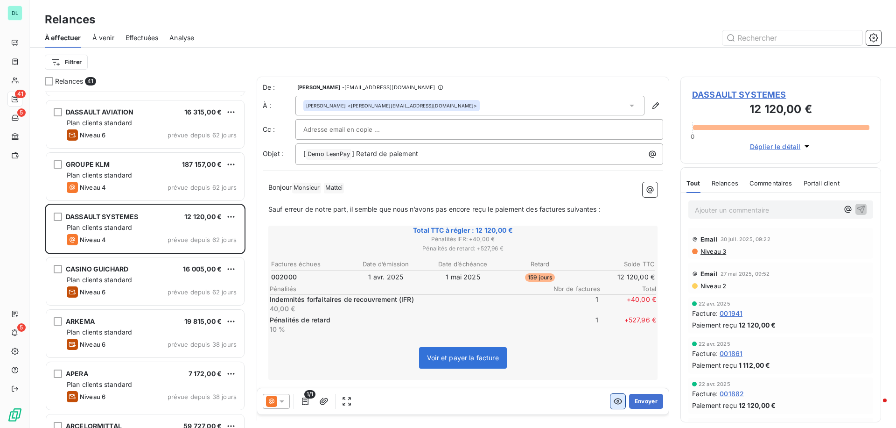
click at [621, 401] on icon "button" at bounding box center [618, 401] width 8 height 6
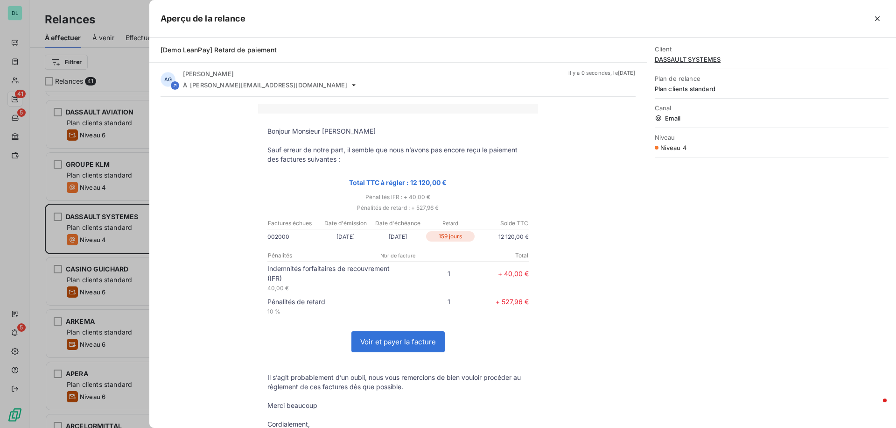
click at [400, 341] on link "Voir et payer la facture" at bounding box center [398, 341] width 92 height 20
click at [876, 17] on icon "button" at bounding box center [877, 18] width 9 height 9
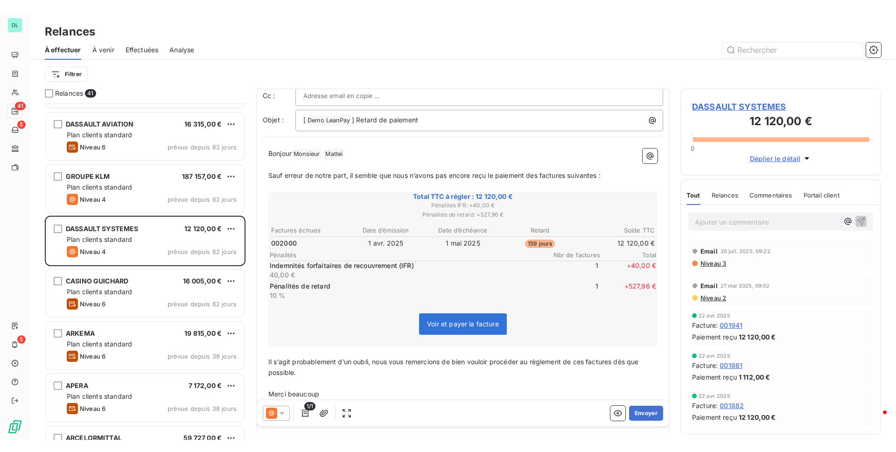
scroll to position [0, 0]
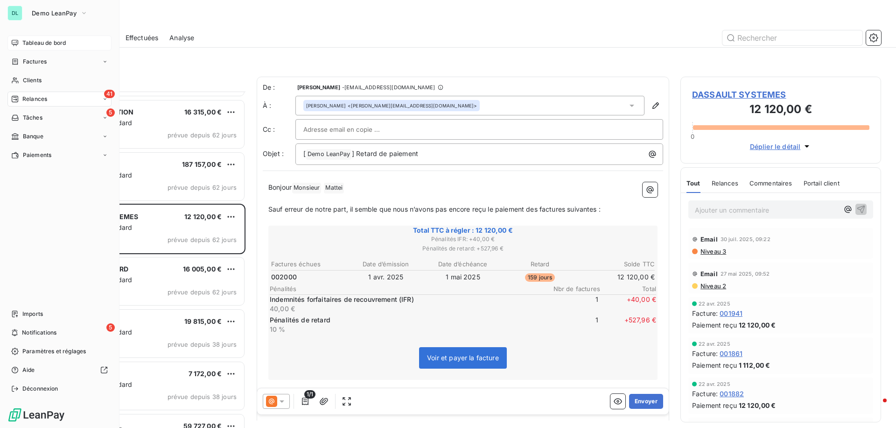
click at [21, 43] on div "Tableau de bord" at bounding box center [59, 42] width 104 height 15
